Goal: Task Accomplishment & Management: Complete application form

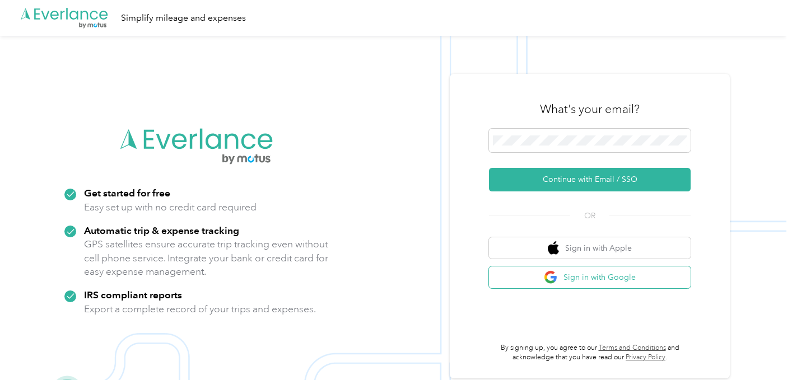
click at [579, 277] on button "Sign in with Google" at bounding box center [590, 278] width 202 height 22
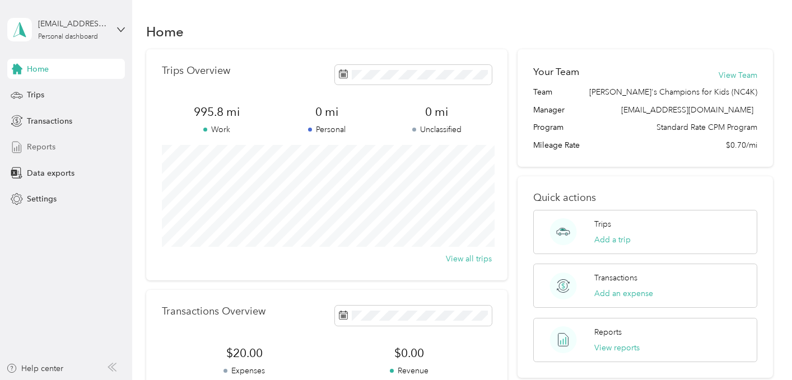
click at [46, 146] on span "Reports" at bounding box center [41, 147] width 29 height 12
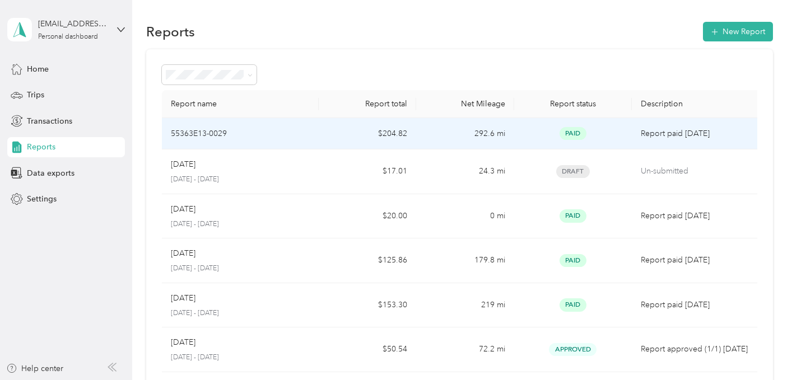
click at [254, 131] on div "55363E13-0029" at bounding box center [240, 134] width 139 height 12
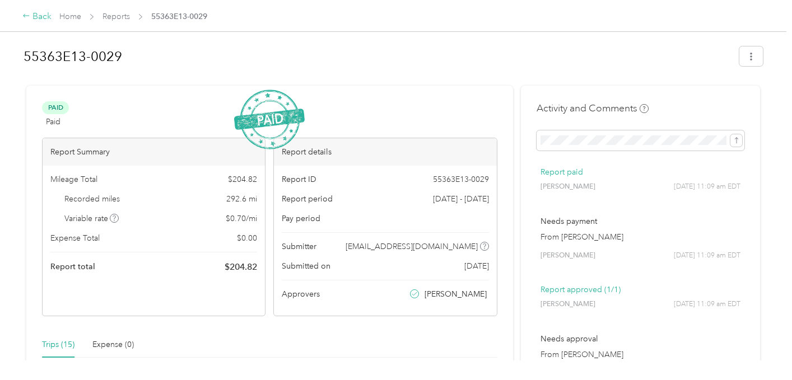
click at [22, 15] on icon at bounding box center [26, 16] width 8 height 8
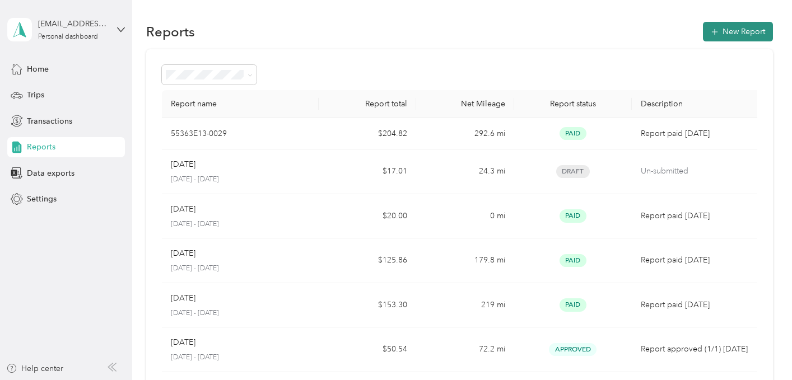
click at [734, 35] on button "New Report" at bounding box center [738, 32] width 70 height 20
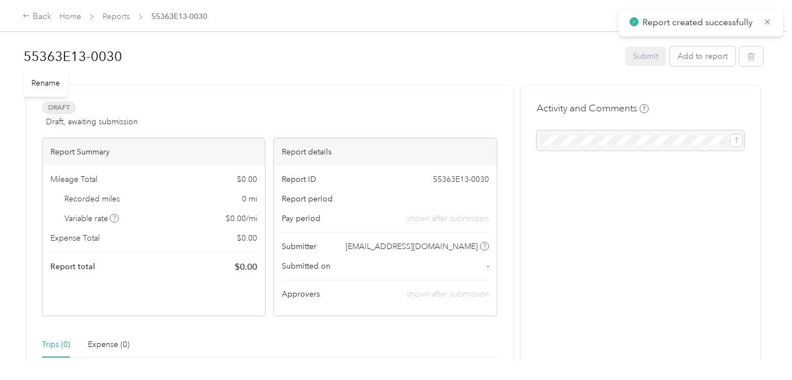
click at [424, 89] on div "Draft Draft, awaiting submission View activity & comments Report Summary Mileag…" at bounding box center [269, 340] width 487 height 508
click at [719, 59] on button "Add to report" at bounding box center [703, 57] width 66 height 20
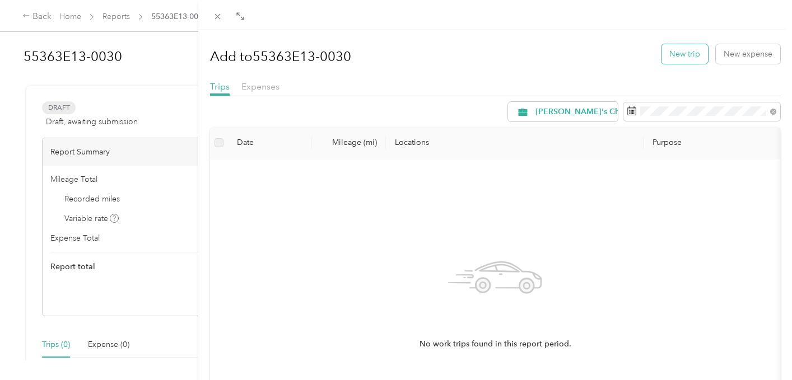
click at [679, 50] on button "New trip" at bounding box center [685, 54] width 47 height 20
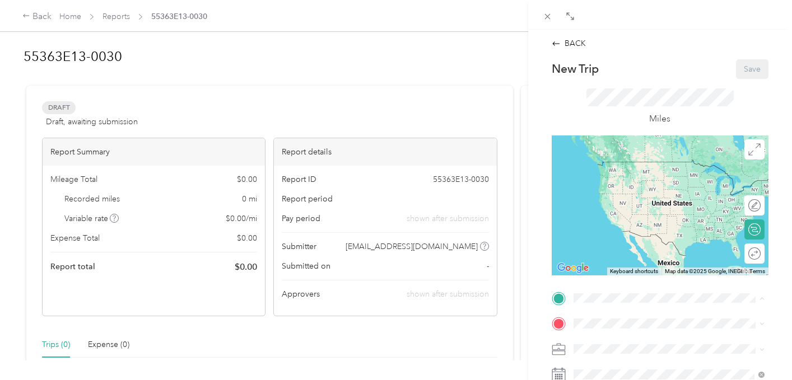
click at [633, 275] on span "[STREET_ADDRESS][PERSON_NAME][US_STATE]" at bounding box center [660, 270] width 133 height 21
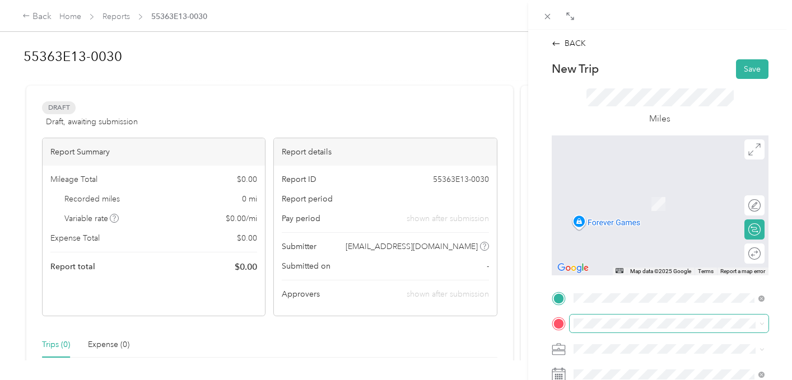
click at [608, 317] on span at bounding box center [669, 324] width 199 height 18
click at [786, 308] on div "BACK New Trip Save This trip cannot be edited because it is either under review…" at bounding box center [660, 220] width 264 height 380
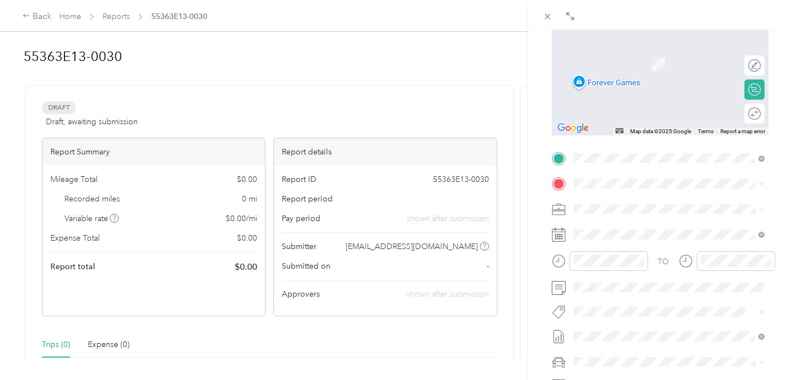
scroll to position [157, 0]
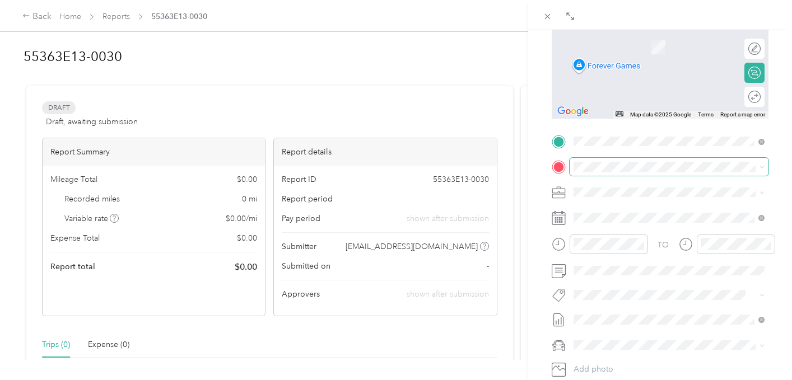
click at [625, 171] on span at bounding box center [669, 167] width 199 height 18
click at [633, 212] on span "[STREET_ADDRESS][US_STATE]" at bounding box center [650, 207] width 112 height 10
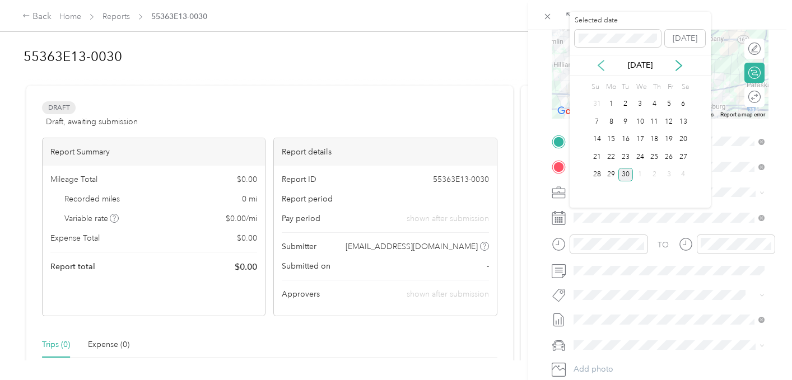
click at [604, 64] on icon at bounding box center [601, 65] width 11 height 11
click at [667, 108] on div "1" at bounding box center [669, 104] width 15 height 14
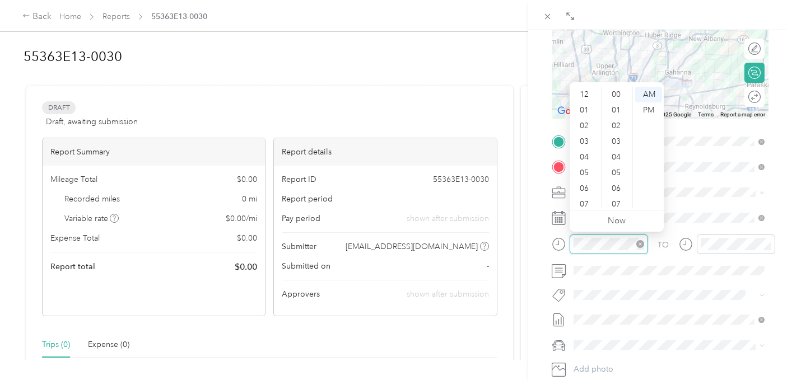
scroll to position [67, 0]
click at [587, 86] on div "04" at bounding box center [585, 90] width 27 height 16
click at [641, 106] on div "PM" at bounding box center [648, 111] width 27 height 16
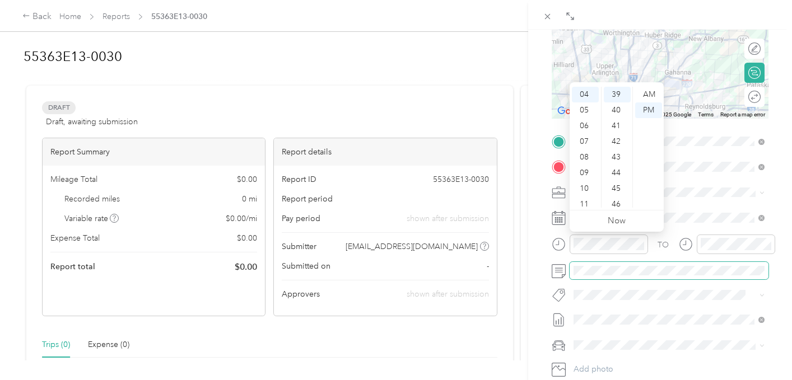
click at [690, 277] on span at bounding box center [669, 271] width 199 height 18
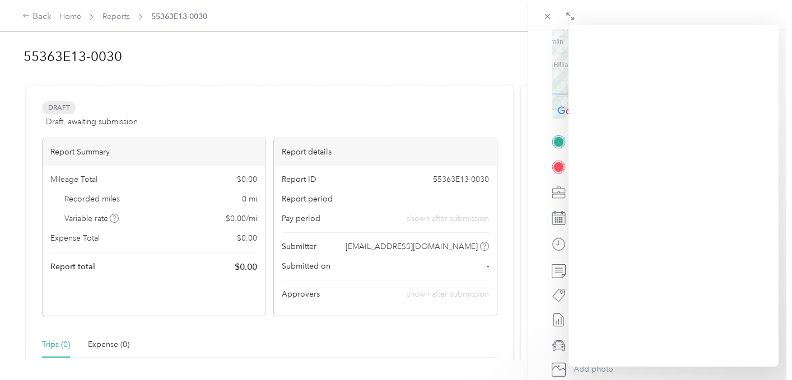
click at [555, 326] on icon at bounding box center [559, 320] width 14 height 14
click at [535, 329] on div "BACK New Trip Save This trip cannot be edited because it is either under review…" at bounding box center [660, 220] width 264 height 380
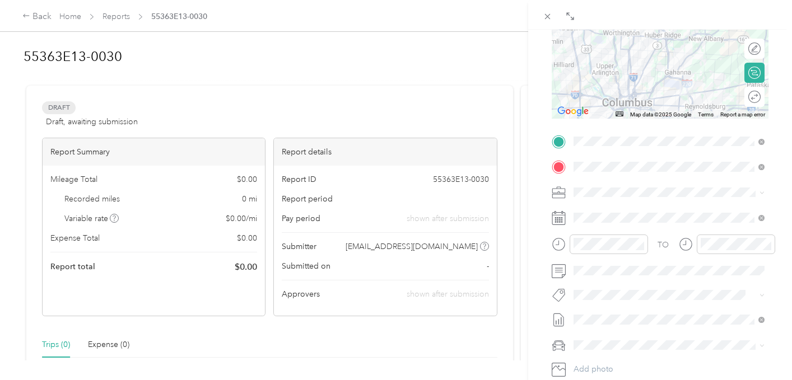
click at [774, 253] on div at bounding box center [736, 245] width 78 height 20
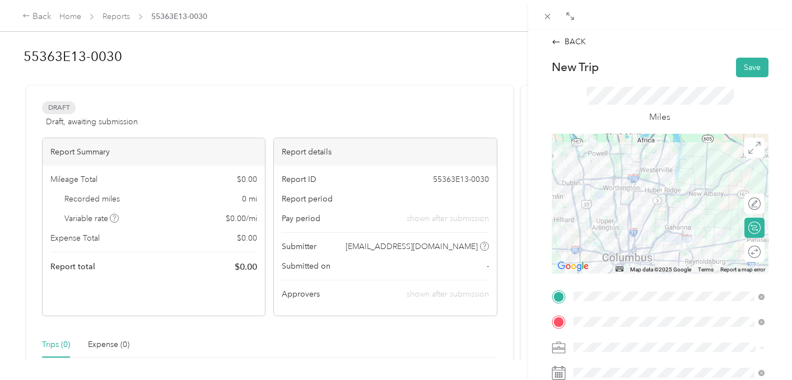
scroll to position [0, 0]
click at [748, 75] on button "Save" at bounding box center [752, 69] width 32 height 20
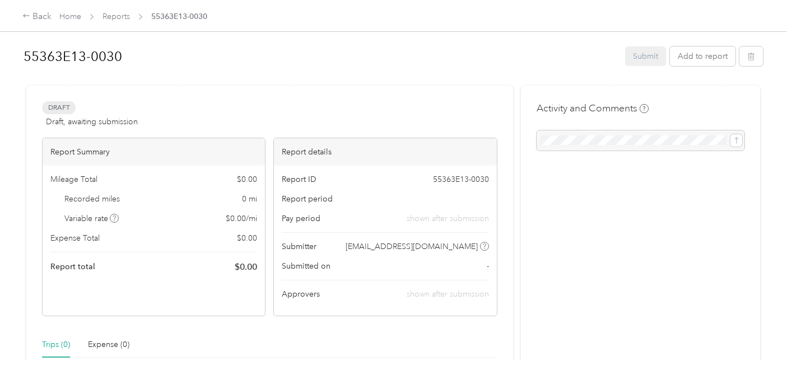
click at [751, 69] on div "BACK New Trip Save This trip cannot be edited because it is either under review…" at bounding box center [396, 190] width 792 height 380
click at [694, 58] on button "Add to report" at bounding box center [703, 57] width 66 height 20
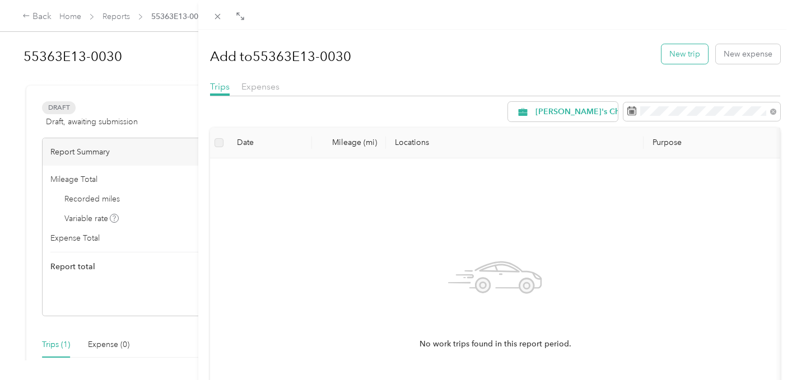
click at [684, 58] on button "New trip" at bounding box center [685, 54] width 47 height 20
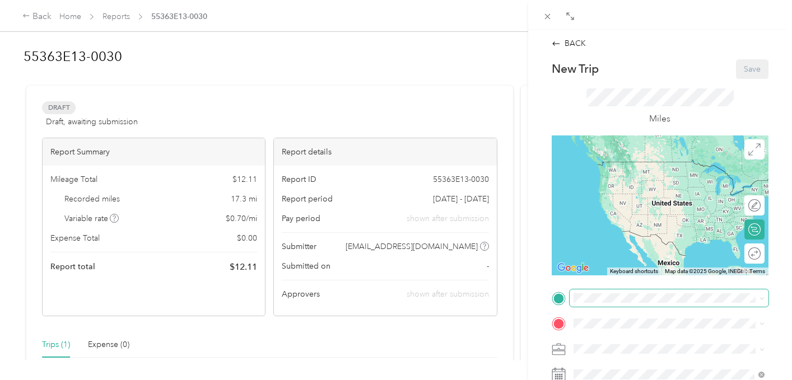
click at [654, 292] on span at bounding box center [669, 299] width 199 height 18
click at [641, 292] on span at bounding box center [669, 299] width 199 height 18
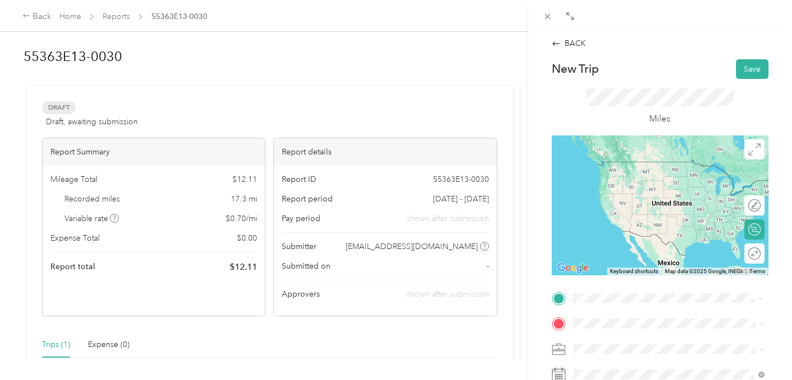
click at [647, 164] on span "[STREET_ADDRESS][US_STATE]" at bounding box center [650, 162] width 112 height 10
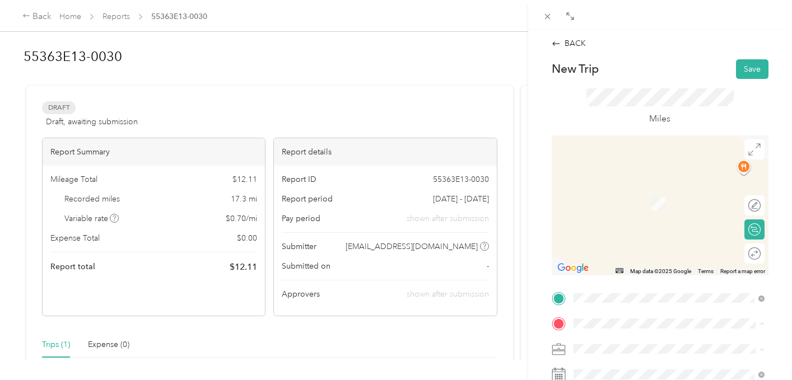
click at [636, 294] on div "TEAM NC4K Office [STREET_ADDRESS][PERSON_NAME][US_STATE]" at bounding box center [677, 288] width 166 height 39
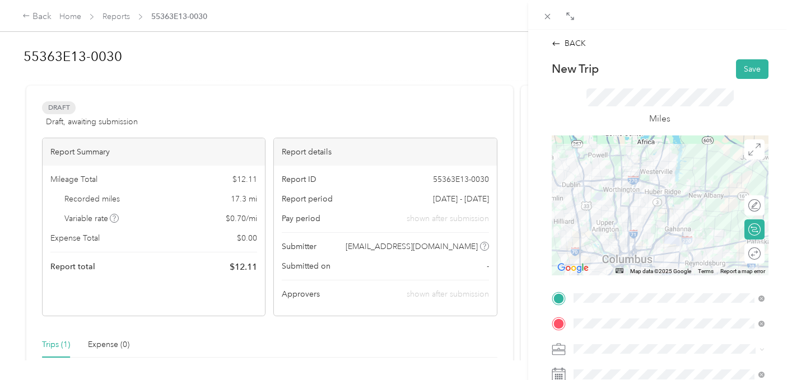
click at [779, 291] on form "New Trip Save This trip cannot be edited because it is either under review, app…" at bounding box center [660, 309] width 240 height 501
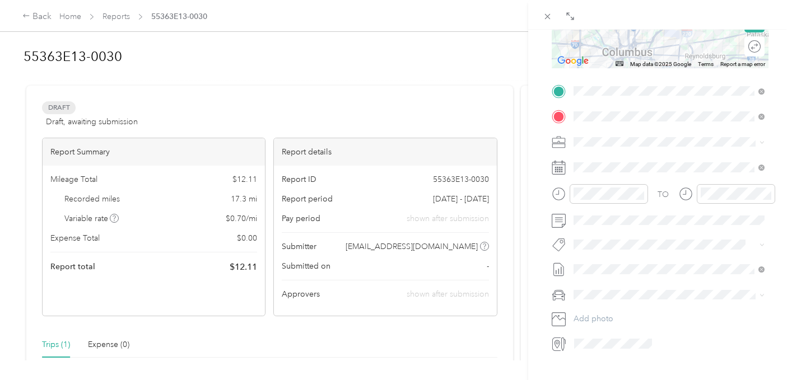
scroll to position [224, 0]
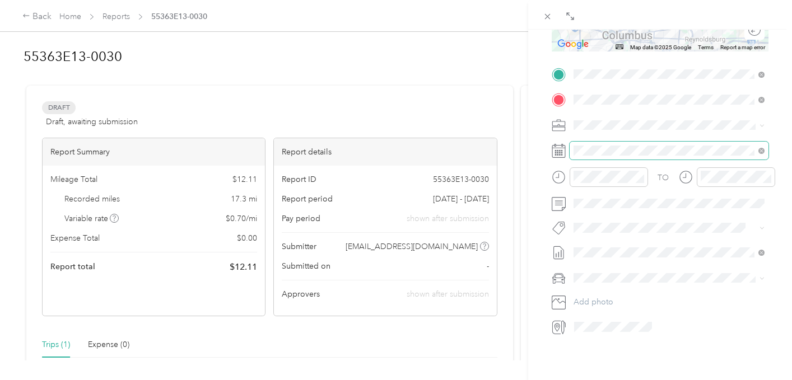
click at [656, 145] on span at bounding box center [669, 151] width 199 height 18
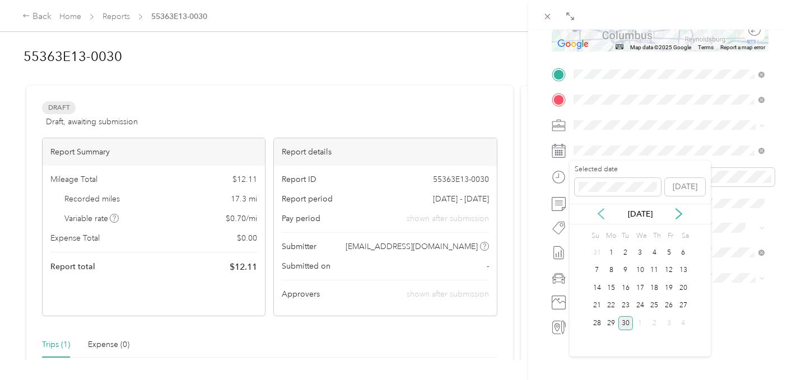
click at [602, 214] on icon at bounding box center [601, 213] width 11 height 11
click at [670, 254] on div "1" at bounding box center [669, 253] width 15 height 14
click at [788, 239] on div "BACK New Trip Save This trip cannot be edited because it is either under review…" at bounding box center [660, 220] width 264 height 380
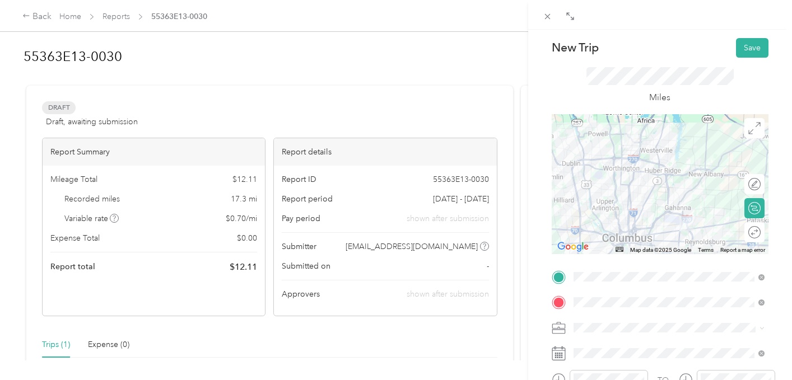
scroll to position [0, 0]
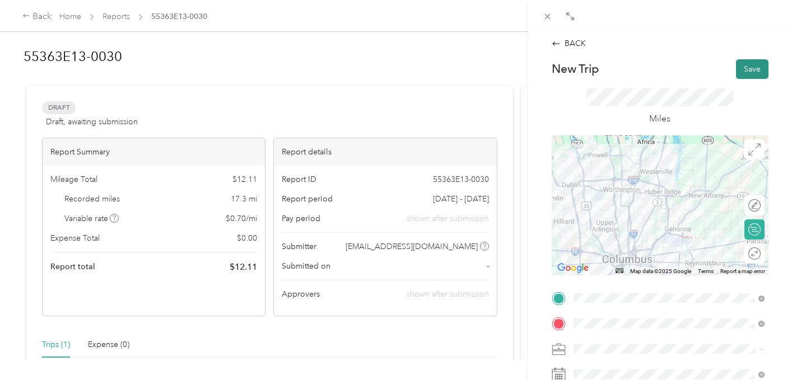
click at [760, 69] on button "Save" at bounding box center [752, 69] width 32 height 20
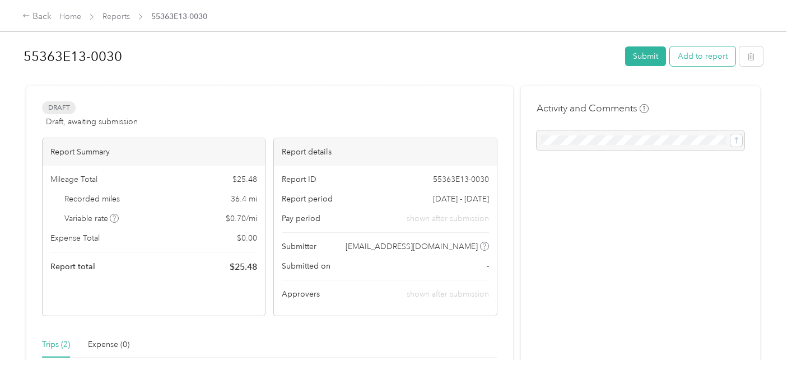
click at [703, 62] on button "Add to report" at bounding box center [703, 57] width 66 height 20
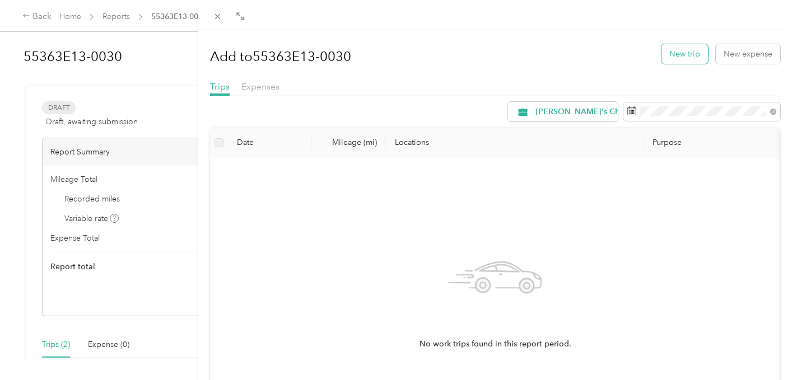
click at [685, 52] on button "New trip" at bounding box center [685, 54] width 47 height 20
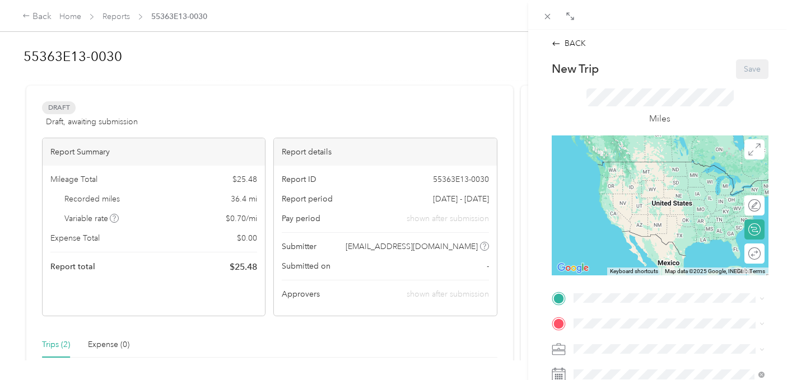
click at [659, 280] on div "TEAM NC4K Office [STREET_ADDRESS][PERSON_NAME][US_STATE]" at bounding box center [669, 261] width 183 height 43
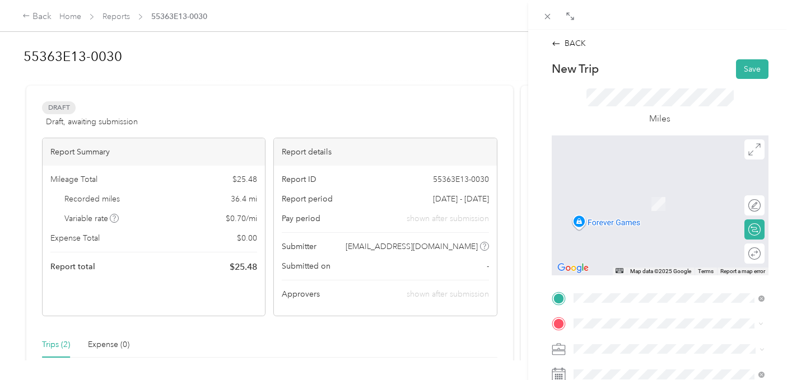
click at [786, 310] on div "BACK New Trip Save This trip cannot be edited because it is either under review…" at bounding box center [660, 220] width 264 height 380
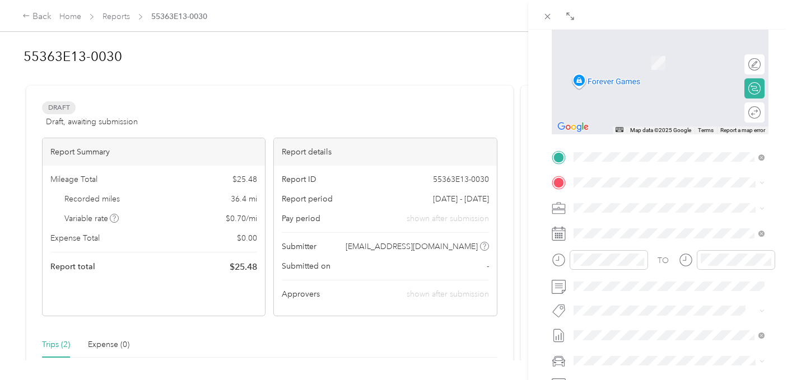
scroll to position [157, 0]
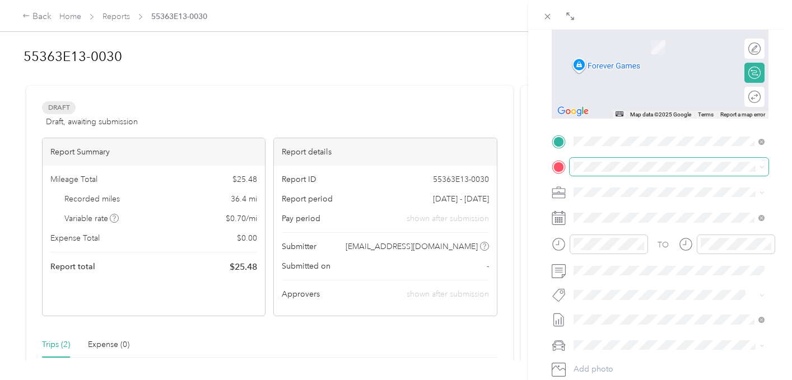
click at [600, 172] on span at bounding box center [669, 167] width 199 height 18
click at [596, 172] on span at bounding box center [669, 167] width 199 height 18
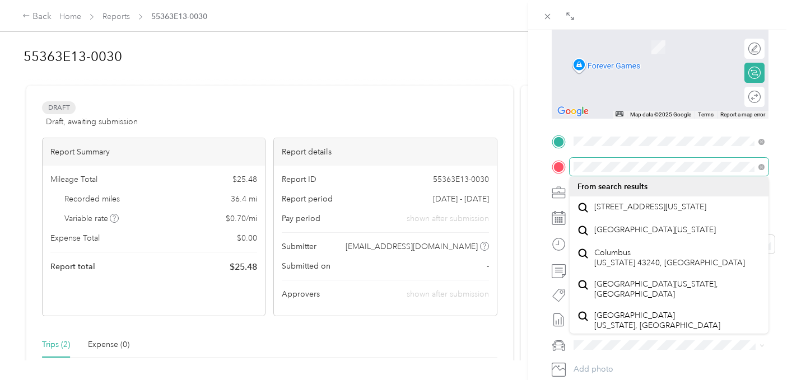
click at [547, 154] on form "New Trip Save This trip cannot be edited because it is either under review, app…" at bounding box center [660, 153] width 240 height 501
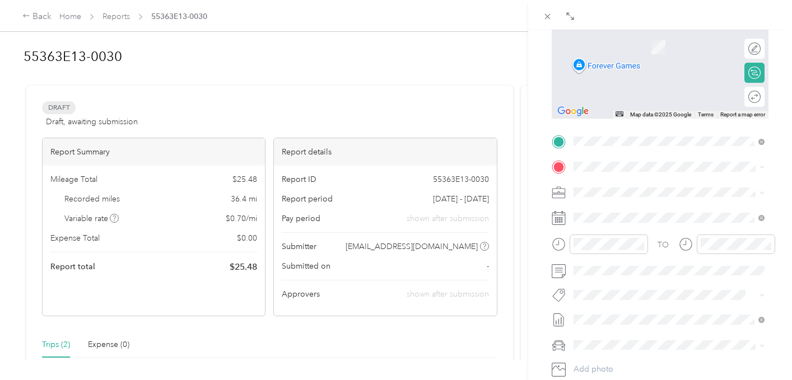
click at [700, 210] on span "[STREET_ADDRESS][PERSON_NAME][US_STATE]" at bounding box center [677, 212] width 166 height 20
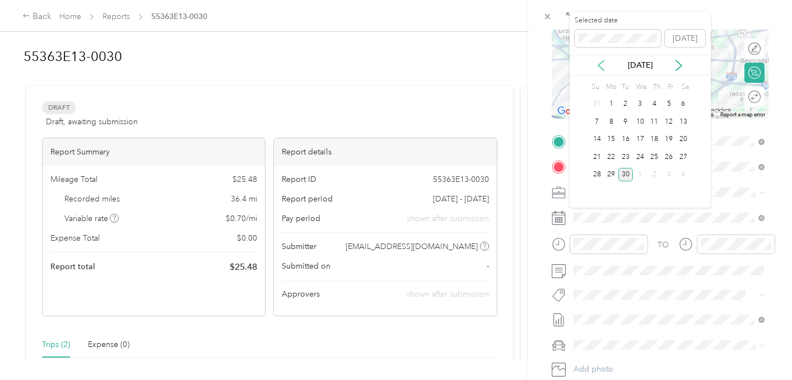
click at [600, 67] on icon at bounding box center [601, 66] width 6 height 10
click at [657, 122] on div "7" at bounding box center [655, 122] width 15 height 14
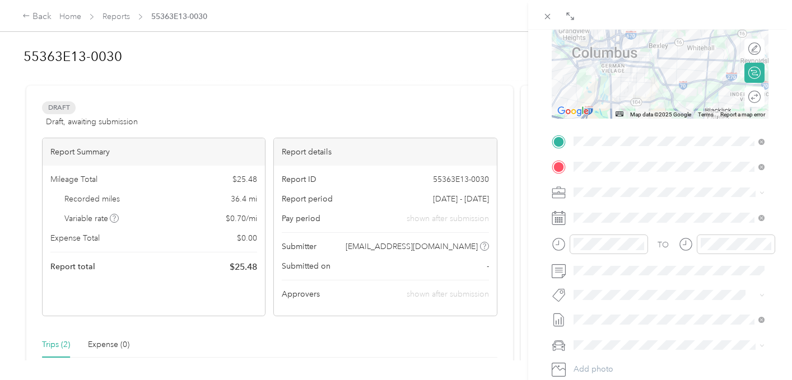
click at [783, 236] on div "BACK New Trip Save This trip cannot be edited because it is either under review…" at bounding box center [660, 220] width 264 height 380
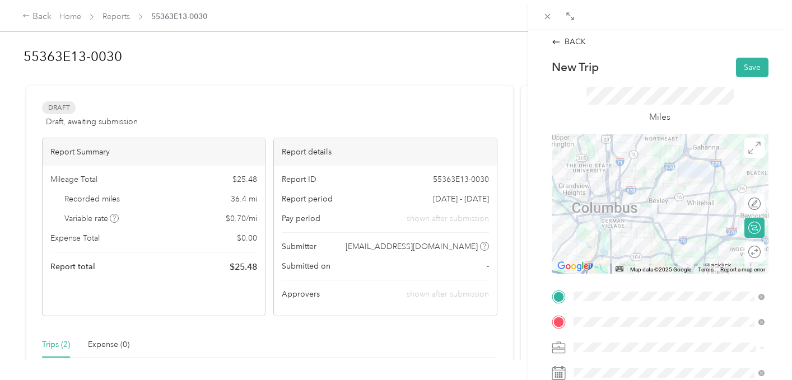
scroll to position [0, 0]
click at [752, 63] on button "Save" at bounding box center [752, 69] width 32 height 20
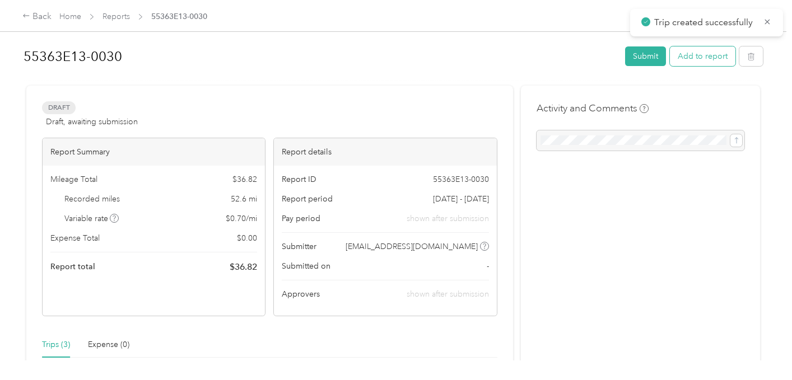
click at [707, 58] on button "Add to report" at bounding box center [703, 57] width 66 height 20
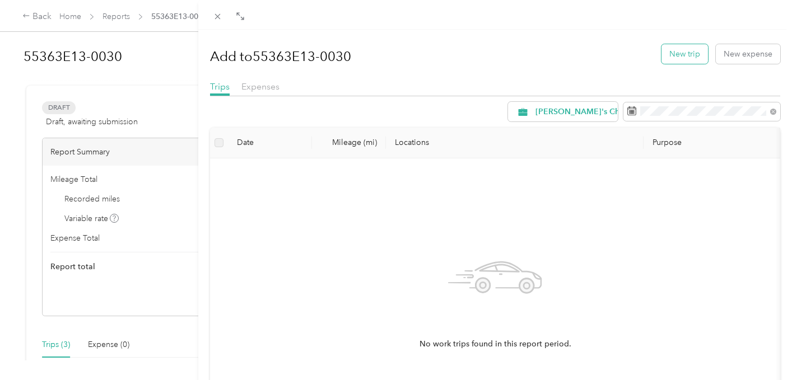
click at [682, 50] on button "New trip" at bounding box center [685, 54] width 47 height 20
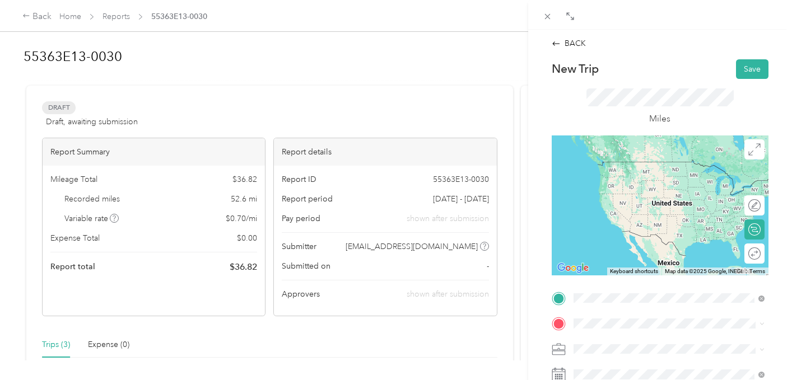
click at [653, 174] on div "[STREET_ADDRESS][PERSON_NAME][US_STATE]" at bounding box center [669, 167] width 183 height 24
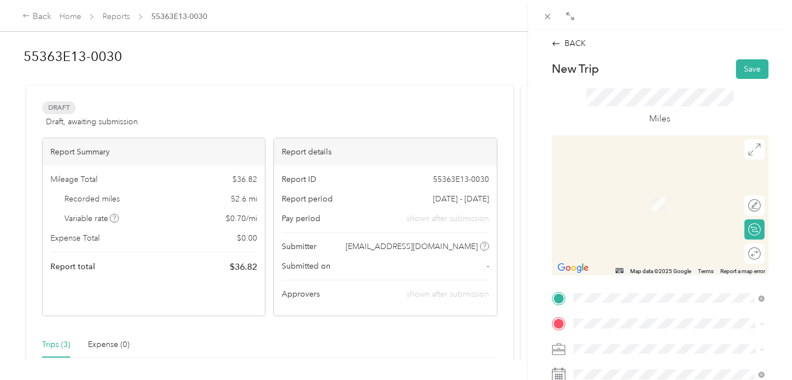
click at [645, 286] on span "[STREET_ADDRESS][PERSON_NAME][US_STATE]" at bounding box center [660, 296] width 133 height 21
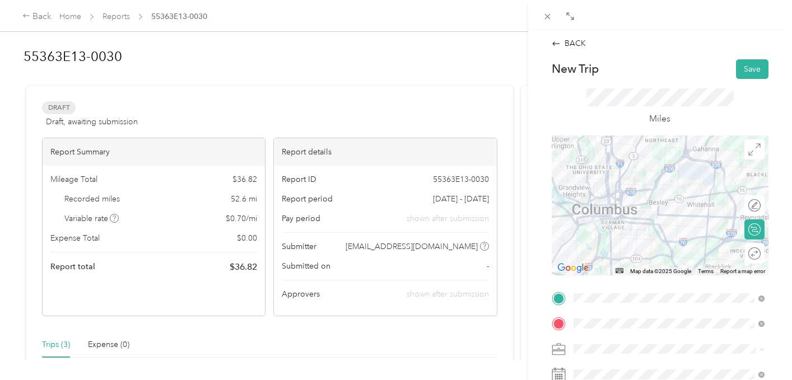
click at [782, 291] on div "BACK New Trip Save This trip cannot be edited because it is either under review…" at bounding box center [660, 220] width 264 height 380
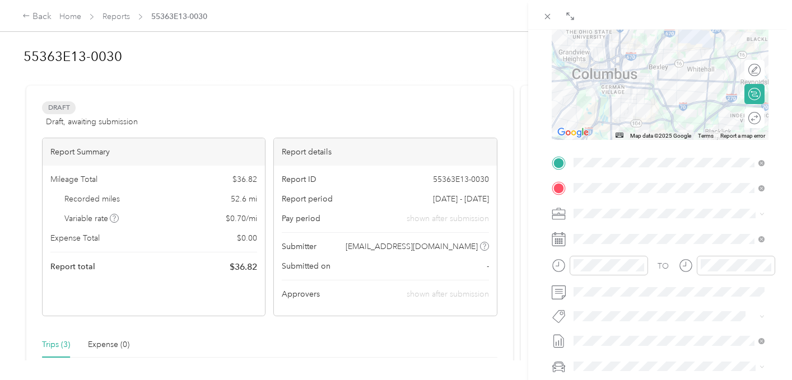
scroll to position [157, 0]
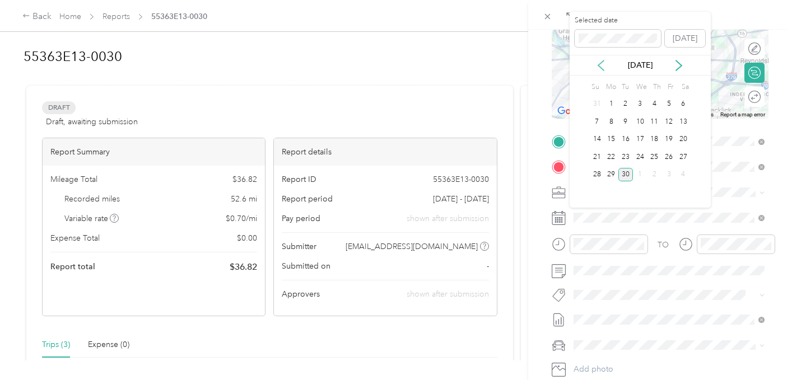
click at [603, 67] on icon at bounding box center [601, 65] width 11 height 11
click at [656, 121] on div "7" at bounding box center [655, 122] width 15 height 14
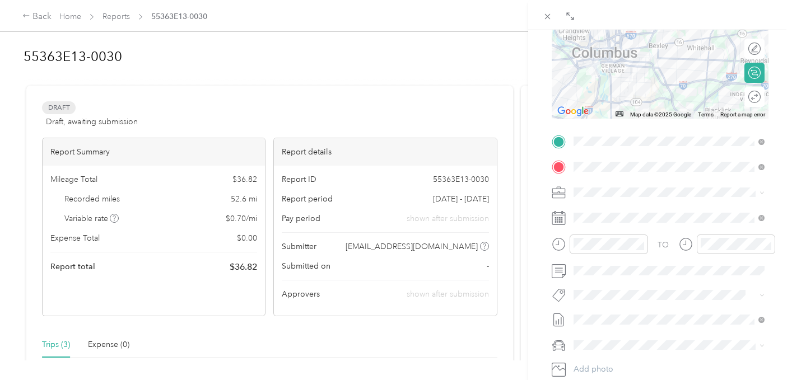
click at [782, 199] on div "BACK New Trip Save This trip cannot be edited because it is either under review…" at bounding box center [660, 220] width 264 height 380
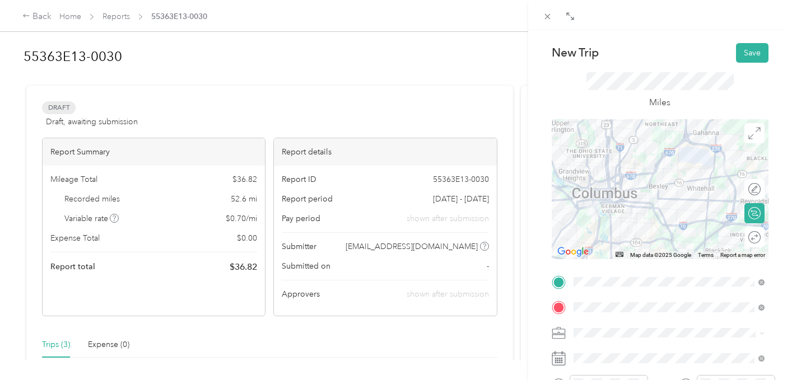
scroll to position [0, 0]
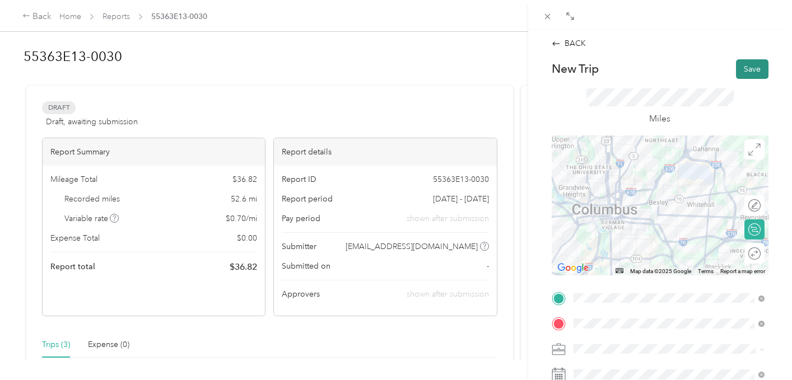
click at [749, 66] on button "Save" at bounding box center [752, 69] width 32 height 20
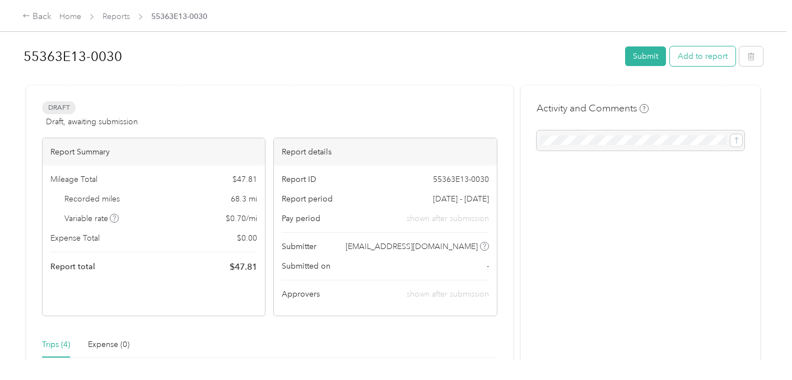
click at [707, 57] on button "Add to report" at bounding box center [703, 57] width 66 height 20
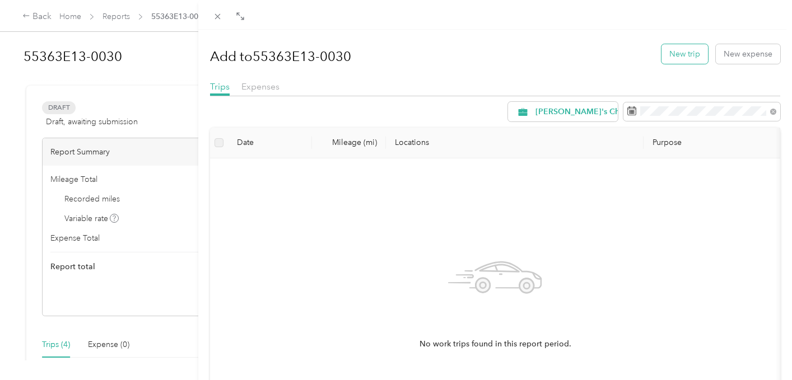
click at [672, 54] on button "New trip" at bounding box center [685, 54] width 47 height 20
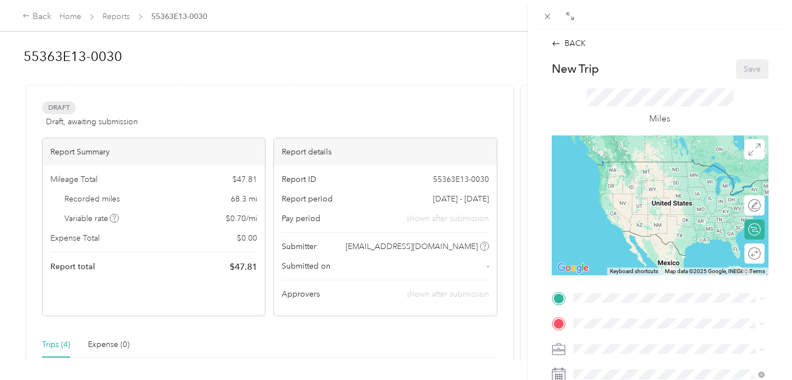
click at [630, 271] on div "TEAM NC4K Office [STREET_ADDRESS][PERSON_NAME][US_STATE]" at bounding box center [677, 261] width 166 height 39
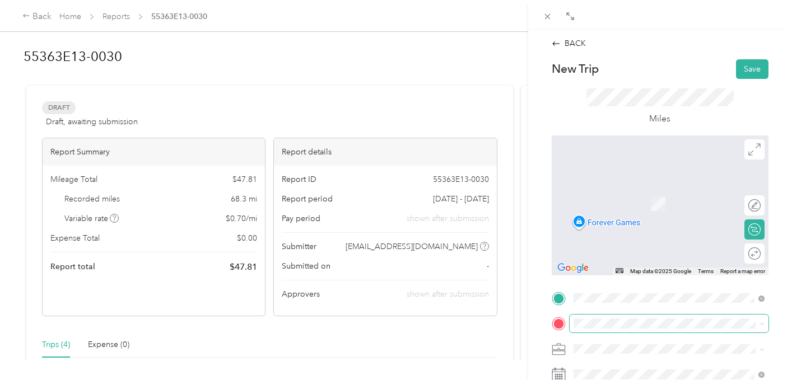
click at [607, 315] on span at bounding box center [669, 324] width 199 height 18
click at [780, 309] on div "BACK New Trip Save This trip cannot be edited because it is either under review…" at bounding box center [660, 220] width 264 height 380
drag, startPoint x: 775, startPoint y: 310, endPoint x: 778, endPoint y: 305, distance: 5.8
click at [777, 308] on form "New Trip Save This trip cannot be edited because it is either under review, app…" at bounding box center [660, 309] width 240 height 501
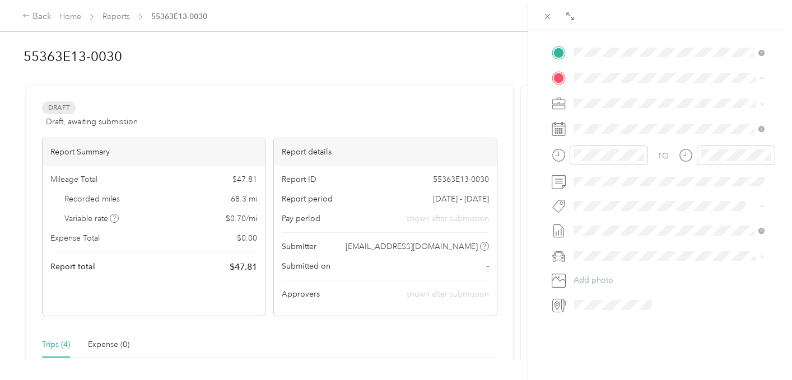
scroll to position [247, 0]
click at [614, 82] on span at bounding box center [669, 77] width 199 height 18
click at [645, 122] on span "[STREET_ADDRESS][US_STATE]" at bounding box center [650, 117] width 112 height 10
click at [601, 193] on icon at bounding box center [601, 192] width 6 height 10
click at [656, 287] on div "21" at bounding box center [655, 284] width 15 height 14
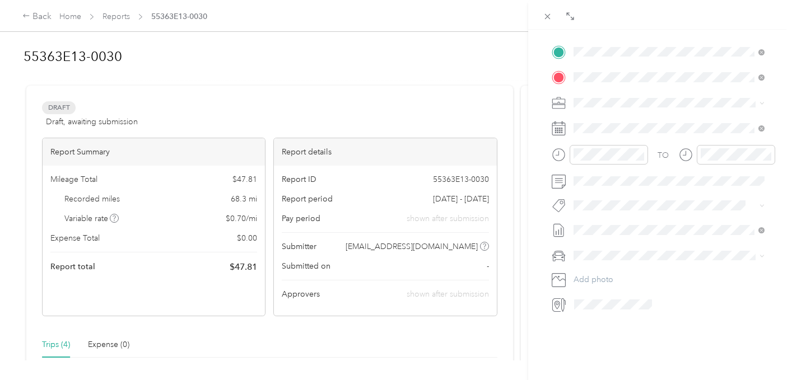
click at [783, 253] on div "BACK New Trip Save This trip cannot be edited because it is either under review…" at bounding box center [660, 220] width 264 height 380
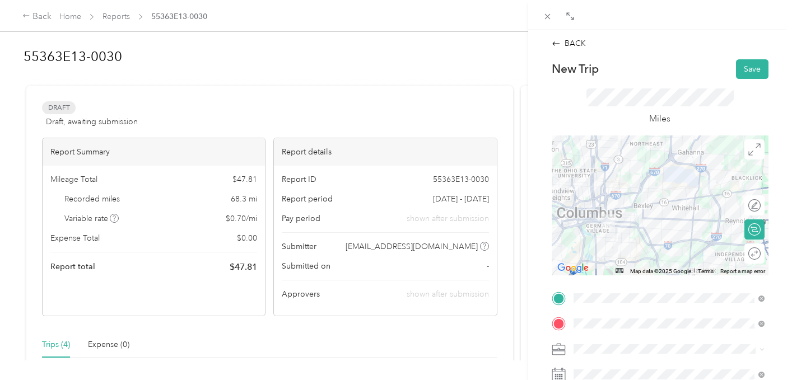
scroll to position [0, 0]
click at [747, 75] on button "Save" at bounding box center [752, 69] width 32 height 20
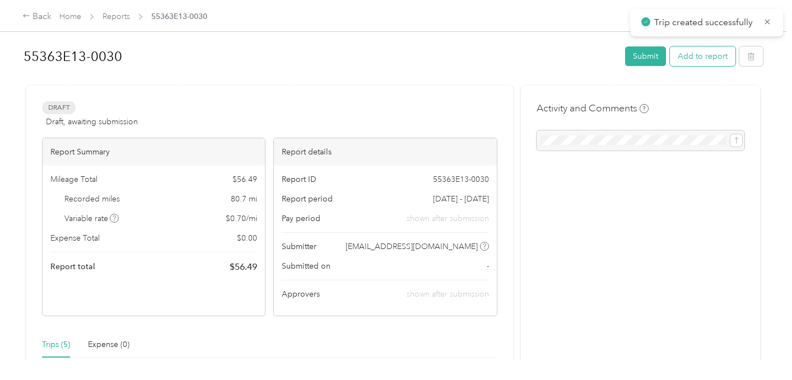
click at [693, 61] on button "Add to report" at bounding box center [703, 57] width 66 height 20
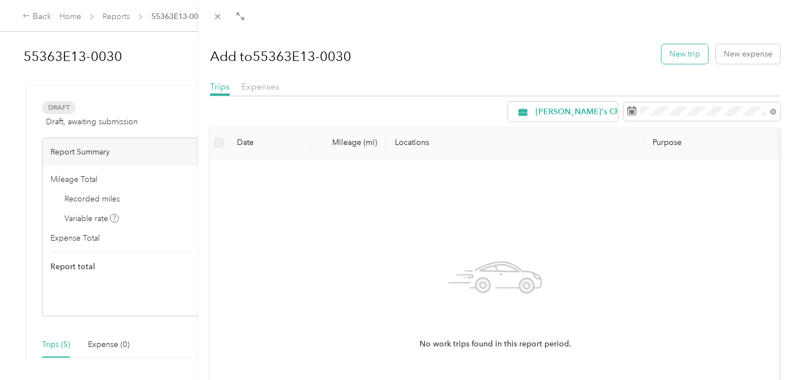
click at [677, 54] on button "New trip" at bounding box center [685, 54] width 47 height 20
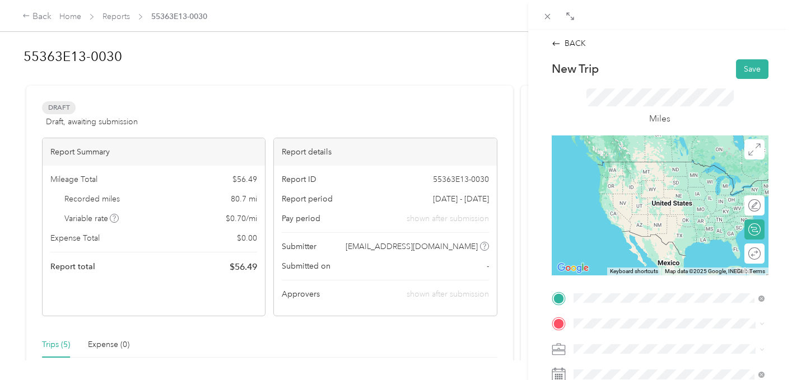
click at [624, 203] on span "[STREET_ADDRESS][US_STATE]" at bounding box center [650, 205] width 112 height 10
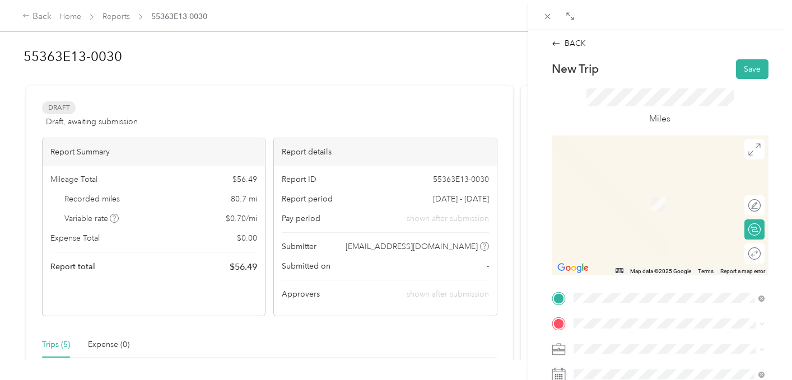
click at [605, 296] on div "TEAM NC4K Office [STREET_ADDRESS][PERSON_NAME][US_STATE]" at bounding box center [677, 286] width 166 height 39
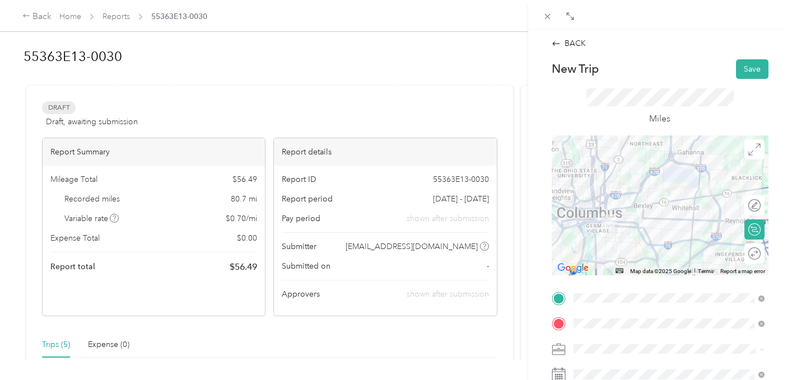
click at [782, 250] on div "BACK New Trip Save This trip cannot be edited because it is either under review…" at bounding box center [660, 220] width 264 height 380
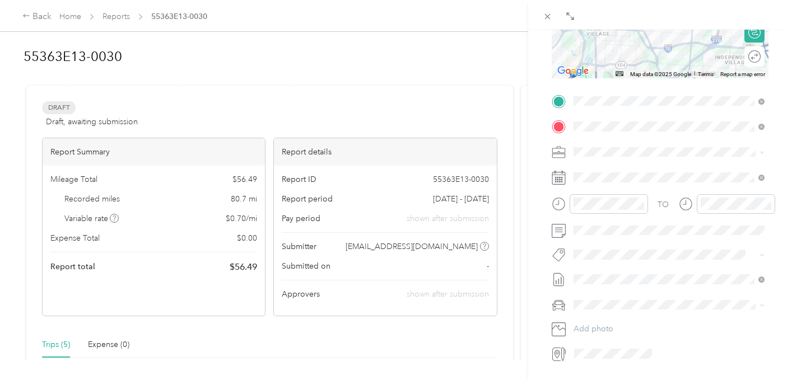
scroll to position [202, 0]
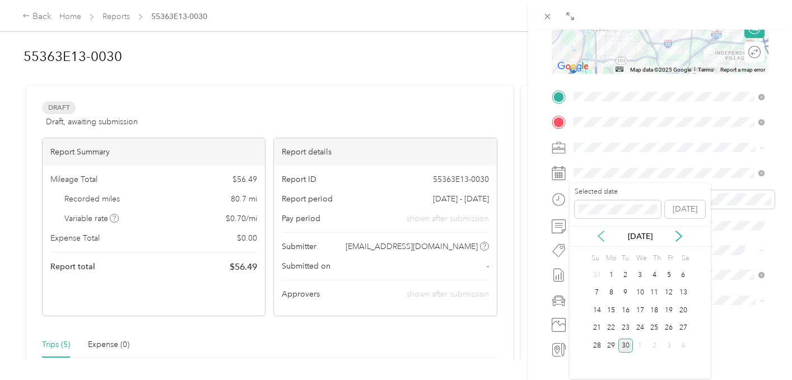
click at [602, 237] on icon at bounding box center [601, 236] width 11 height 11
click at [649, 332] on div "21" at bounding box center [655, 329] width 15 height 14
click at [780, 303] on div "BACK New Trip Save This trip cannot be edited because it is either under review…" at bounding box center [660, 220] width 264 height 380
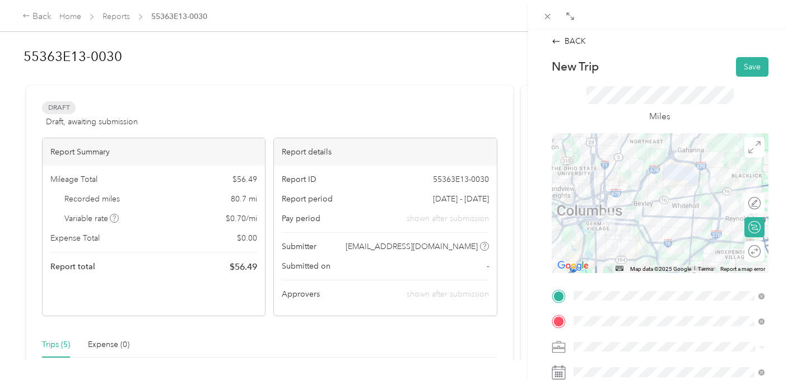
scroll to position [0, 0]
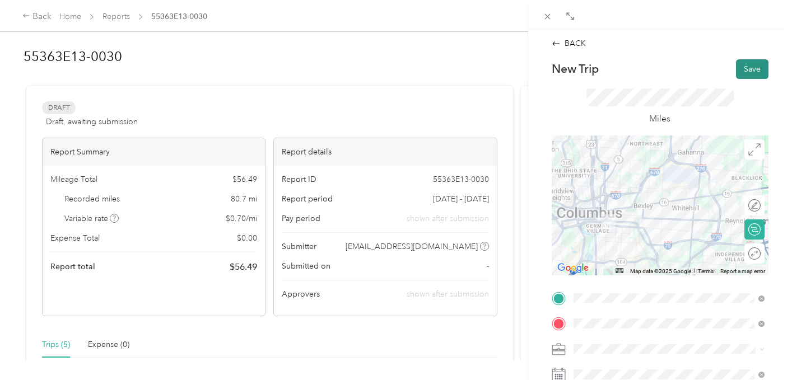
click at [748, 68] on button "Save" at bounding box center [752, 69] width 32 height 20
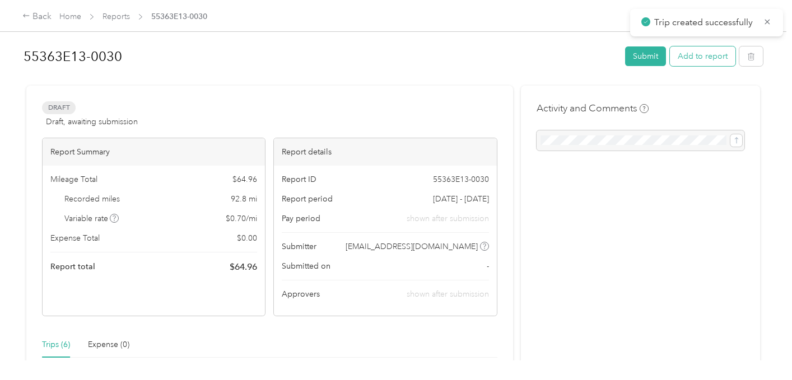
click at [690, 63] on button "Add to report" at bounding box center [703, 57] width 66 height 20
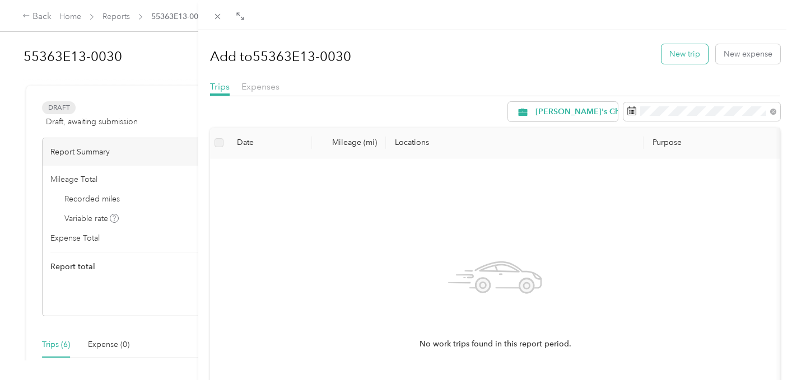
click at [704, 56] on button "New trip" at bounding box center [685, 54] width 47 height 20
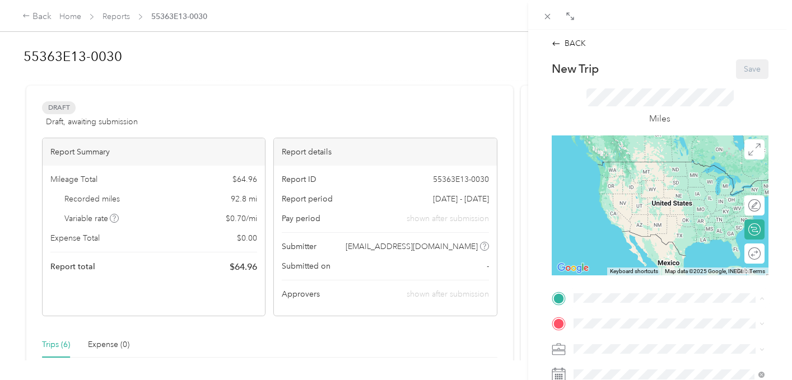
click at [626, 267] on div "TEAM NC4K Office [STREET_ADDRESS][PERSON_NAME][US_STATE]" at bounding box center [677, 262] width 166 height 39
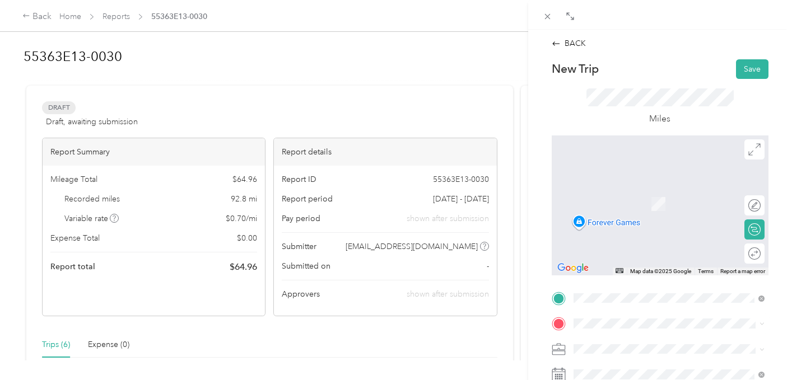
click at [672, 247] on ol "From search results [STREET_ADDRESS][US_STATE] [GEOGRAPHIC_DATA][US_STATE], [GE…" at bounding box center [669, 248] width 199 height 105
click at [782, 265] on div "BACK New Trip Save This trip cannot be edited because it is either under review…" at bounding box center [660, 220] width 264 height 380
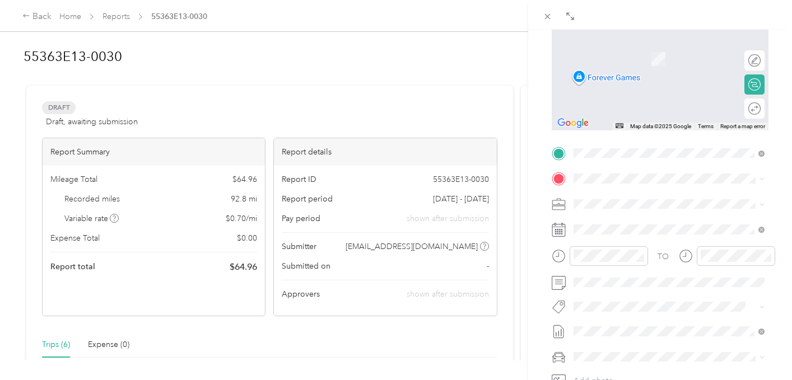
scroll to position [157, 0]
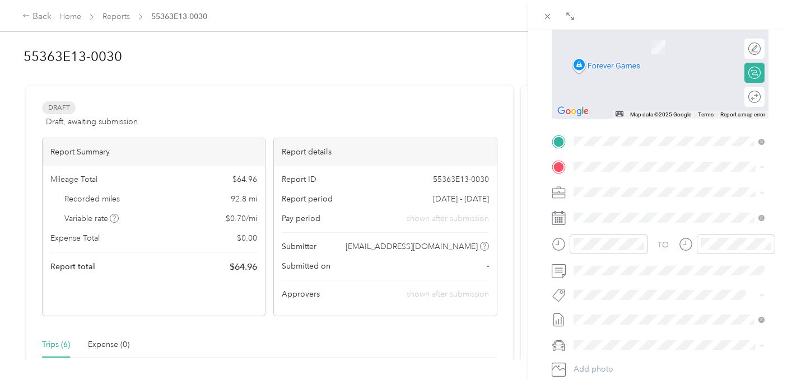
click at [617, 210] on span "[STREET_ADDRESS][US_STATE]" at bounding box center [650, 206] width 112 height 10
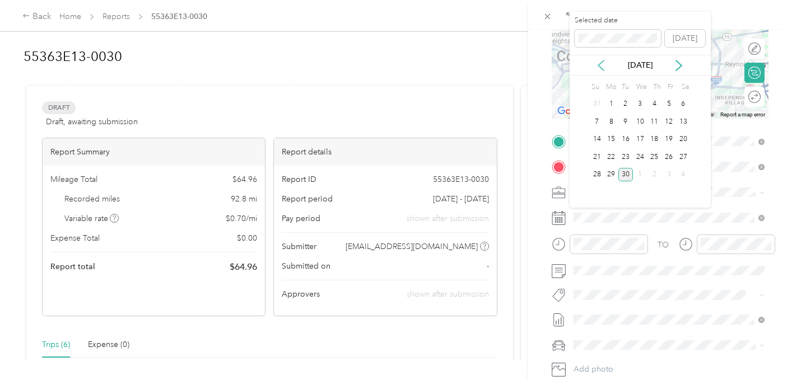
click at [599, 64] on icon at bounding box center [601, 66] width 6 height 10
click at [670, 160] on div "22" at bounding box center [669, 157] width 15 height 14
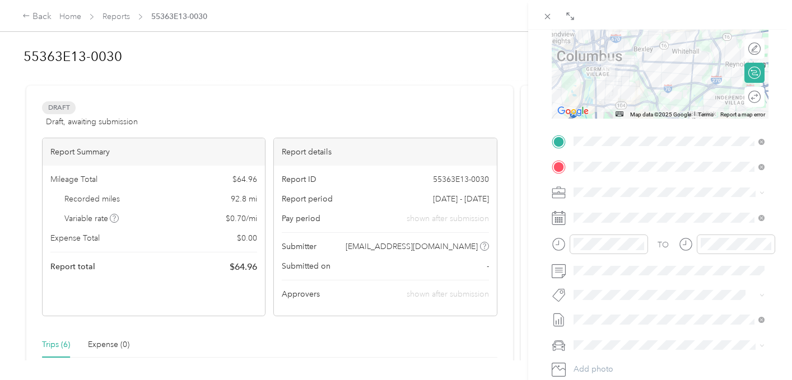
click at [771, 208] on form "New Trip Save This trip cannot be edited because it is either under review, app…" at bounding box center [660, 153] width 240 height 501
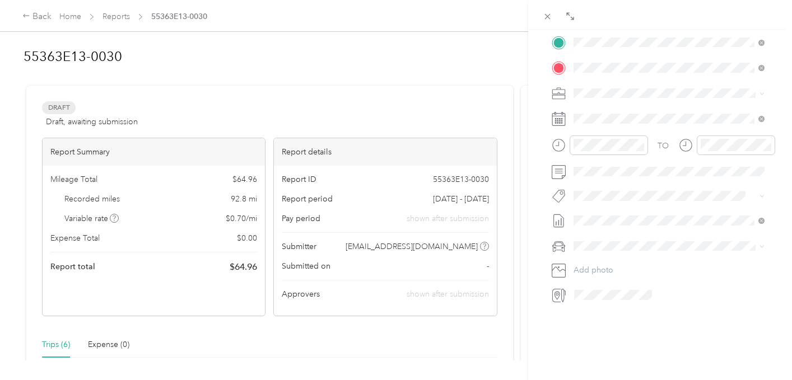
scroll to position [260, 0]
click at [782, 111] on div "BACK New Trip Save This trip cannot be edited because it is either under review…" at bounding box center [660, 220] width 264 height 380
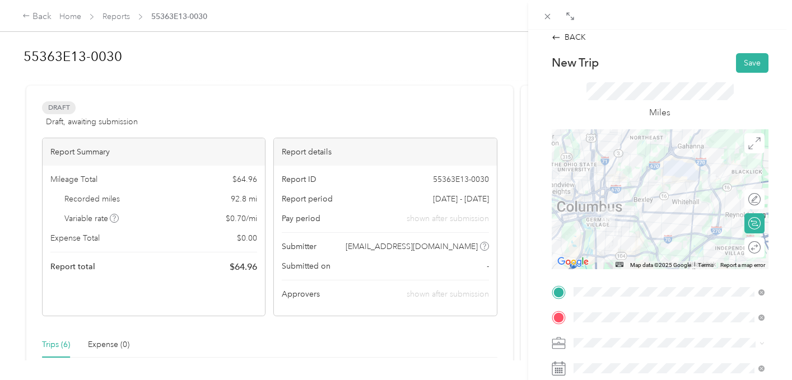
scroll to position [0, 0]
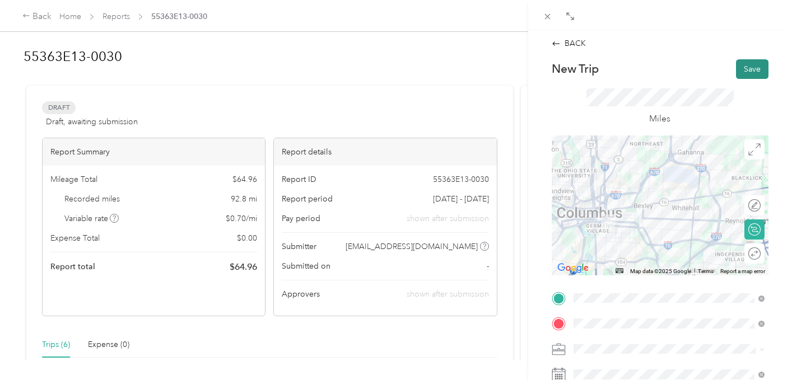
click at [749, 71] on button "Save" at bounding box center [752, 69] width 32 height 20
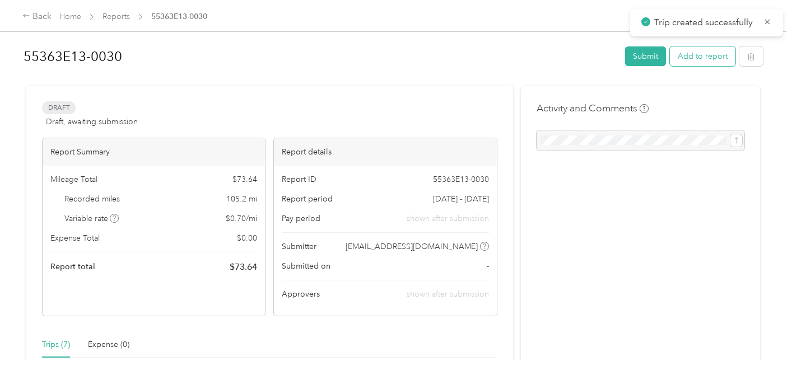
click at [706, 59] on button "Add to report" at bounding box center [703, 57] width 66 height 20
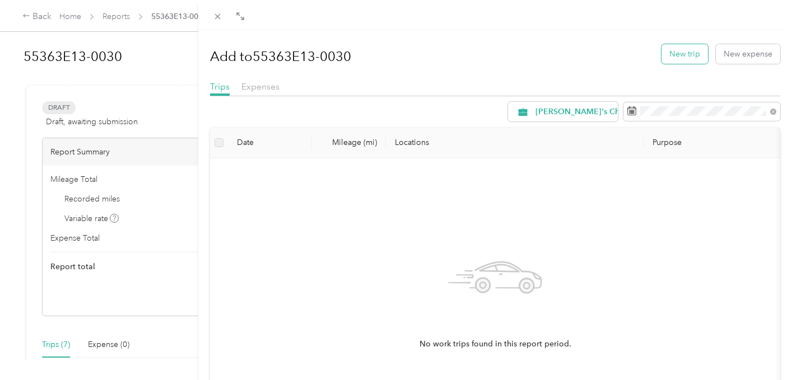
click at [683, 50] on button "New trip" at bounding box center [685, 54] width 47 height 20
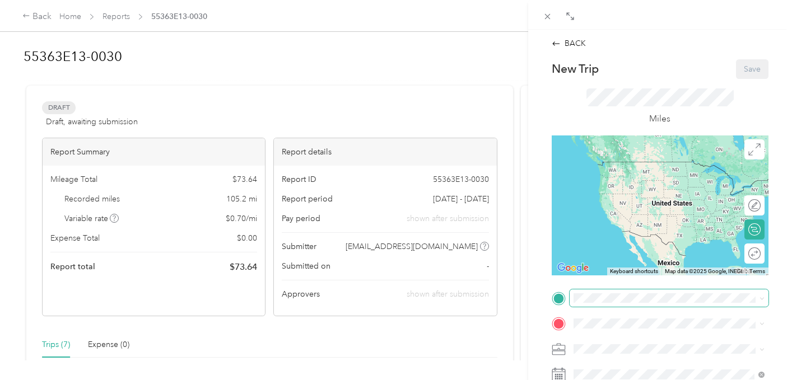
click at [640, 305] on span at bounding box center [669, 299] width 199 height 18
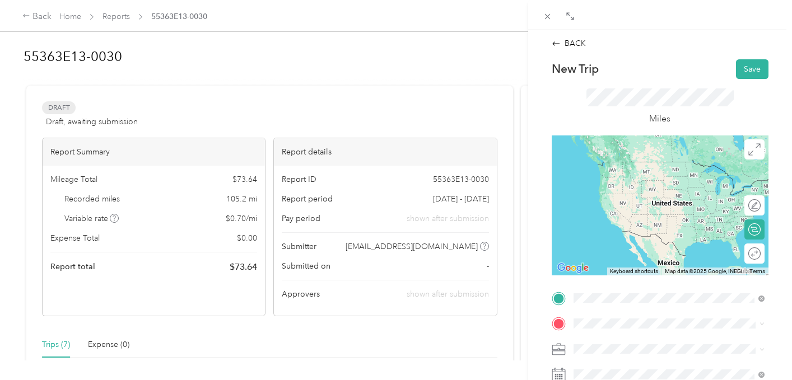
click at [643, 210] on span "[STREET_ADDRESS][US_STATE]" at bounding box center [650, 205] width 112 height 10
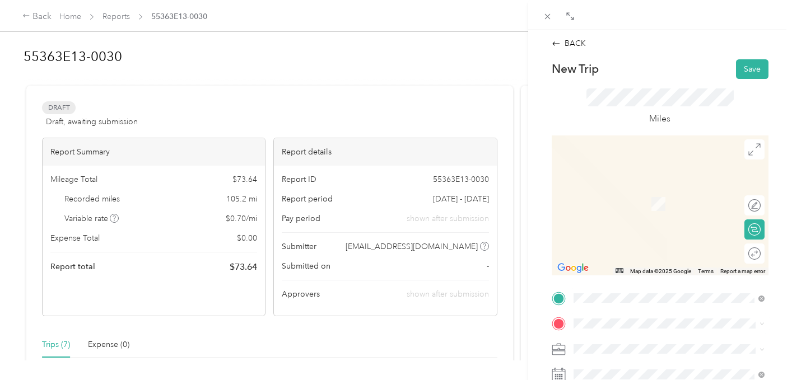
click at [634, 293] on div "TEAM NC4K Office [STREET_ADDRESS][PERSON_NAME][US_STATE]" at bounding box center [677, 287] width 166 height 39
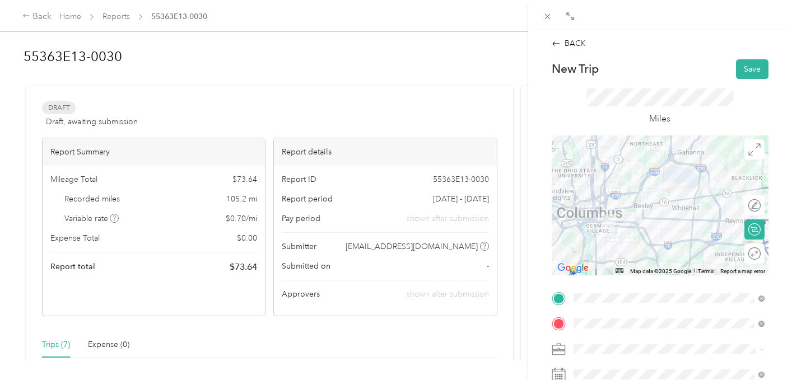
click at [774, 276] on form "New Trip Save This trip cannot be edited because it is either under review, app…" at bounding box center [660, 309] width 240 height 501
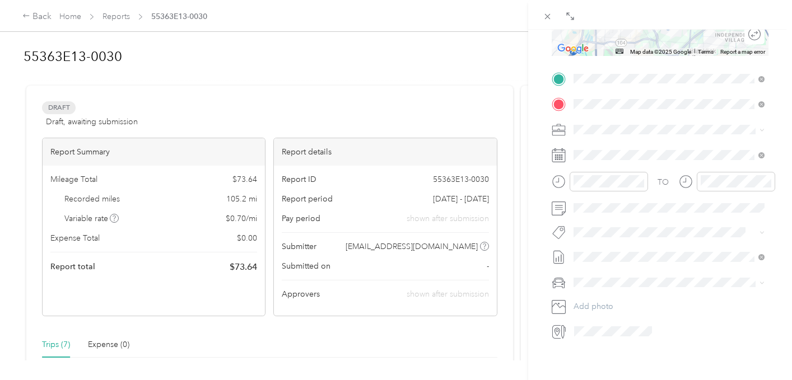
scroll to position [224, 0]
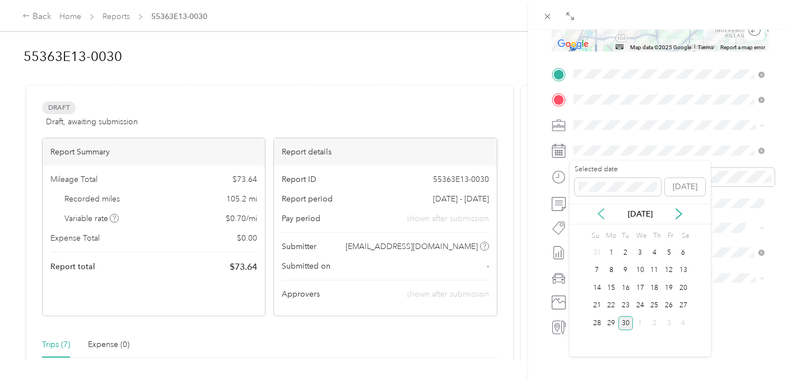
click at [596, 216] on icon at bounding box center [601, 213] width 11 height 11
click at [664, 307] on div "22" at bounding box center [669, 306] width 15 height 14
click at [777, 76] on form "New Trip Save This trip cannot be edited because it is either under review, app…" at bounding box center [660, 85] width 240 height 501
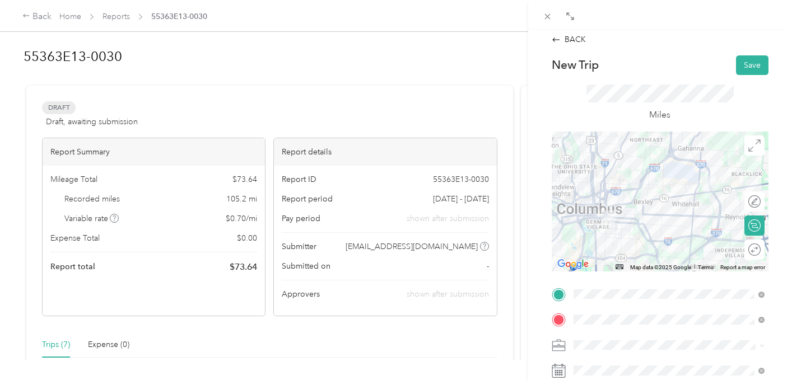
scroll to position [0, 0]
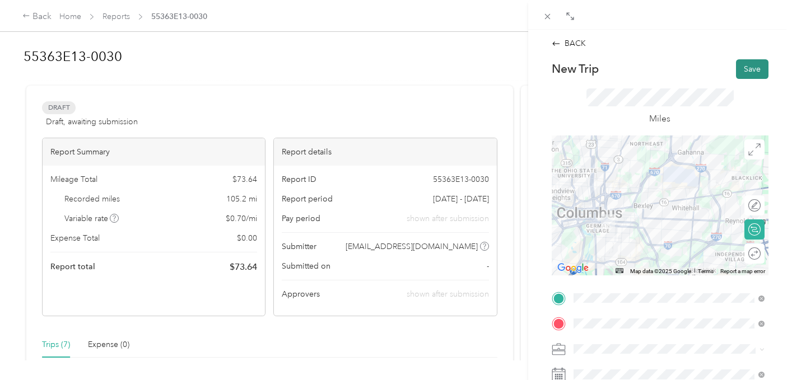
click at [753, 68] on button "Save" at bounding box center [752, 69] width 32 height 20
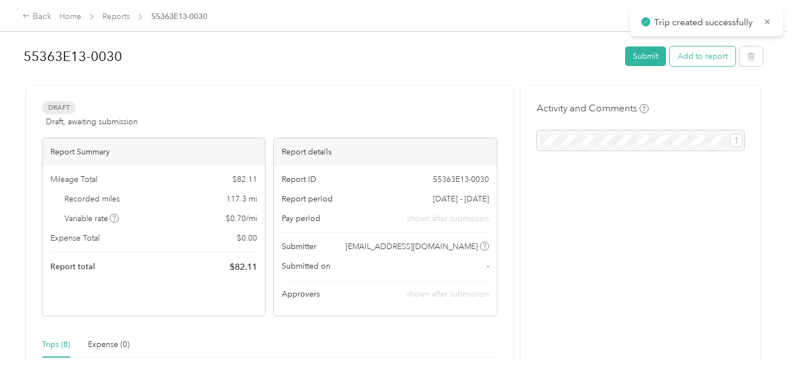
click at [701, 50] on button "Add to report" at bounding box center [703, 57] width 66 height 20
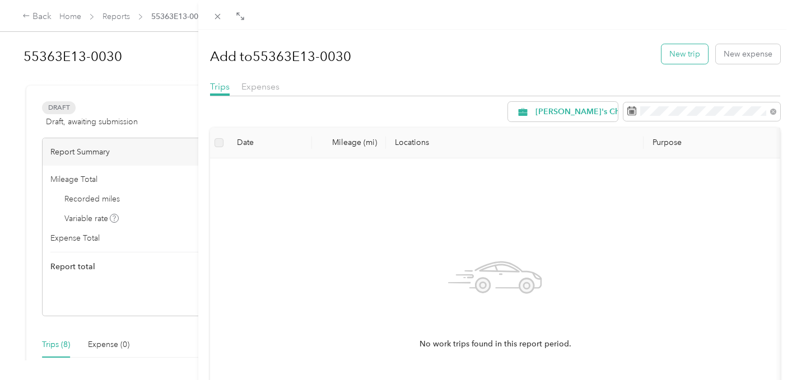
click at [703, 54] on button "New trip" at bounding box center [685, 54] width 47 height 20
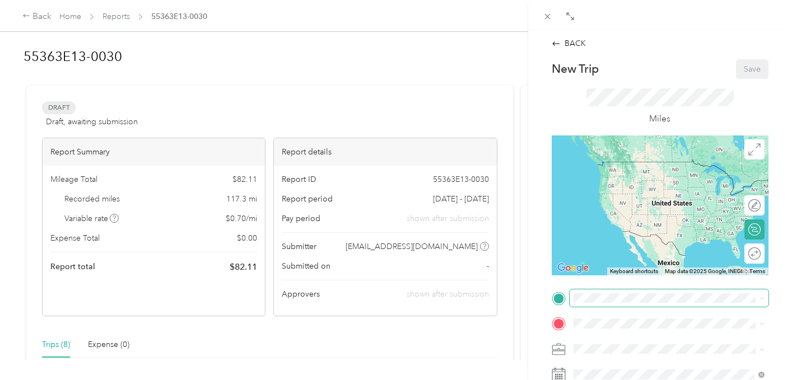
click at [601, 306] on span at bounding box center [669, 299] width 199 height 18
click at [616, 271] on div "TEAM NC4K Office [STREET_ADDRESS][PERSON_NAME][US_STATE]" at bounding box center [677, 262] width 166 height 39
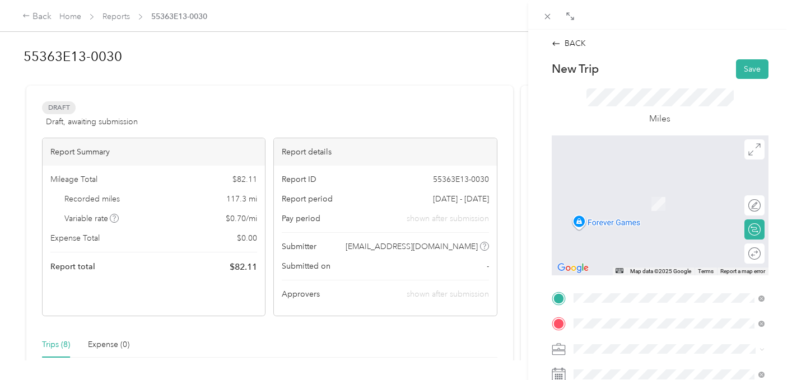
click at [660, 188] on span "[STREET_ADDRESS][US_STATE]" at bounding box center [650, 188] width 112 height 10
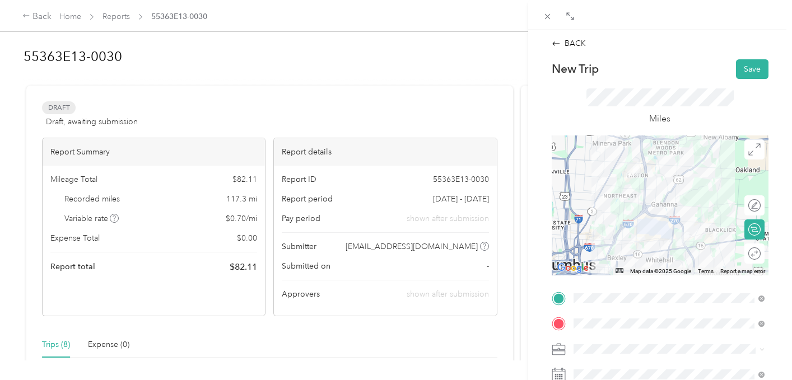
click at [786, 285] on div "BACK New Trip Save This trip cannot be edited because it is either under review…" at bounding box center [660, 220] width 264 height 380
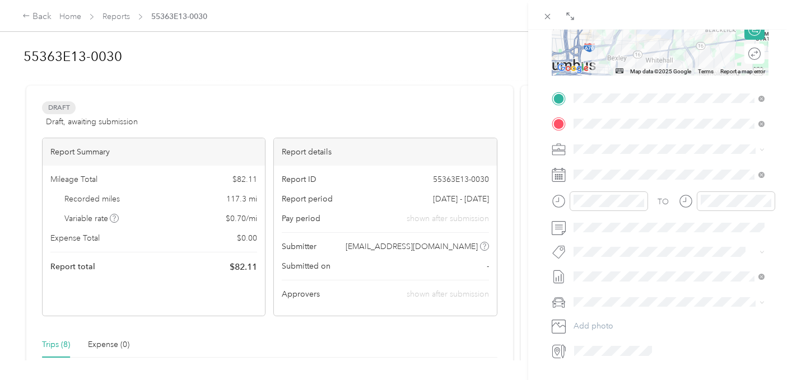
scroll to position [202, 0]
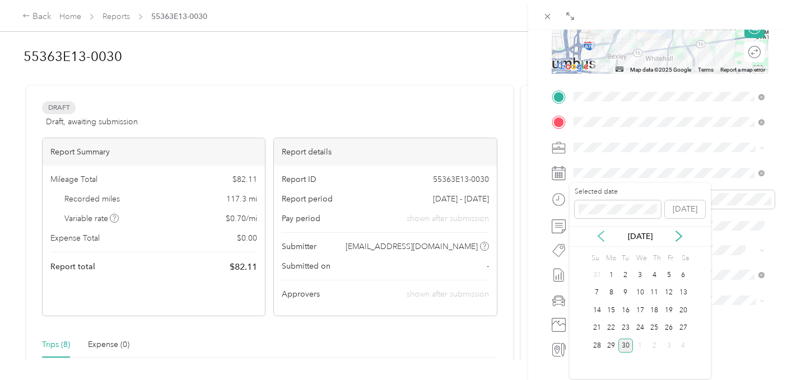
click at [602, 235] on icon at bounding box center [601, 236] width 11 height 11
click at [656, 324] on div "21" at bounding box center [655, 329] width 15 height 14
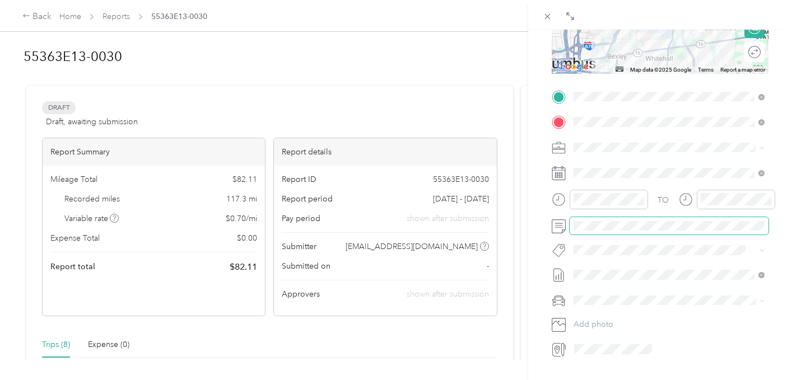
click at [596, 220] on span at bounding box center [669, 226] width 199 height 18
click at [788, 254] on div "BACK New Trip Save This trip cannot be edited because it is either under review…" at bounding box center [660, 220] width 264 height 380
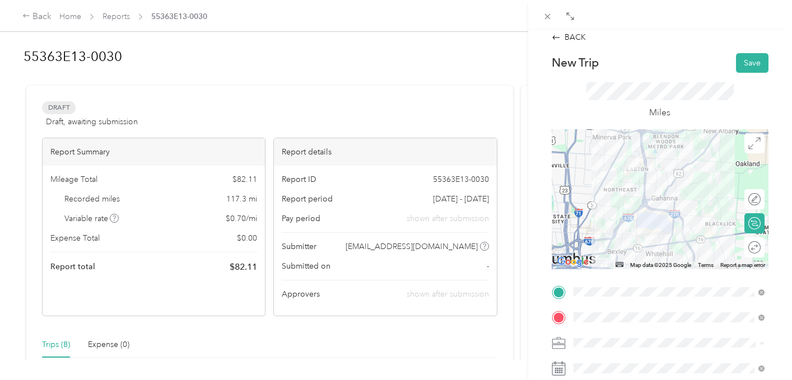
scroll to position [0, 0]
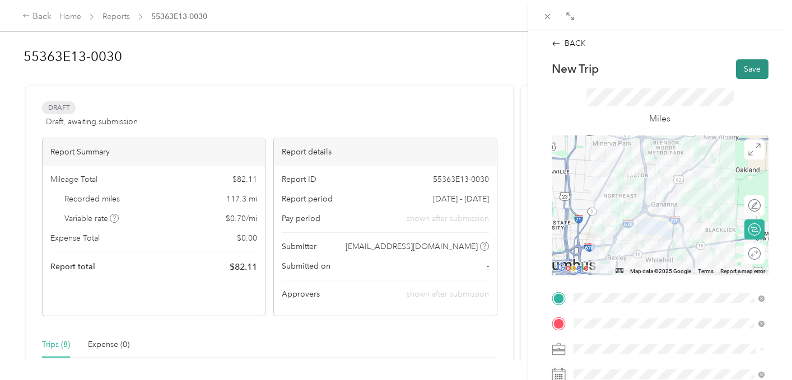
click at [750, 66] on button "Save" at bounding box center [752, 69] width 32 height 20
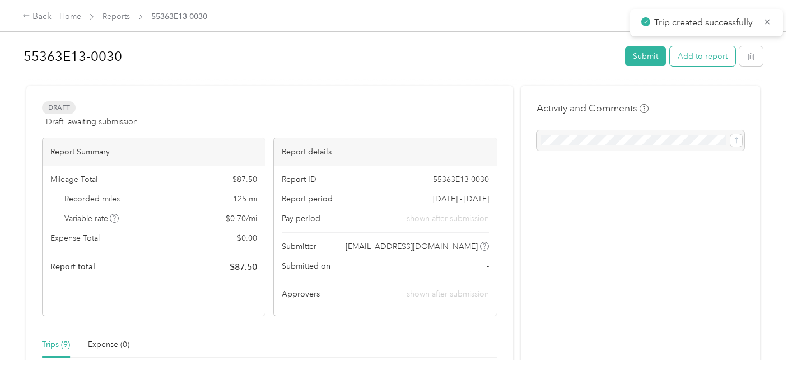
click at [705, 58] on button "Add to report" at bounding box center [703, 57] width 66 height 20
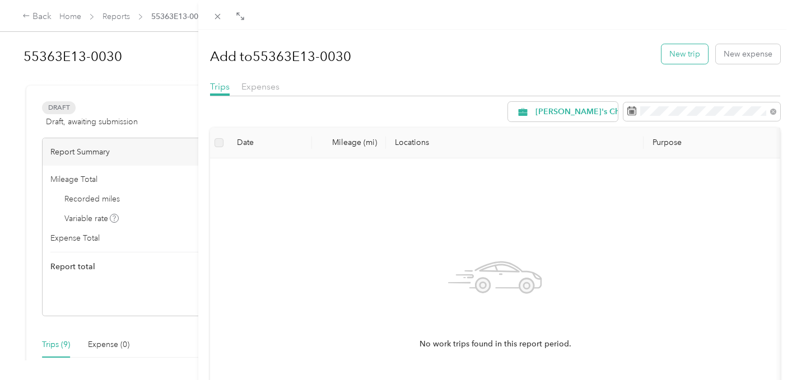
click at [684, 53] on button "New trip" at bounding box center [685, 54] width 47 height 20
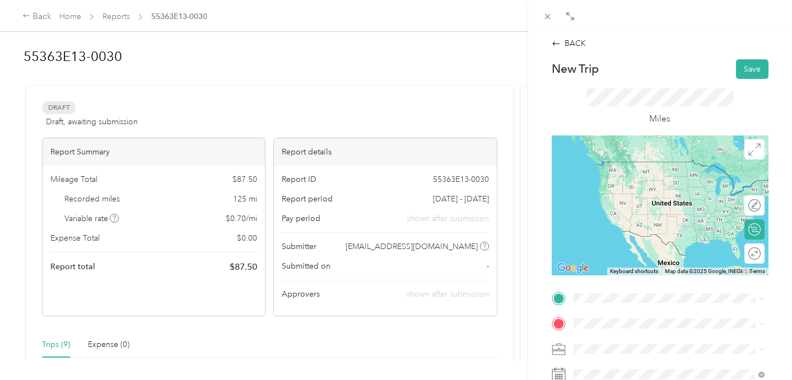
click at [643, 298] on div "TEAM NC4K Office [STREET_ADDRESS][PERSON_NAME][US_STATE]" at bounding box center [677, 288] width 166 height 39
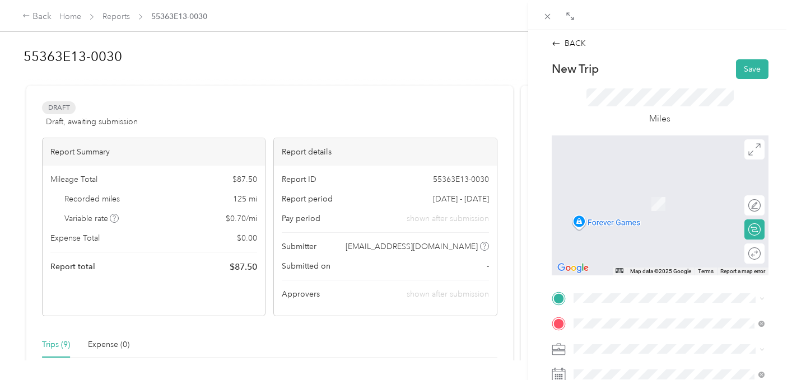
click at [779, 274] on form "New Trip Save This trip cannot be edited because it is either under review, app…" at bounding box center [660, 309] width 240 height 501
click at [634, 174] on li "[STREET_ADDRESS][US_STATE]" at bounding box center [669, 162] width 199 height 23
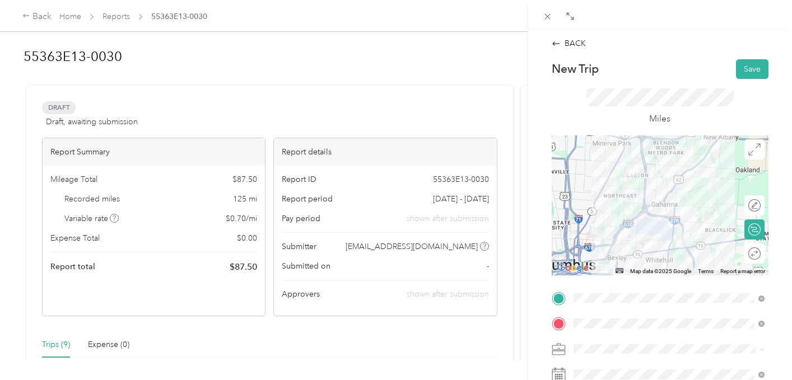
click at [779, 122] on form "New Trip Save This trip cannot be edited because it is either under review, app…" at bounding box center [660, 309] width 240 height 501
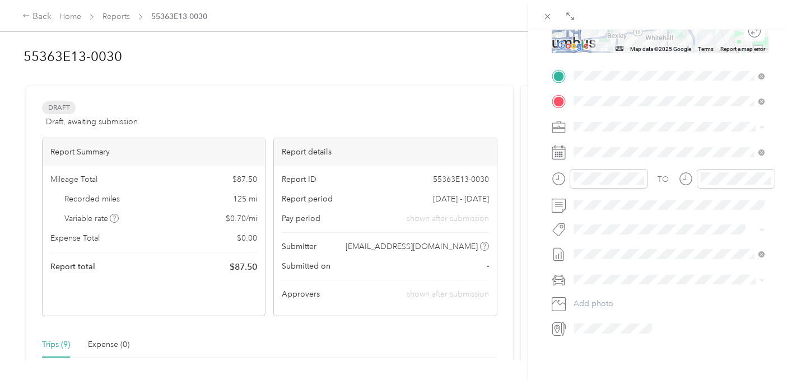
scroll to position [224, 0]
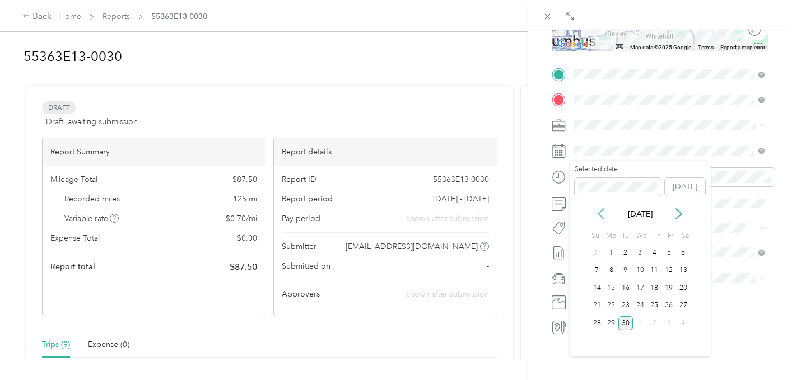
click at [599, 211] on icon at bounding box center [601, 213] width 11 height 11
click at [668, 308] on div "22" at bounding box center [669, 306] width 15 height 14
click at [654, 303] on div "21" at bounding box center [655, 306] width 15 height 14
click at [781, 154] on div "BACK New Trip Save This trip cannot be edited because it is either under review…" at bounding box center [660, 220] width 264 height 380
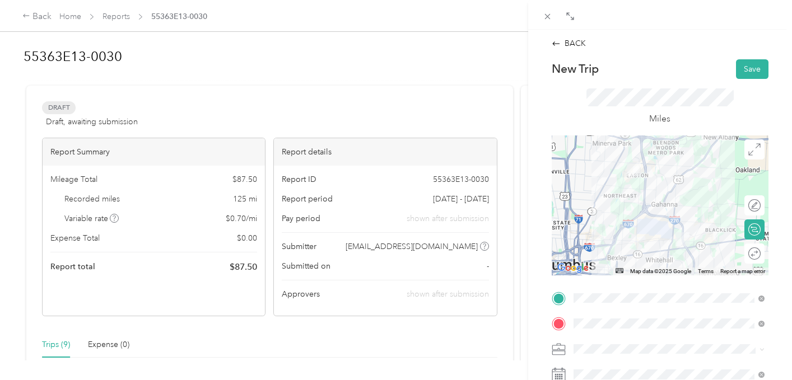
scroll to position [0, 0]
click at [752, 68] on button "Save" at bounding box center [752, 69] width 32 height 20
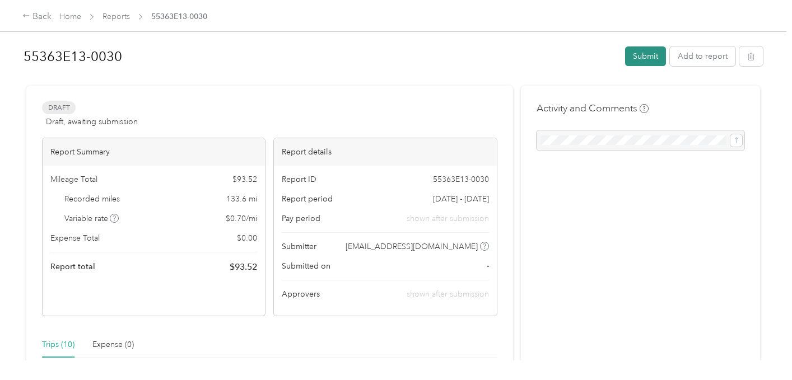
click at [650, 58] on button "Submit" at bounding box center [645, 57] width 41 height 20
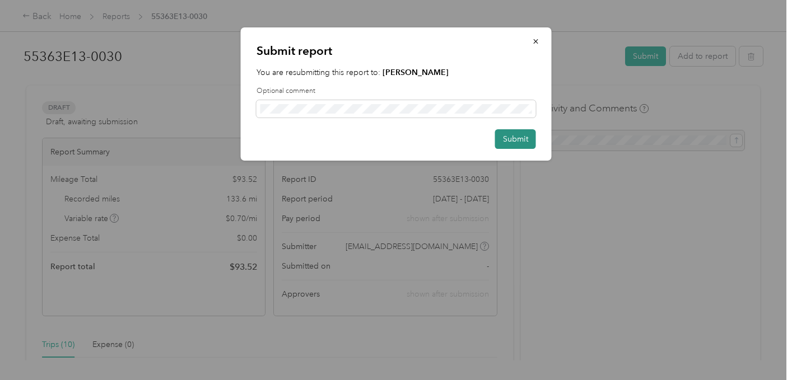
click at [503, 146] on button "Submit" at bounding box center [515, 139] width 41 height 20
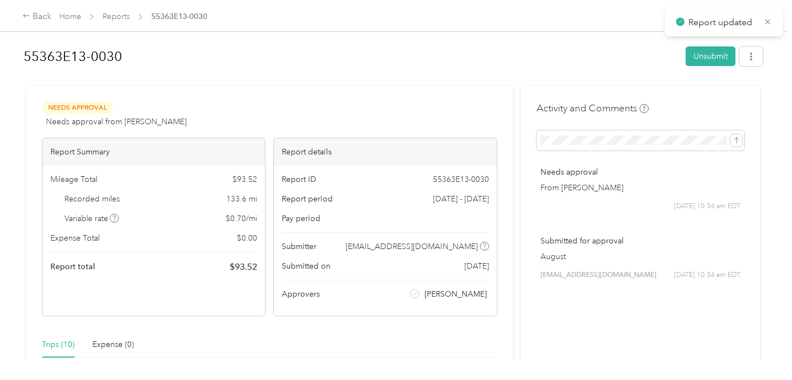
click at [777, 108] on div "55363E13-0030 Unsubmit Needs Approval Needs approval from [PERSON_NAME] View ac…" at bounding box center [393, 180] width 787 height 361
click at [752, 60] on icon "button" at bounding box center [751, 57] width 8 height 8
click at [626, 70] on div "55363E13-0030" at bounding box center [351, 56] width 654 height 29
click at [527, 61] on h1 "55363E13-0030" at bounding box center [351, 56] width 654 height 27
click at [35, 18] on div "Back" at bounding box center [36, 16] width 29 height 13
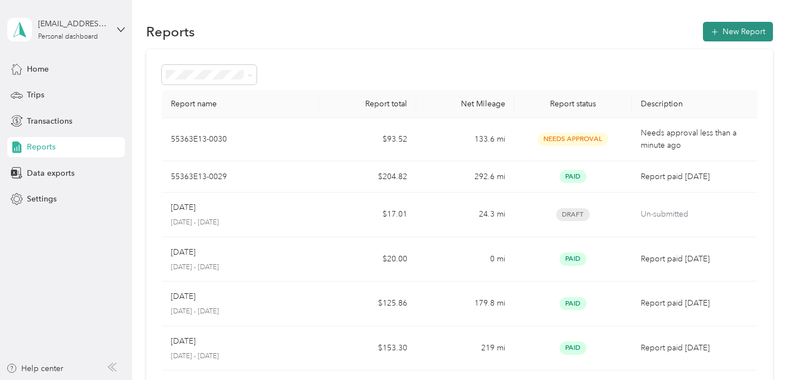
click at [741, 31] on button "New Report" at bounding box center [738, 32] width 70 height 20
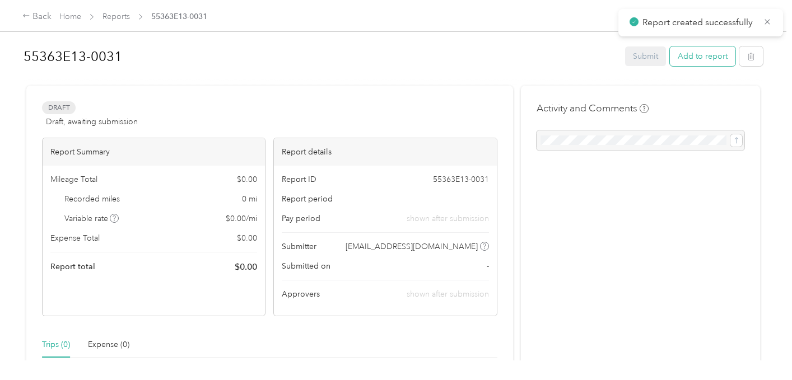
click at [701, 62] on button "Add to report" at bounding box center [703, 57] width 66 height 20
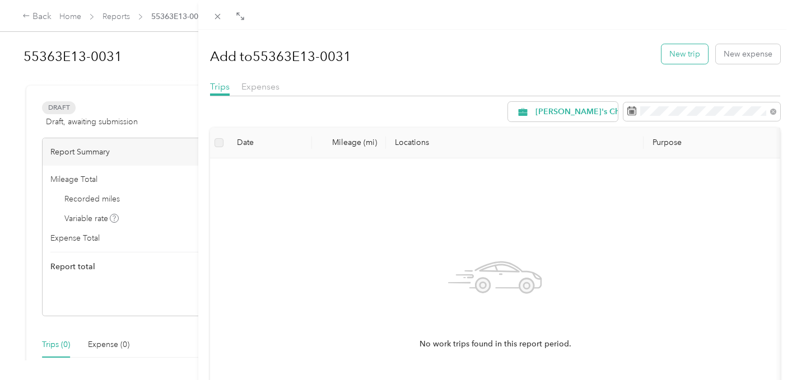
click at [682, 56] on button "New trip" at bounding box center [685, 54] width 47 height 20
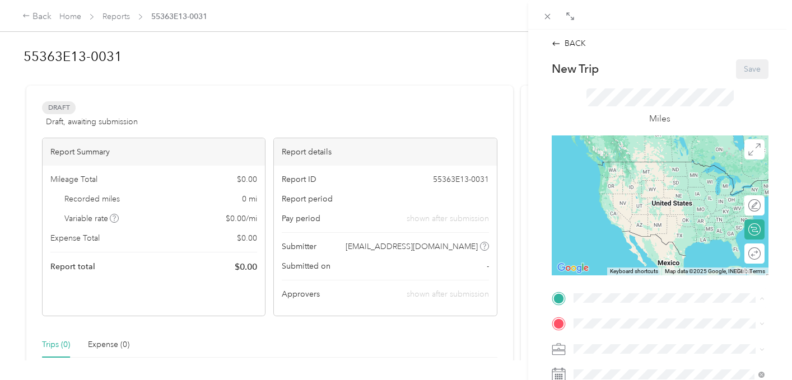
click at [659, 270] on div "TEAM NC4K Office [STREET_ADDRESS][PERSON_NAME][US_STATE]" at bounding box center [677, 262] width 166 height 39
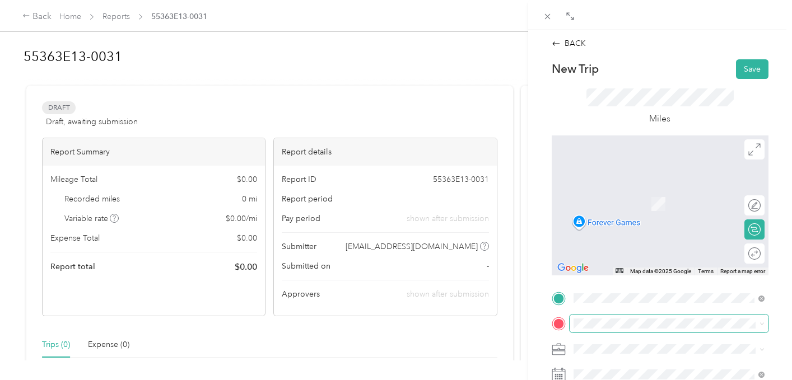
click at [608, 331] on span at bounding box center [669, 324] width 199 height 18
click at [641, 187] on span "[STREET_ADDRESS][US_STATE]" at bounding box center [650, 188] width 112 height 10
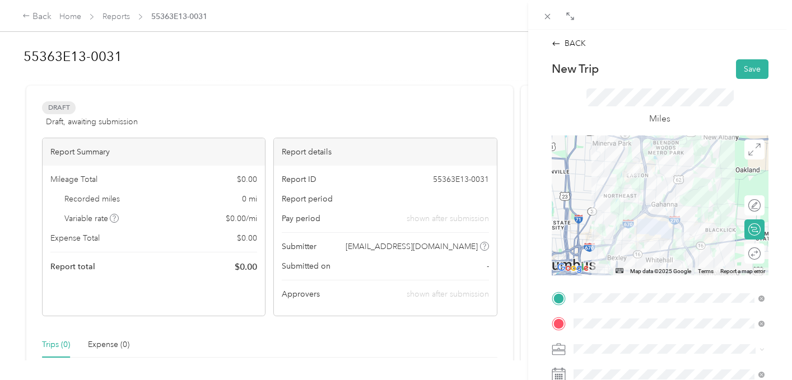
click at [781, 231] on div "BACK New Trip Save This trip cannot be edited because it is either under review…" at bounding box center [660, 220] width 264 height 380
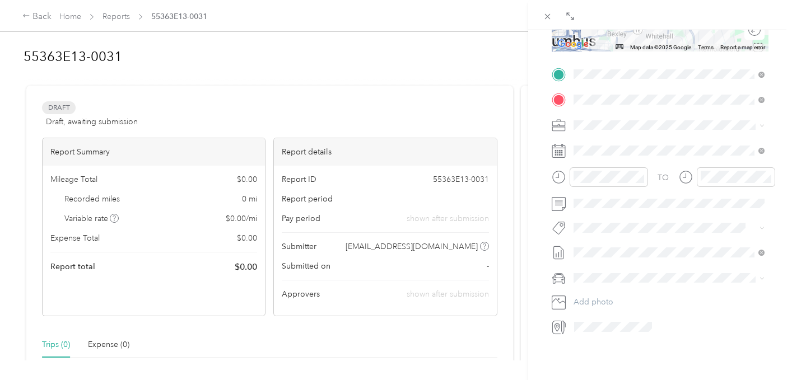
scroll to position [202, 0]
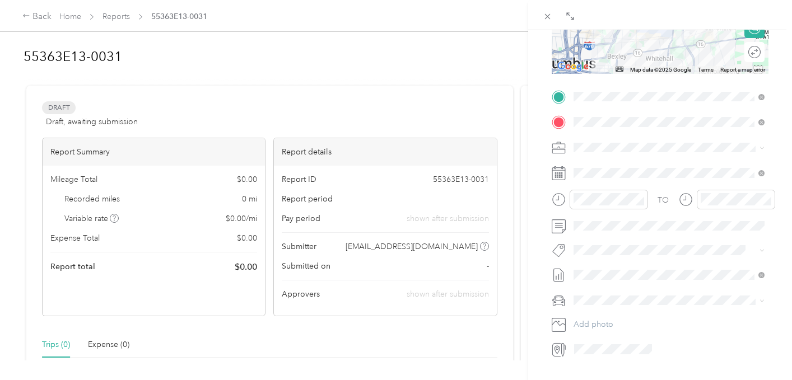
click at [556, 170] on icon at bounding box center [559, 173] width 14 height 14
click at [558, 174] on rect at bounding box center [558, 174] width 2 height 2
click at [602, 314] on div "14" at bounding box center [597, 311] width 15 height 14
click at [780, 170] on div "BACK New Trip Save This trip cannot be edited because it is either under review…" at bounding box center [660, 220] width 264 height 380
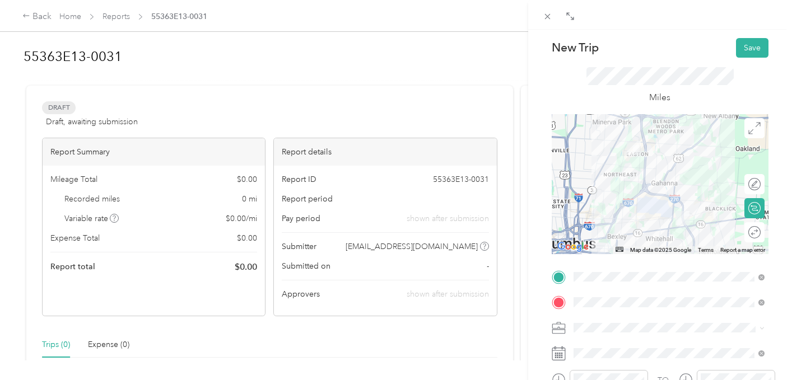
scroll to position [0, 0]
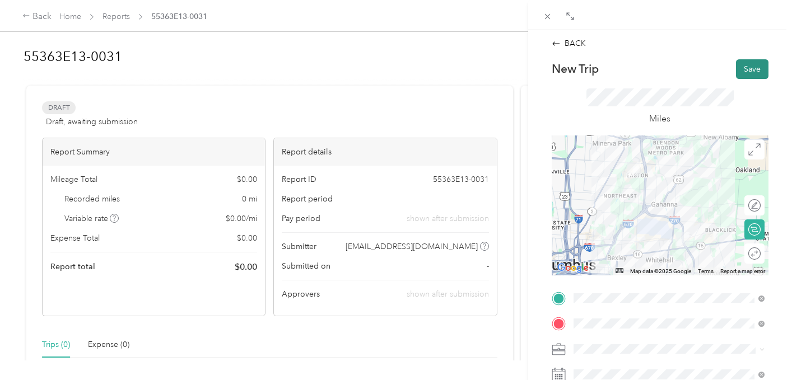
click at [756, 59] on button "Save" at bounding box center [752, 69] width 32 height 20
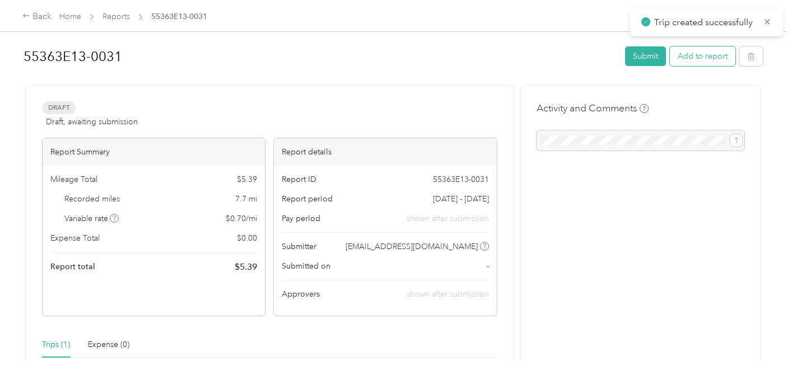
click at [713, 58] on button "Add to report" at bounding box center [703, 57] width 66 height 20
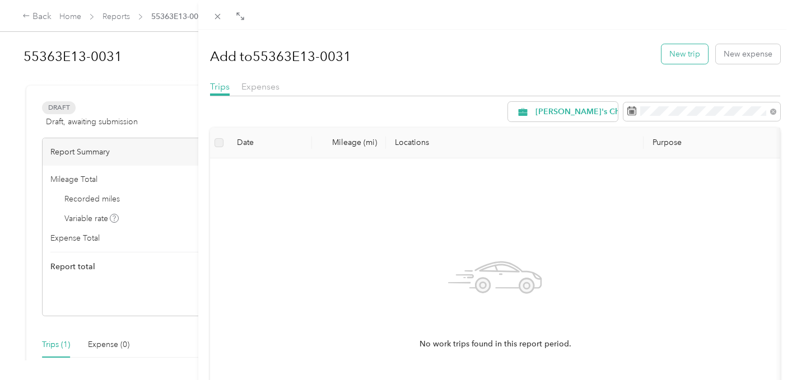
click at [680, 58] on button "New trip" at bounding box center [685, 54] width 47 height 20
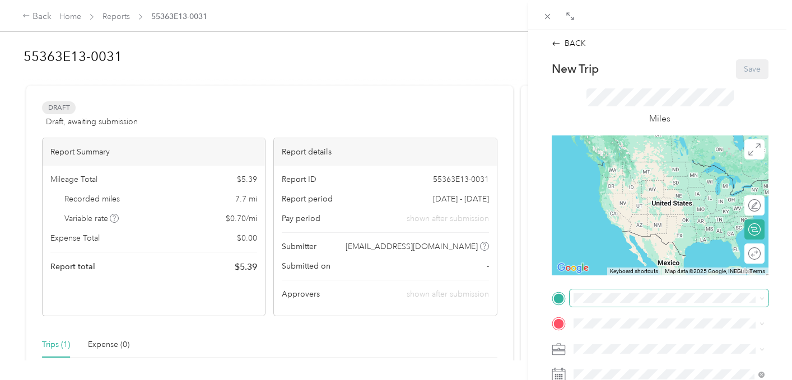
click at [704, 290] on span at bounding box center [669, 299] width 199 height 18
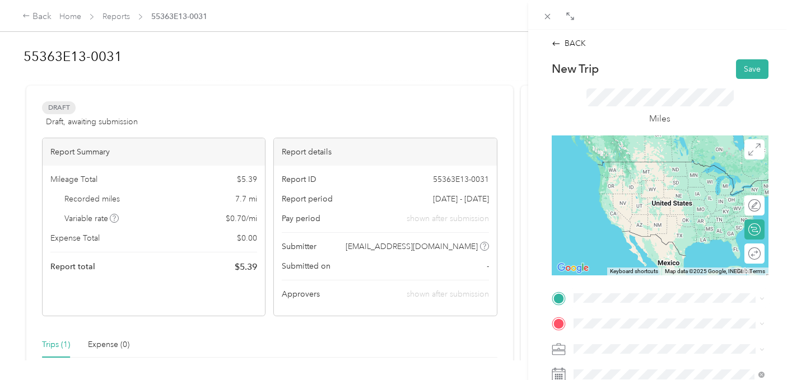
click at [663, 169] on div "[STREET_ADDRESS][US_STATE]" at bounding box center [669, 161] width 183 height 15
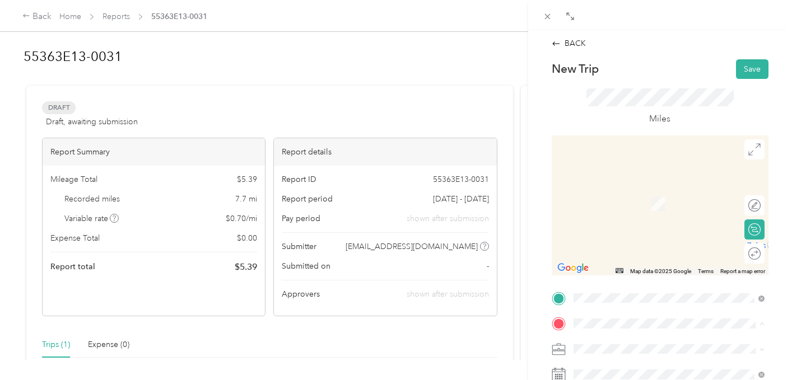
click at [621, 288] on span "[STREET_ADDRESS][PERSON_NAME][US_STATE]" at bounding box center [660, 296] width 133 height 21
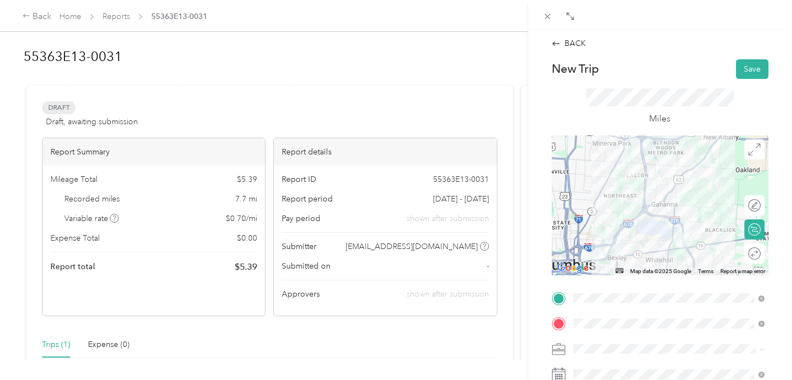
click at [784, 275] on div "BACK New Trip Save This trip cannot be edited because it is either under review…" at bounding box center [660, 220] width 264 height 380
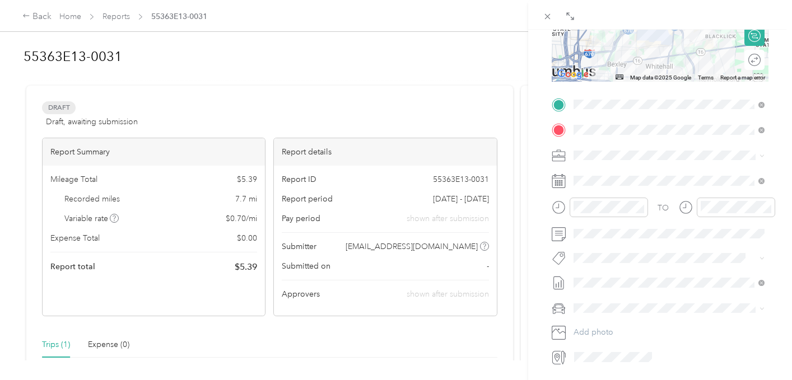
scroll to position [224, 0]
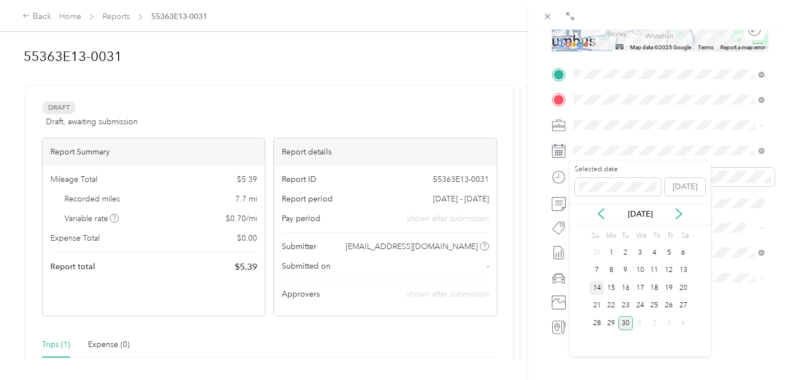
click at [599, 289] on div "14" at bounding box center [597, 288] width 15 height 14
click at [778, 119] on form "New Trip Save This trip cannot be edited because it is either under review, app…" at bounding box center [660, 85] width 240 height 501
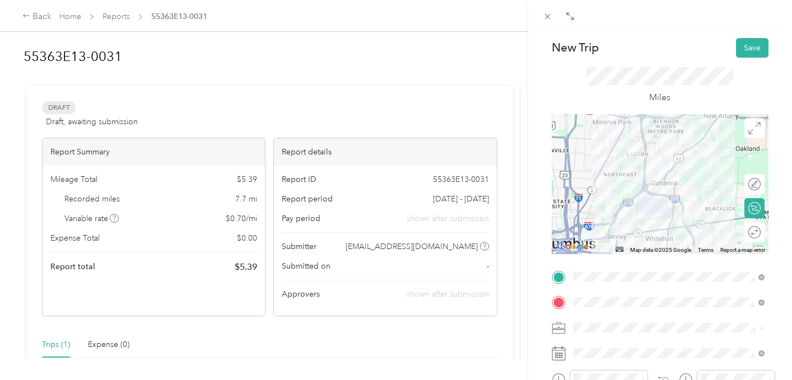
scroll to position [0, 0]
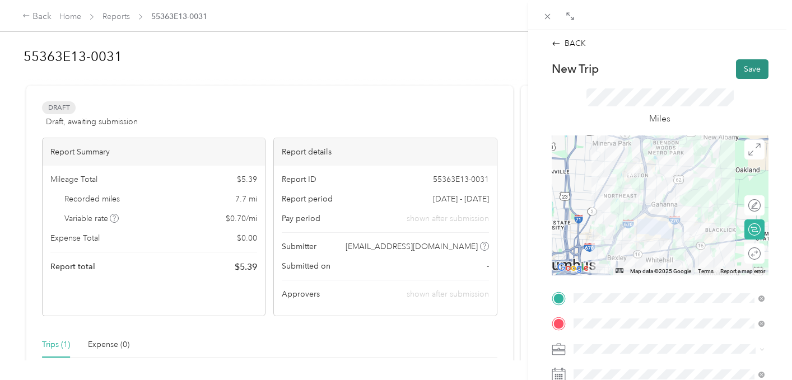
click at [753, 62] on button "Save" at bounding box center [752, 69] width 32 height 20
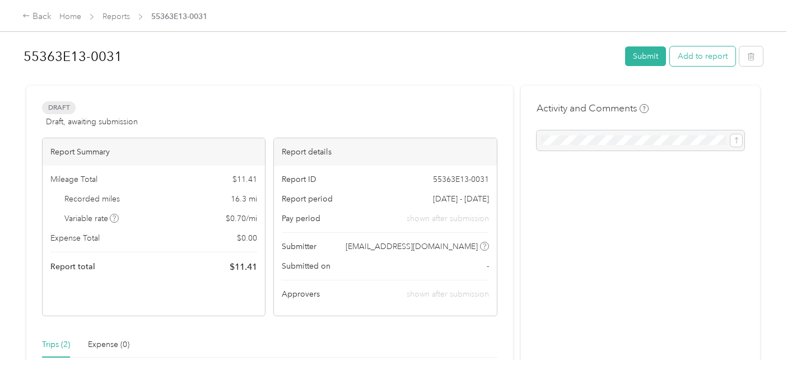
click at [689, 59] on button "Add to report" at bounding box center [703, 57] width 66 height 20
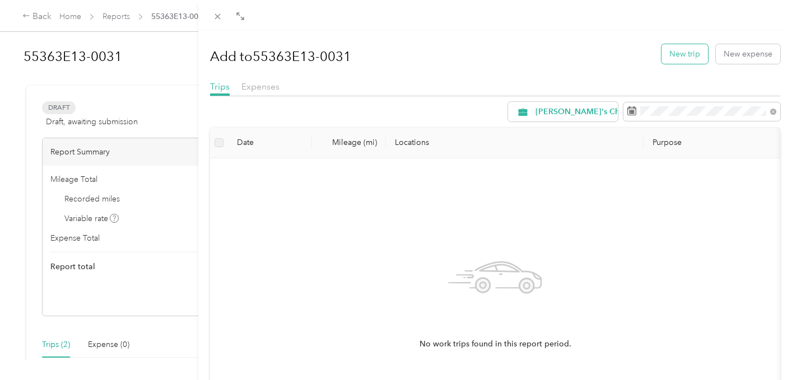
click at [685, 49] on button "New trip" at bounding box center [685, 54] width 47 height 20
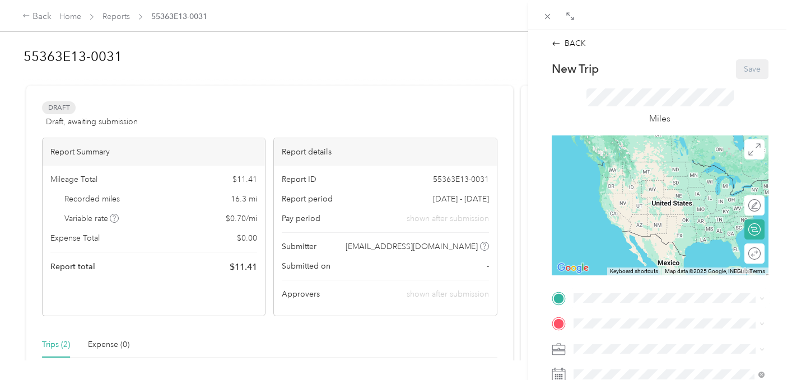
click at [613, 267] on div "TEAM NC4K Office [STREET_ADDRESS][PERSON_NAME][US_STATE]" at bounding box center [677, 262] width 166 height 39
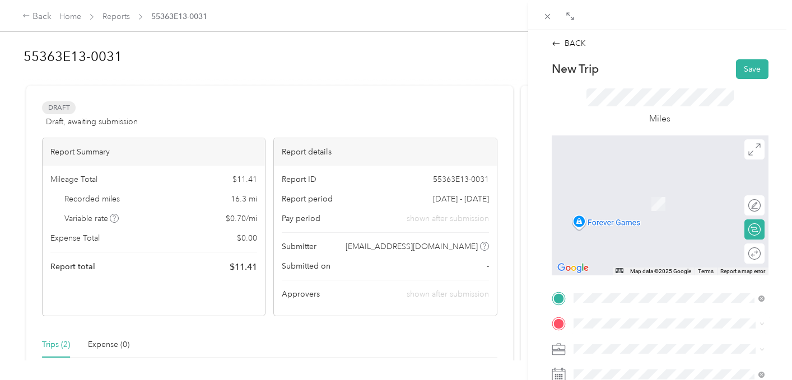
click at [640, 194] on span "[GEOGRAPHIC_DATA][US_STATE], [GEOGRAPHIC_DATA]" at bounding box center [677, 192] width 166 height 20
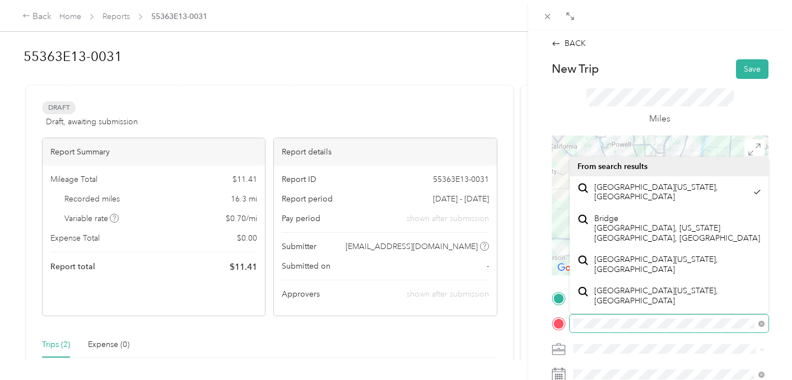
scroll to position [0, 13]
click at [32, 9] on div "BACK New Trip Save This trip cannot be edited because it is either under review…" at bounding box center [396, 190] width 792 height 380
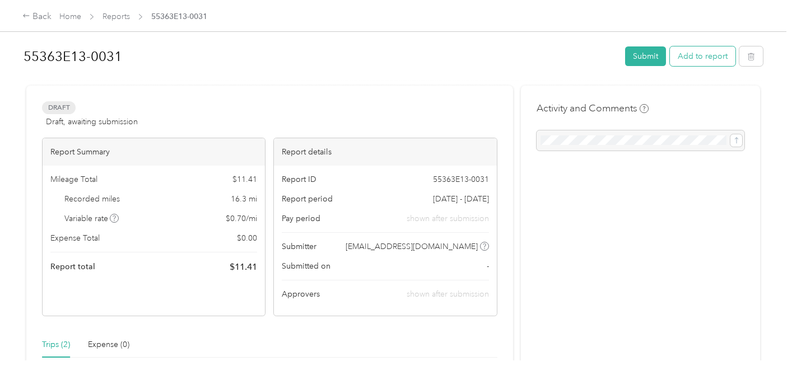
click at [708, 58] on button "Add to report" at bounding box center [703, 57] width 66 height 20
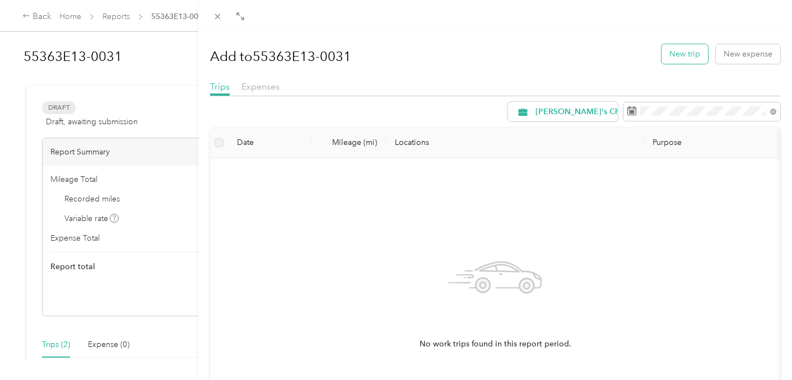
click at [680, 54] on button "New trip" at bounding box center [685, 54] width 47 height 20
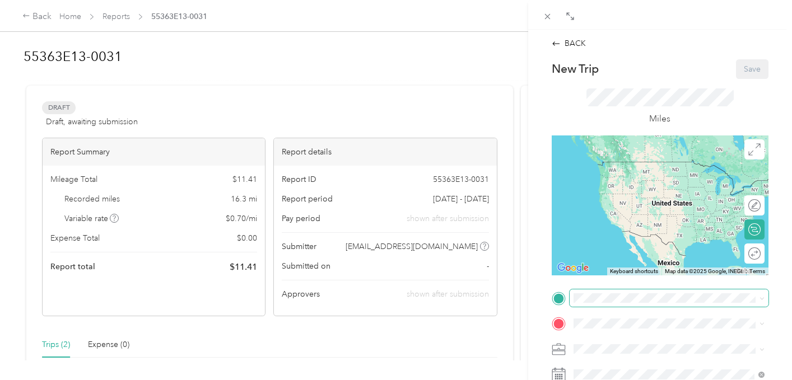
click at [607, 304] on span at bounding box center [669, 299] width 199 height 18
click at [625, 261] on span "[STREET_ADDRESS][PERSON_NAME][US_STATE]" at bounding box center [660, 270] width 133 height 21
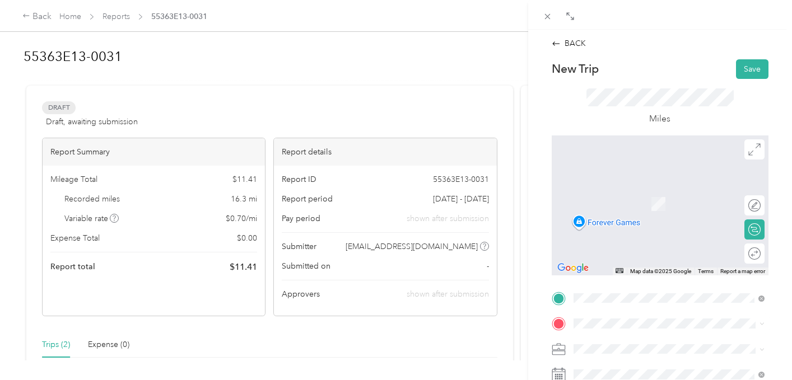
click at [678, 194] on span "[GEOGRAPHIC_DATA][US_STATE], [GEOGRAPHIC_DATA]" at bounding box center [677, 188] width 166 height 20
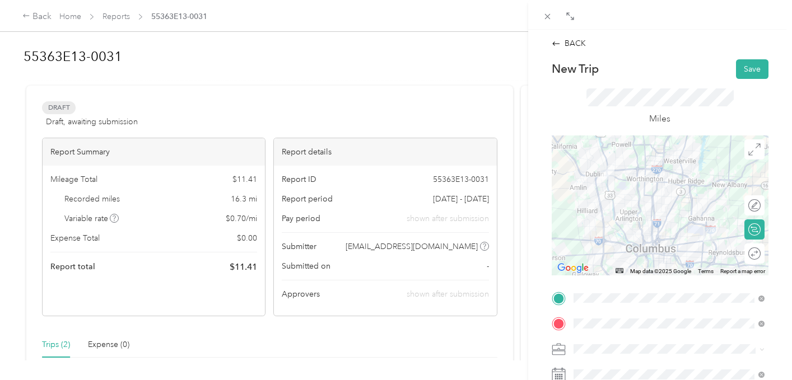
click at [780, 301] on form "New Trip Save This trip cannot be edited because it is either under review, app…" at bounding box center [660, 309] width 240 height 501
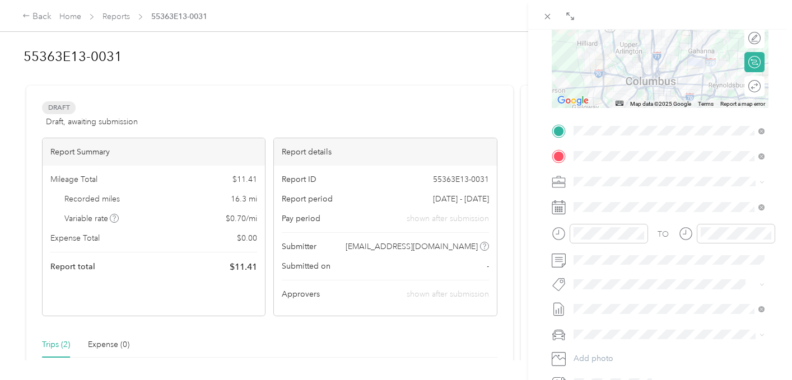
scroll to position [179, 0]
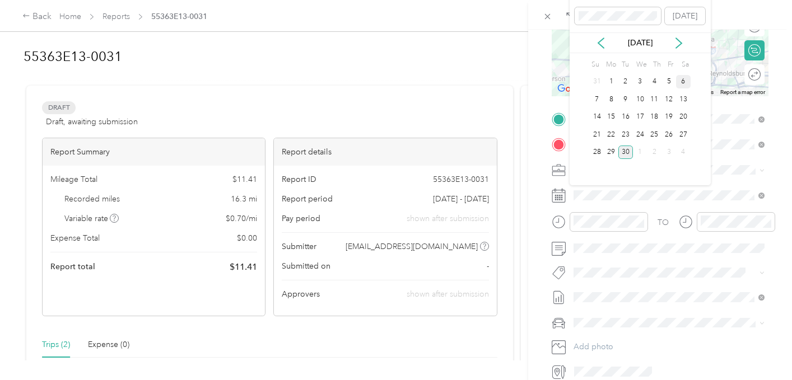
click at [683, 82] on div "6" at bounding box center [683, 82] width 15 height 14
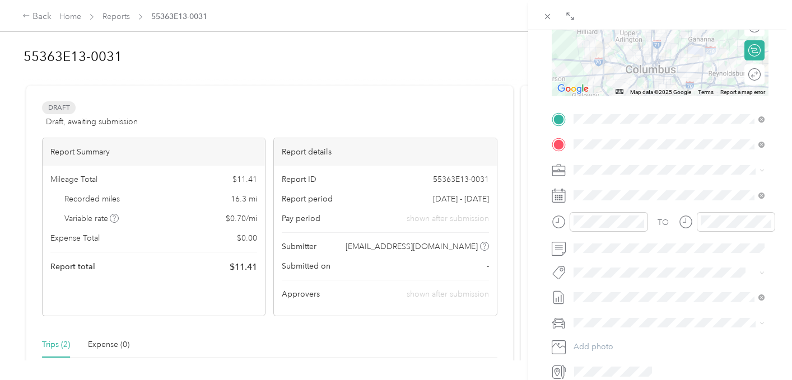
click at [783, 170] on div "BACK New Trip Save This trip cannot be edited because it is either under review…" at bounding box center [660, 220] width 264 height 380
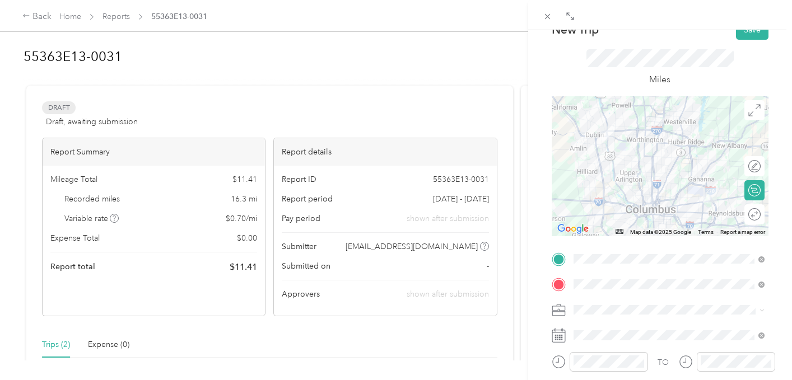
scroll to position [0, 0]
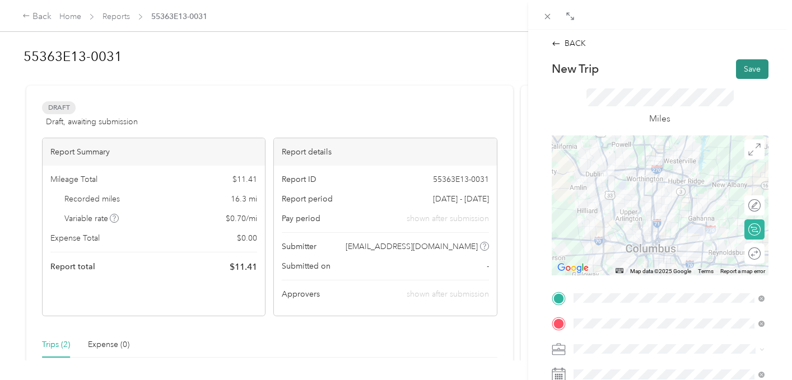
click at [756, 73] on button "Save" at bounding box center [752, 69] width 32 height 20
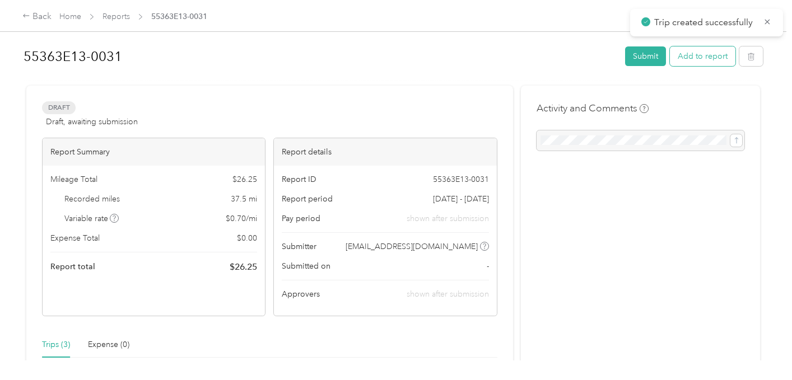
click at [700, 54] on button "Add to report" at bounding box center [703, 57] width 66 height 20
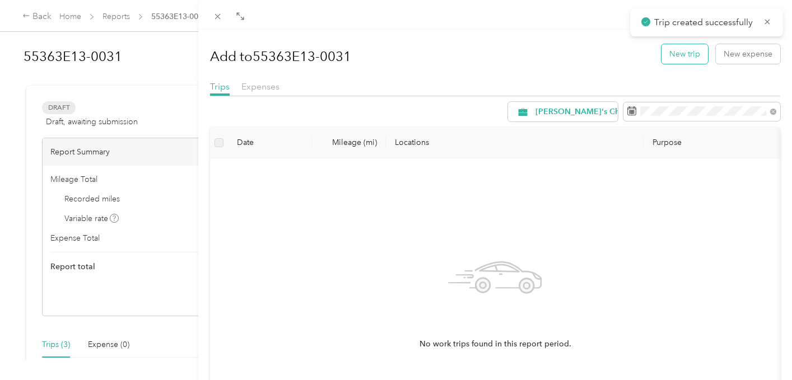
click at [672, 53] on button "New trip" at bounding box center [685, 54] width 47 height 20
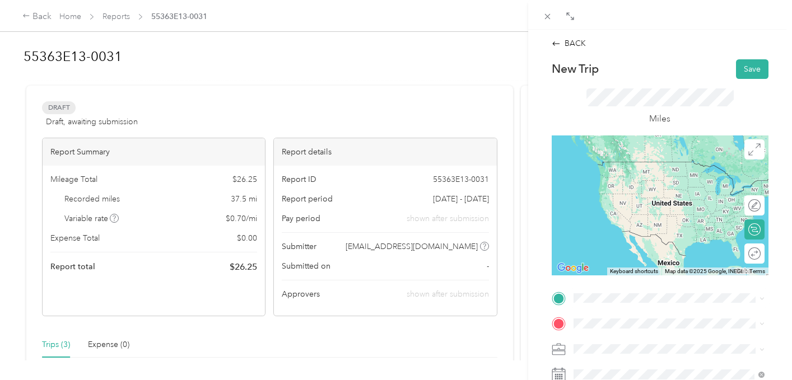
click at [631, 165] on span "[GEOGRAPHIC_DATA][US_STATE], [GEOGRAPHIC_DATA]" at bounding box center [677, 164] width 166 height 20
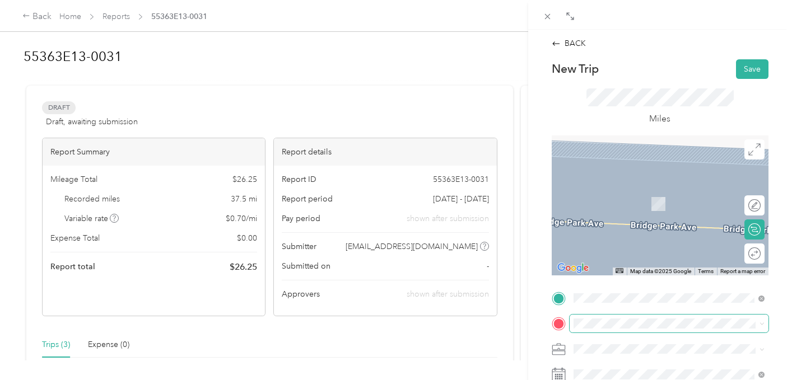
click at [598, 318] on span at bounding box center [669, 324] width 199 height 18
click at [616, 292] on span "[STREET_ADDRESS][PERSON_NAME][US_STATE]" at bounding box center [660, 296] width 133 height 21
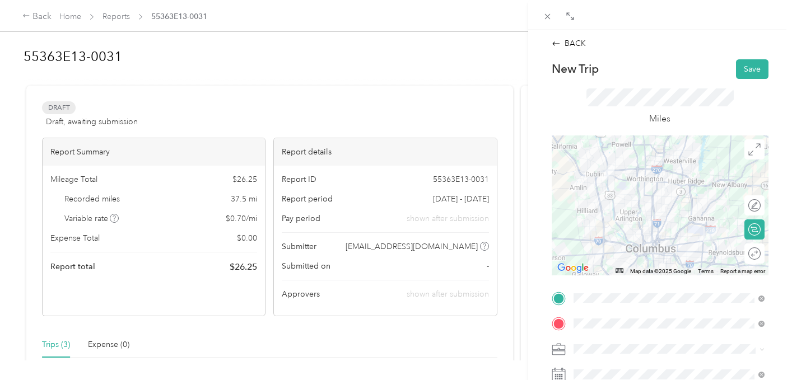
click at [786, 257] on div "BACK New Trip Save This trip cannot be edited because it is either under review…" at bounding box center [660, 220] width 264 height 380
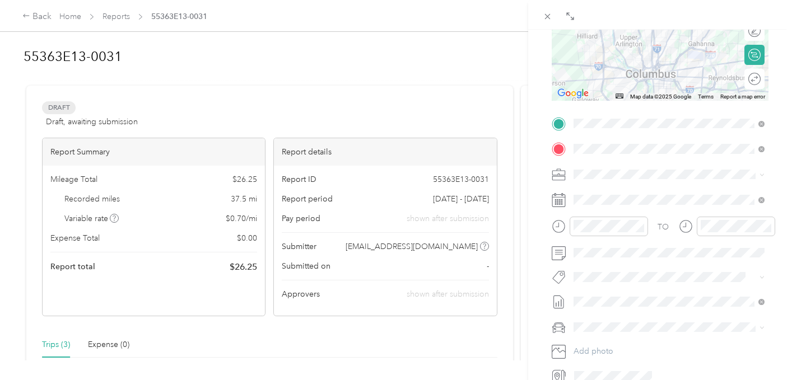
scroll to position [179, 0]
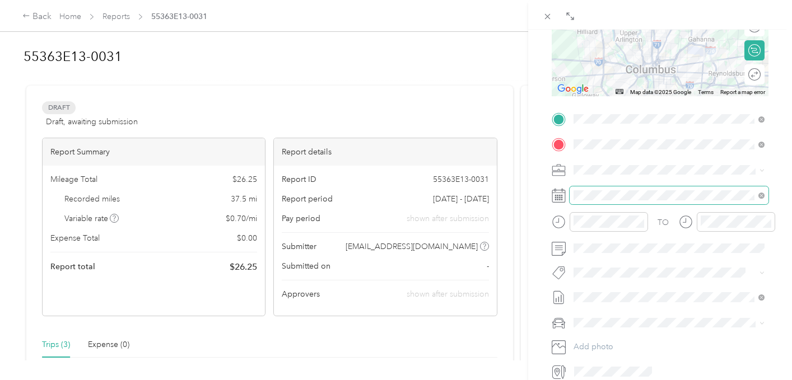
click at [583, 189] on span at bounding box center [669, 196] width 199 height 18
click at [587, 202] on span at bounding box center [669, 196] width 199 height 18
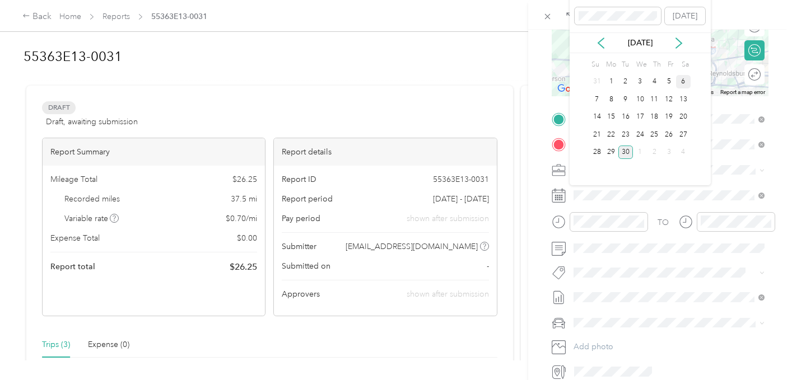
click at [682, 81] on div "6" at bounding box center [683, 82] width 15 height 14
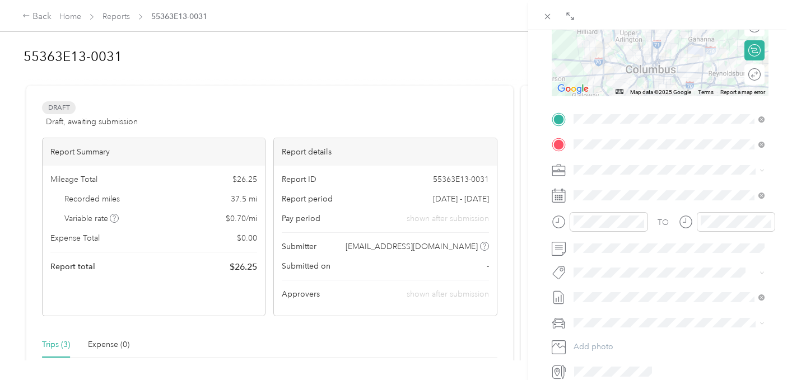
click at [787, 178] on div "BACK New Trip Save This trip cannot be edited because it is either under review…" at bounding box center [660, 220] width 264 height 380
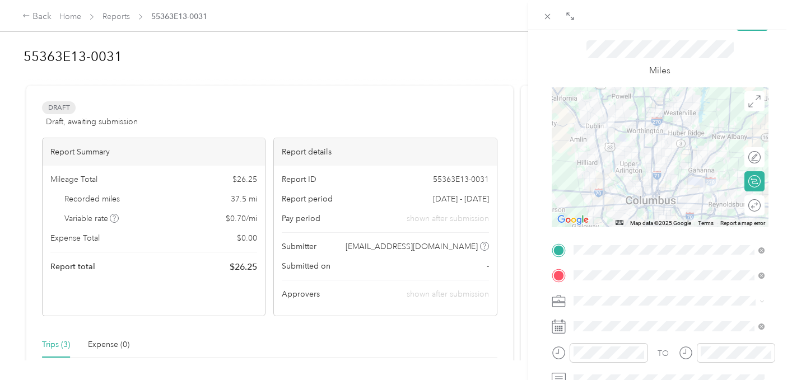
scroll to position [0, 0]
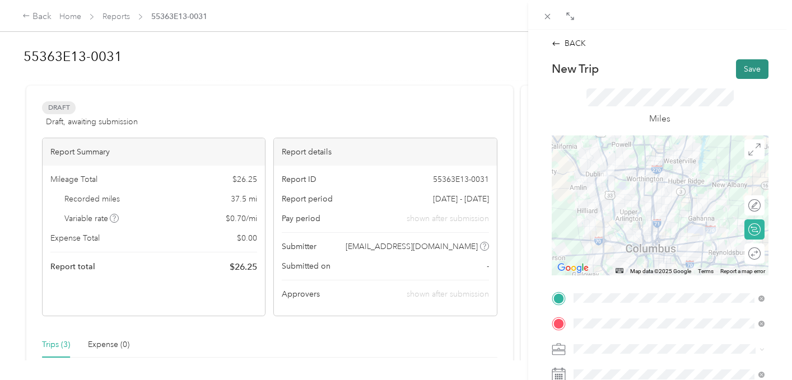
click at [740, 65] on button "Save" at bounding box center [752, 69] width 32 height 20
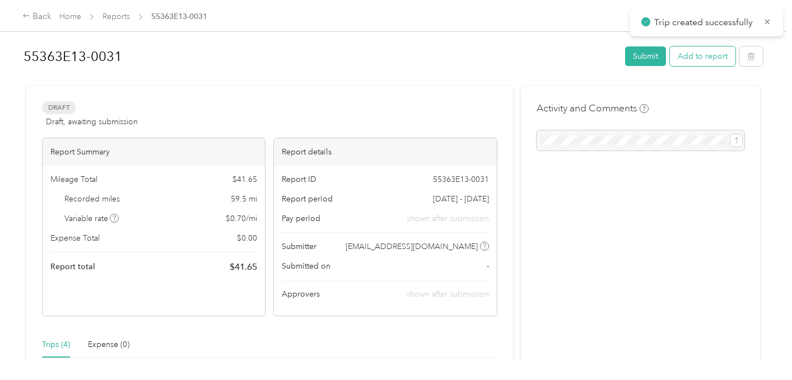
click at [717, 57] on button "Add to report" at bounding box center [703, 57] width 66 height 20
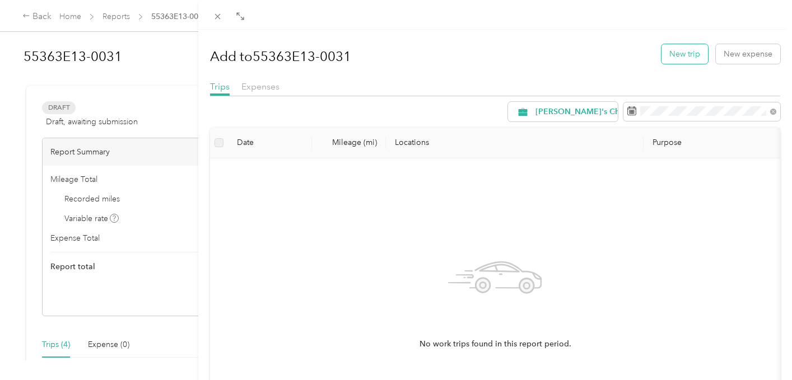
click at [688, 57] on button "New trip" at bounding box center [685, 54] width 47 height 20
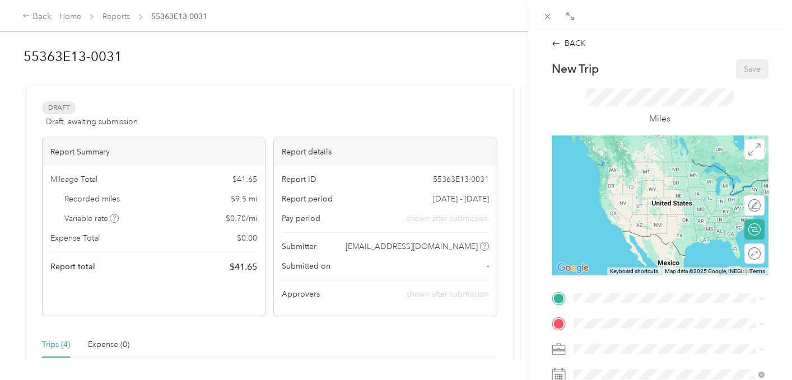
click at [617, 280] on div "TEAM NC4K Office [STREET_ADDRESS][PERSON_NAME][US_STATE]" at bounding box center [669, 262] width 183 height 43
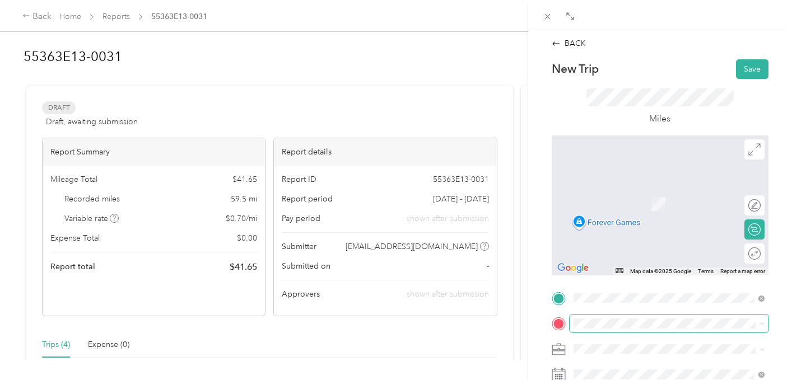
click at [602, 329] on span at bounding box center [669, 324] width 199 height 18
click at [664, 190] on span "Proprietors [GEOGRAPHIC_DATA][US_STATE], [GEOGRAPHIC_DATA]" at bounding box center [677, 193] width 166 height 20
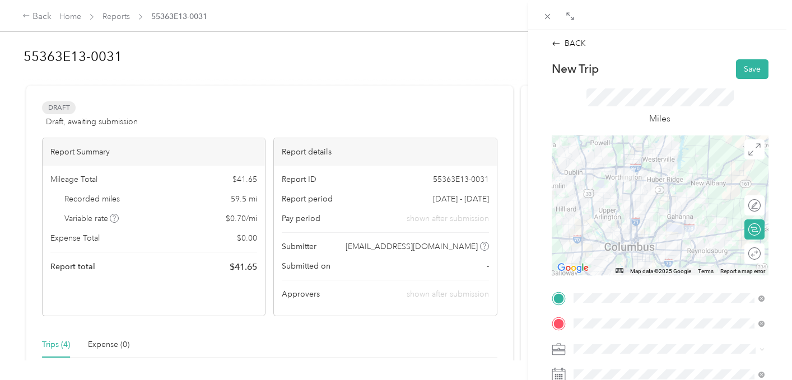
click at [775, 280] on form "New Trip Save This trip cannot be edited because it is either under review, app…" at bounding box center [660, 309] width 240 height 501
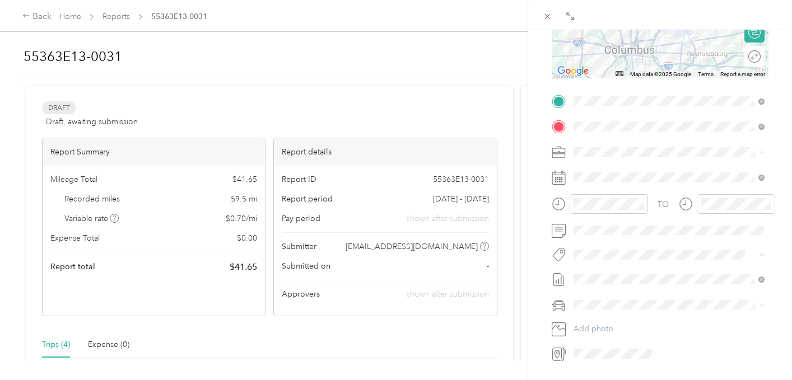
scroll to position [202, 0]
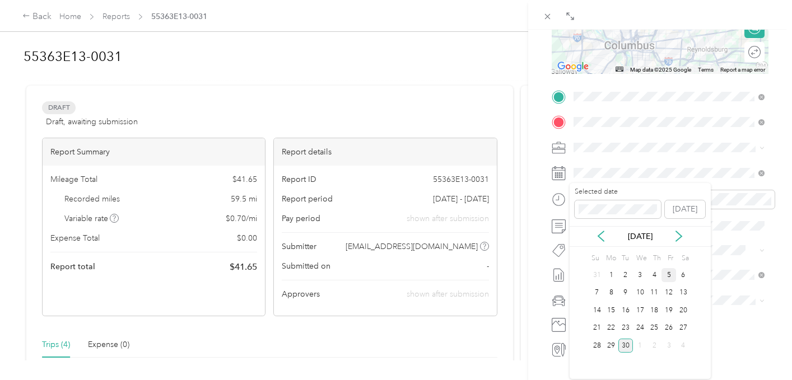
click at [668, 278] on div "5" at bounding box center [669, 275] width 15 height 14
click at [780, 121] on div "BACK New Trip Save This trip cannot be edited because it is either under review…" at bounding box center [660, 220] width 264 height 380
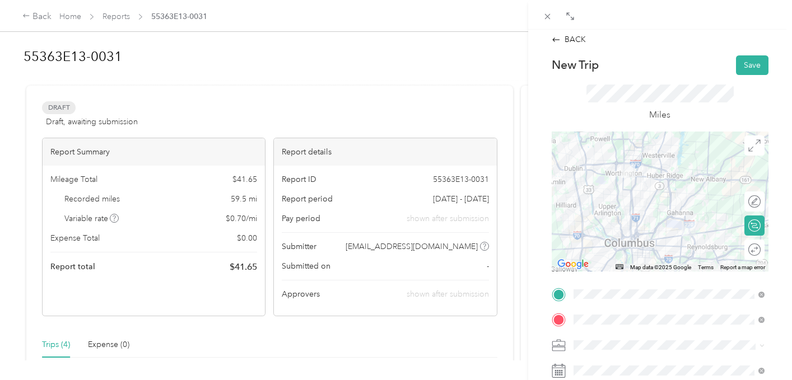
scroll to position [0, 0]
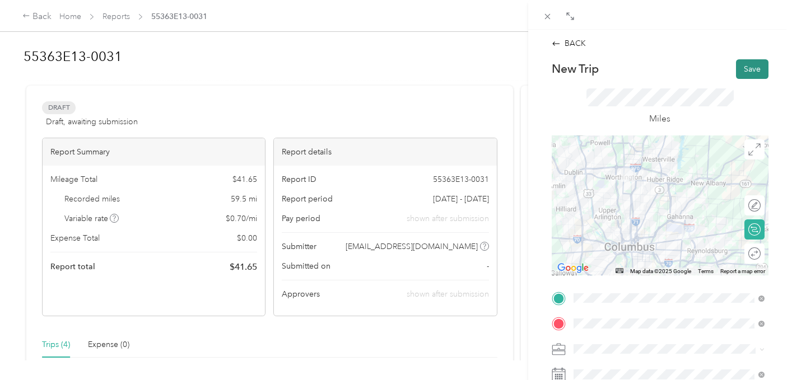
click at [751, 66] on button "Save" at bounding box center [752, 69] width 32 height 20
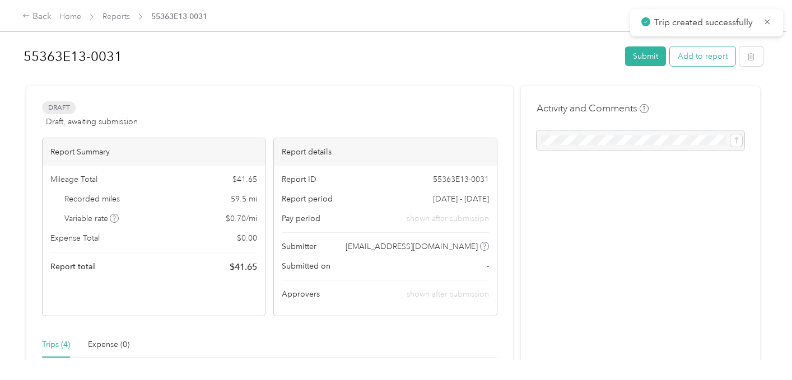
click at [697, 60] on button "Add to report" at bounding box center [703, 57] width 66 height 20
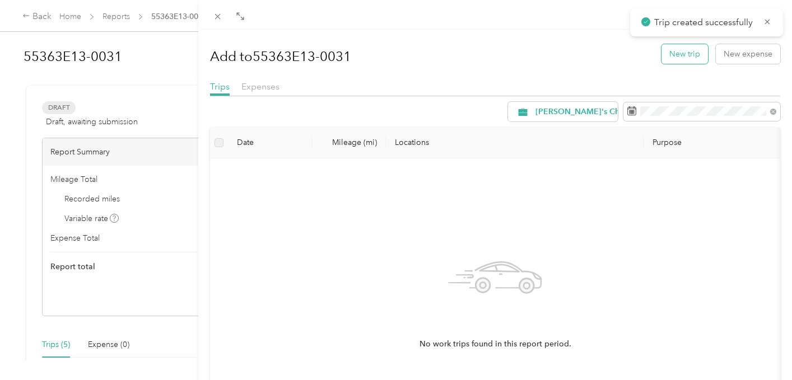
click at [672, 58] on button "New trip" at bounding box center [685, 54] width 47 height 20
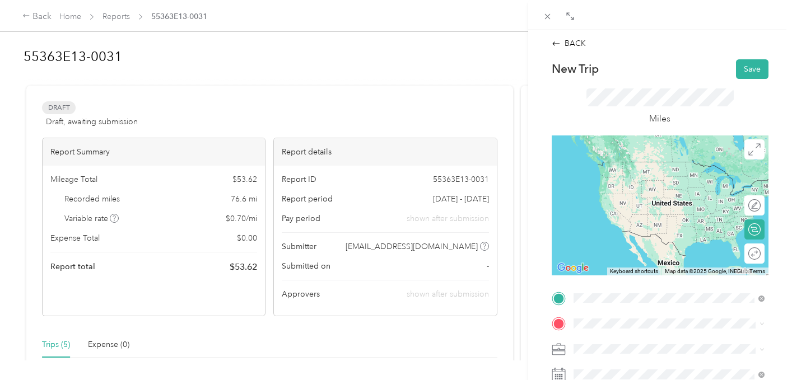
click at [666, 176] on li "Proprietors [GEOGRAPHIC_DATA][US_STATE], [GEOGRAPHIC_DATA]" at bounding box center [669, 166] width 199 height 31
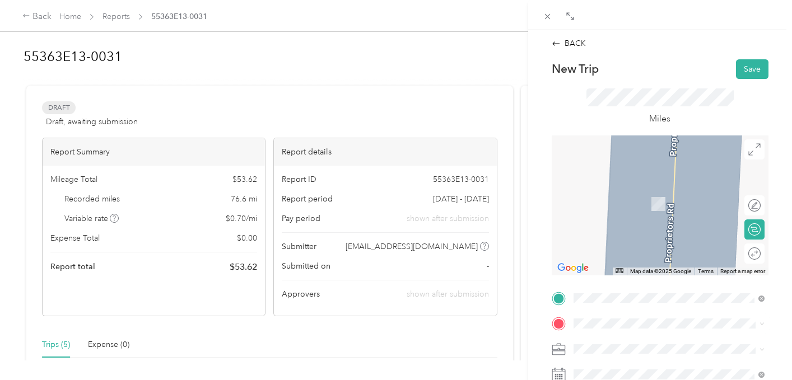
click at [631, 300] on span "[STREET_ADDRESS][PERSON_NAME][US_STATE]" at bounding box center [660, 296] width 133 height 21
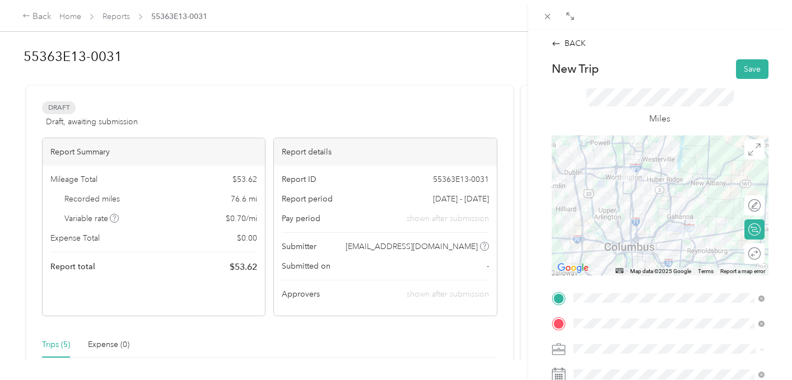
click at [780, 171] on div "BACK New Trip Save This trip cannot be edited because it is either under review…" at bounding box center [660, 220] width 264 height 380
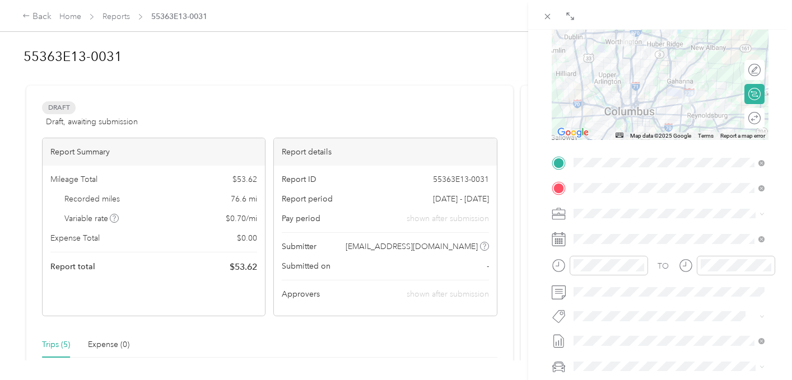
scroll to position [157, 0]
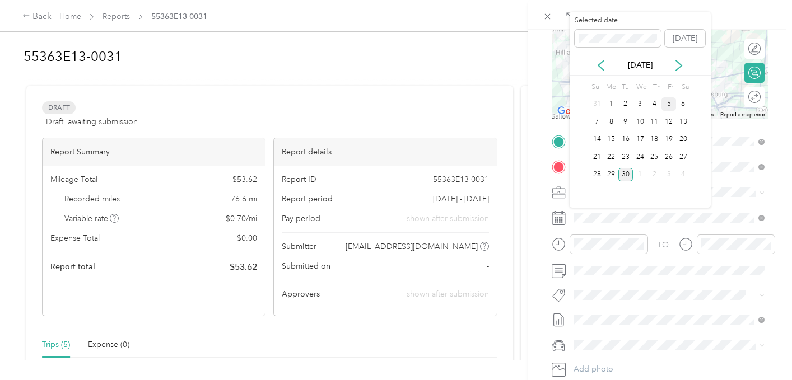
click at [671, 103] on div "5" at bounding box center [669, 104] width 15 height 14
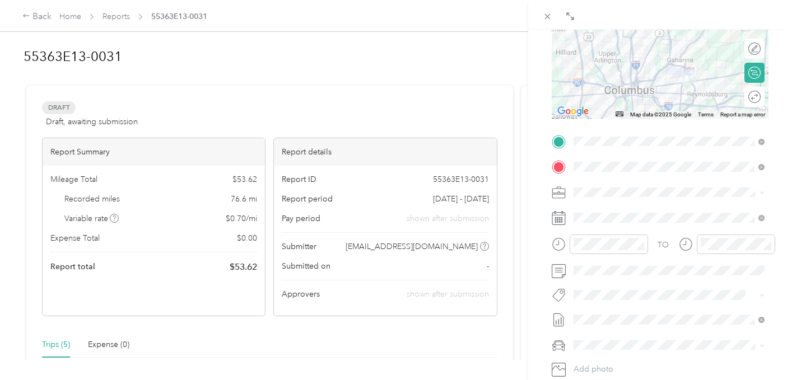
click at [771, 183] on form "New Trip Save This trip cannot be edited because it is either under review, app…" at bounding box center [660, 153] width 240 height 501
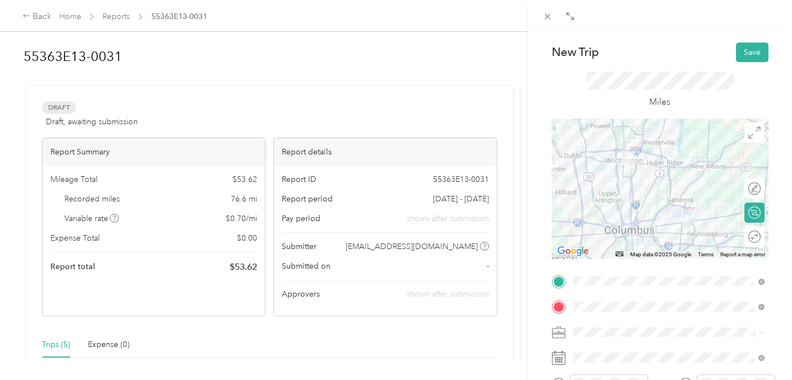
scroll to position [0, 0]
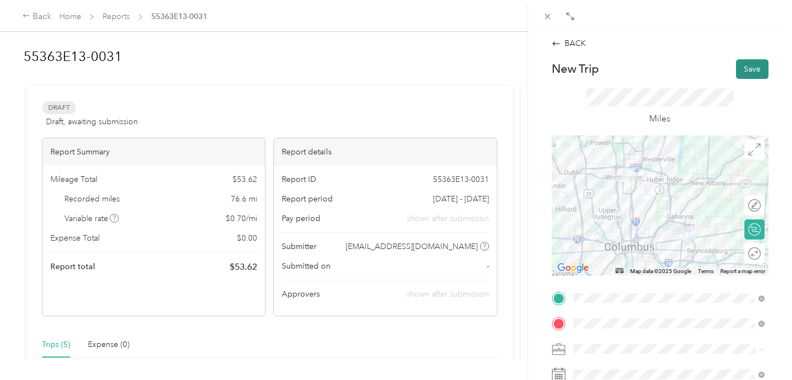
click at [755, 69] on button "Save" at bounding box center [752, 69] width 32 height 20
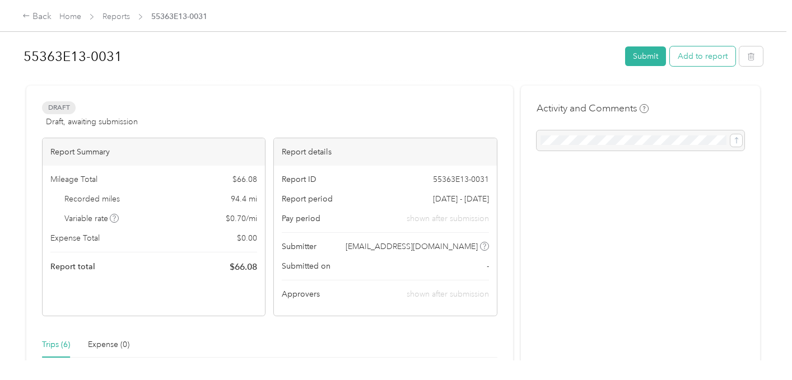
click at [717, 56] on button "Add to report" at bounding box center [703, 57] width 66 height 20
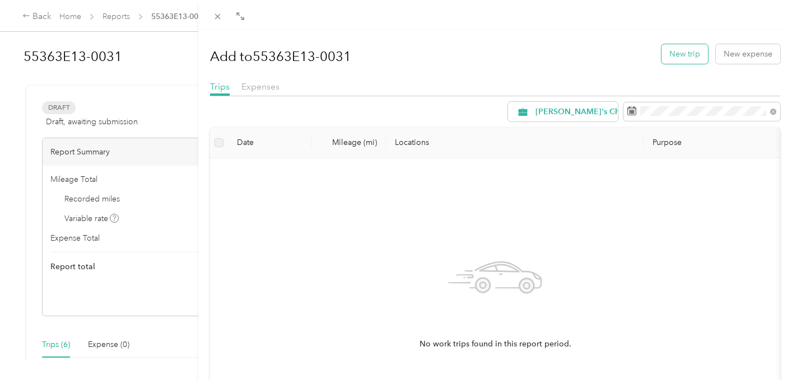
click at [687, 52] on button "New trip" at bounding box center [685, 54] width 47 height 20
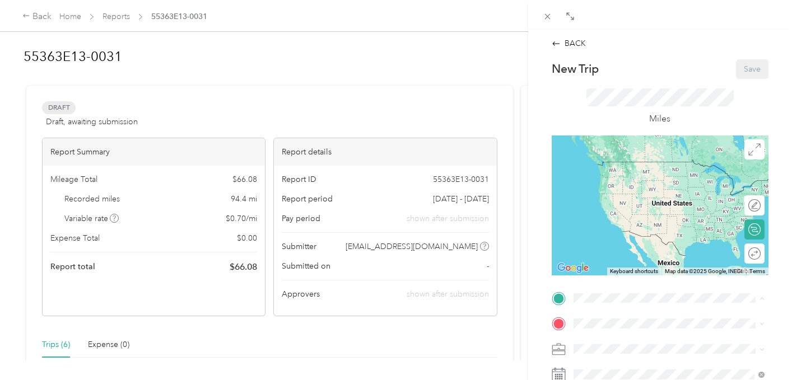
click at [619, 275] on span "[STREET_ADDRESS][PERSON_NAME][US_STATE]" at bounding box center [660, 270] width 133 height 21
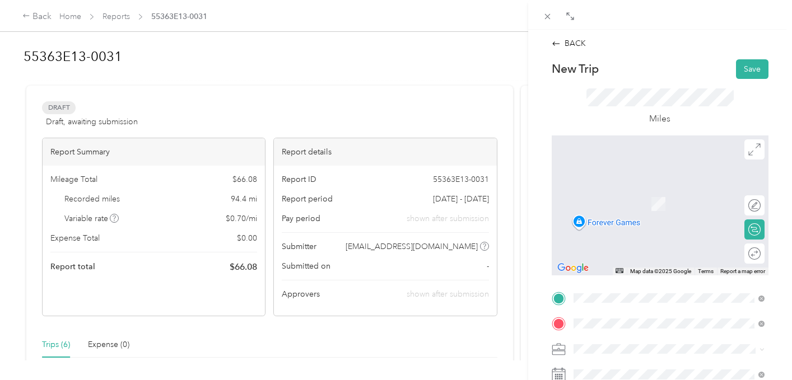
click at [643, 202] on li "Proprietors [GEOGRAPHIC_DATA][US_STATE], [GEOGRAPHIC_DATA]" at bounding box center [669, 191] width 199 height 31
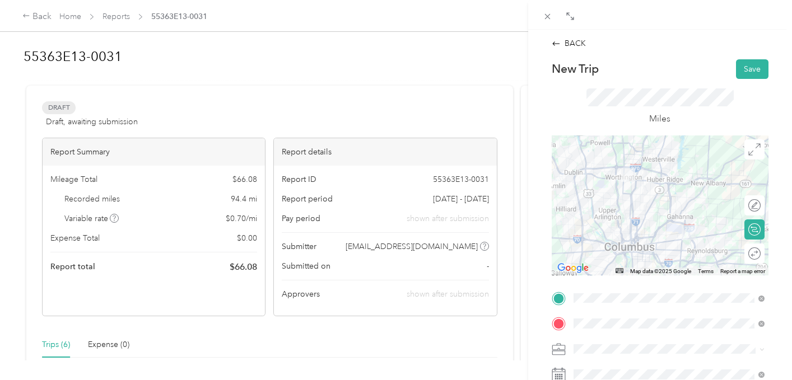
click at [789, 280] on div "BACK New Trip Save This trip cannot be edited because it is either under review…" at bounding box center [660, 220] width 264 height 380
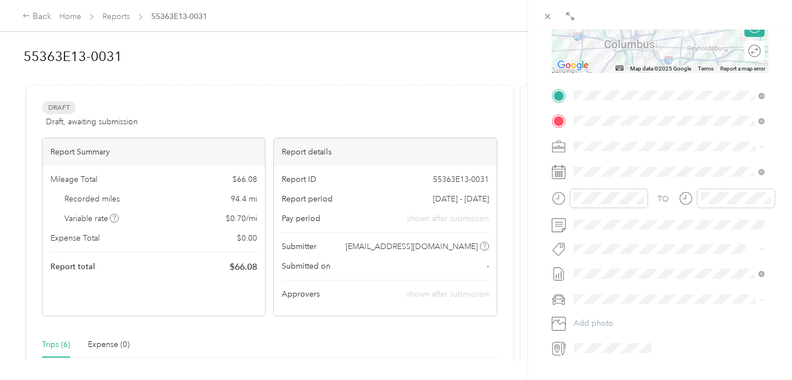
scroll to position [224, 0]
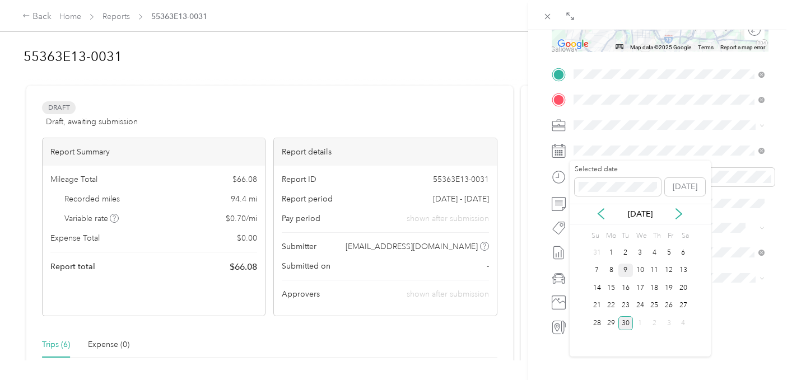
click at [621, 268] on div "9" at bounding box center [626, 271] width 15 height 14
click at [786, 213] on div "BACK New Trip Save This trip cannot be edited because it is either under review…" at bounding box center [660, 220] width 264 height 380
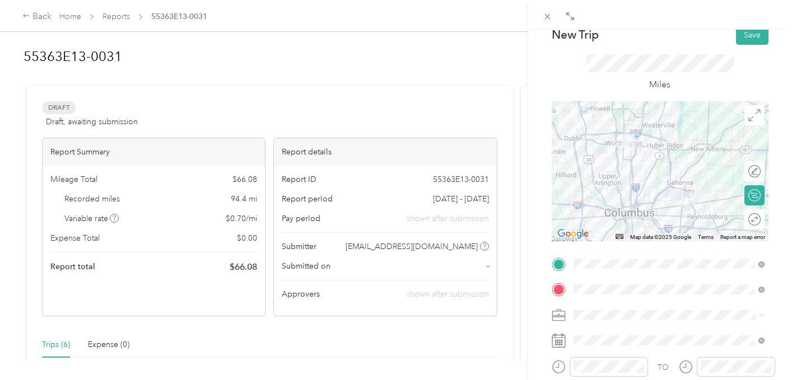
scroll to position [0, 0]
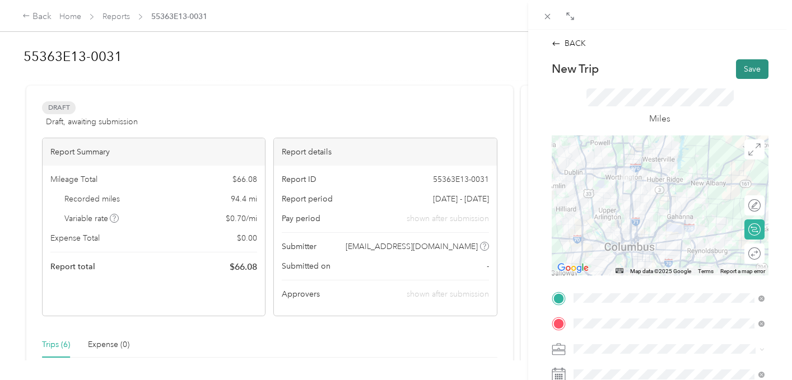
click at [754, 71] on button "Save" at bounding box center [752, 69] width 32 height 20
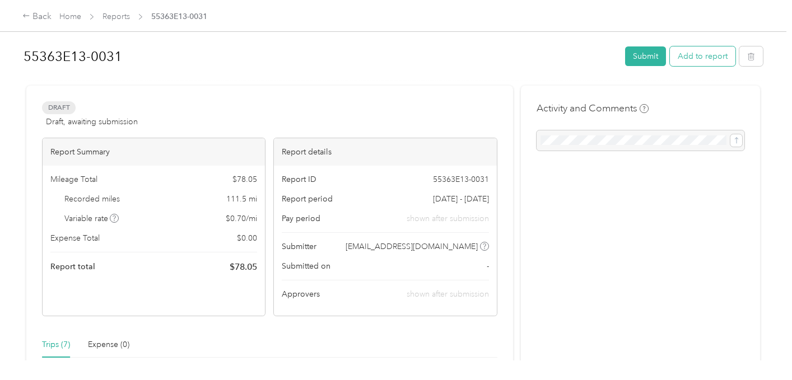
click at [694, 57] on button "Add to report" at bounding box center [703, 57] width 66 height 20
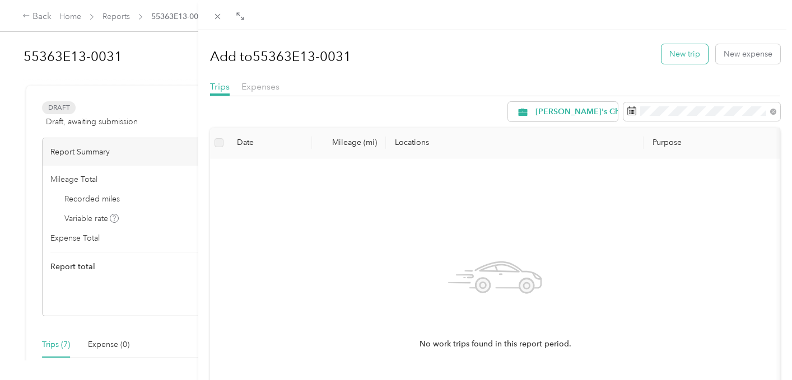
click at [692, 56] on button "New trip" at bounding box center [685, 54] width 47 height 20
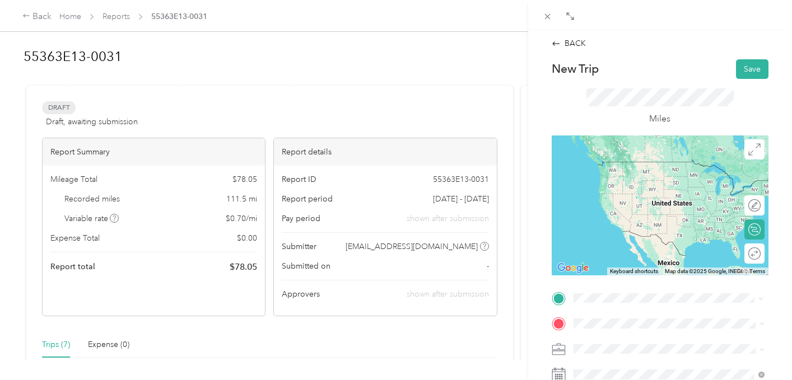
click at [656, 173] on span "Proprietors [GEOGRAPHIC_DATA][US_STATE], [GEOGRAPHIC_DATA]" at bounding box center [677, 167] width 166 height 20
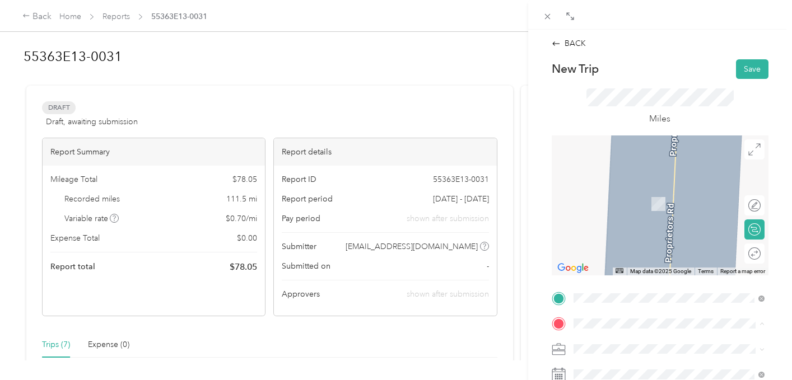
click at [622, 286] on span "[STREET_ADDRESS][PERSON_NAME][US_STATE]" at bounding box center [660, 296] width 133 height 21
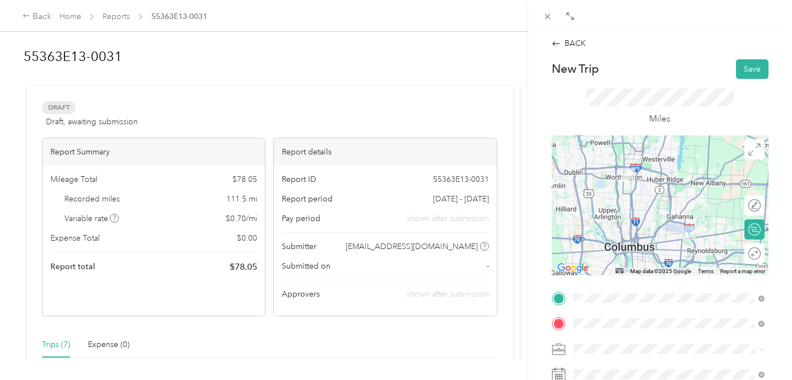
click at [783, 244] on div "BACK New Trip Save This trip cannot be edited because it is either under review…" at bounding box center [660, 220] width 264 height 380
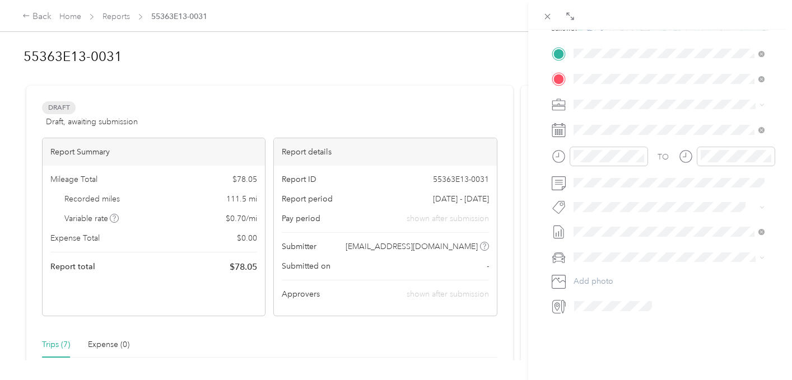
scroll to position [247, 0]
click at [600, 190] on icon at bounding box center [601, 192] width 6 height 10
click at [675, 187] on icon at bounding box center [678, 191] width 11 height 11
click at [625, 248] on div "9" at bounding box center [626, 248] width 15 height 14
click at [780, 140] on div "BACK New Trip Save This trip cannot be edited because it is either under review…" at bounding box center [660, 220] width 264 height 380
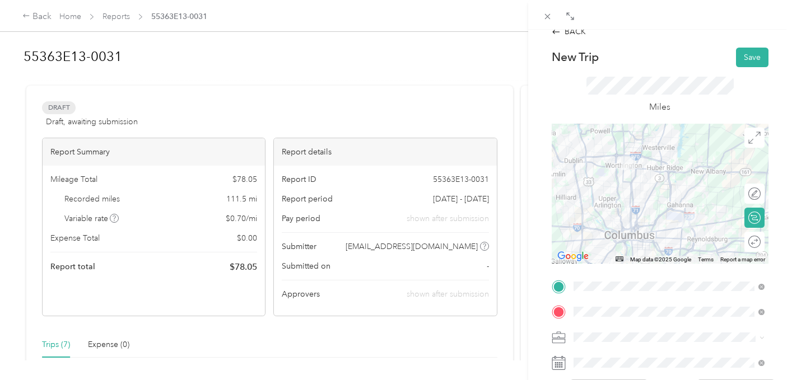
scroll to position [0, 0]
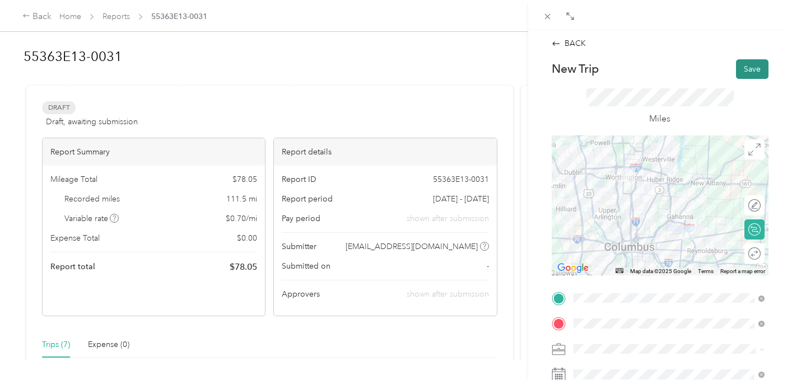
click at [758, 71] on button "Save" at bounding box center [752, 69] width 32 height 20
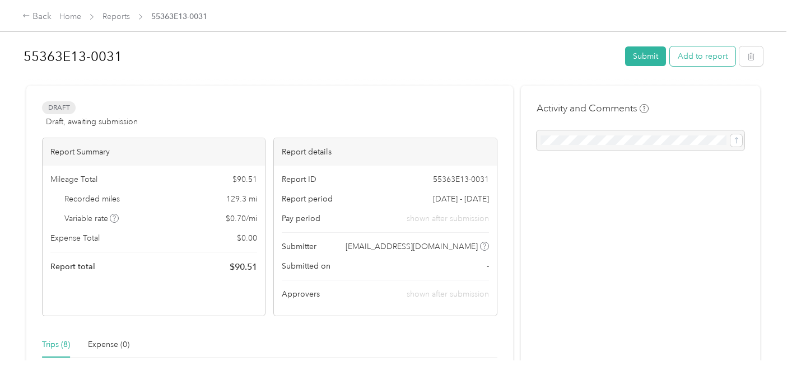
click at [709, 58] on button "Add to report" at bounding box center [703, 57] width 66 height 20
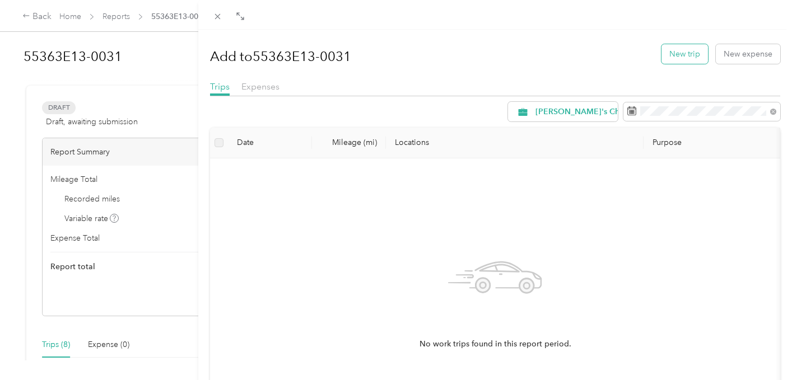
click at [691, 56] on button "New trip" at bounding box center [685, 54] width 47 height 20
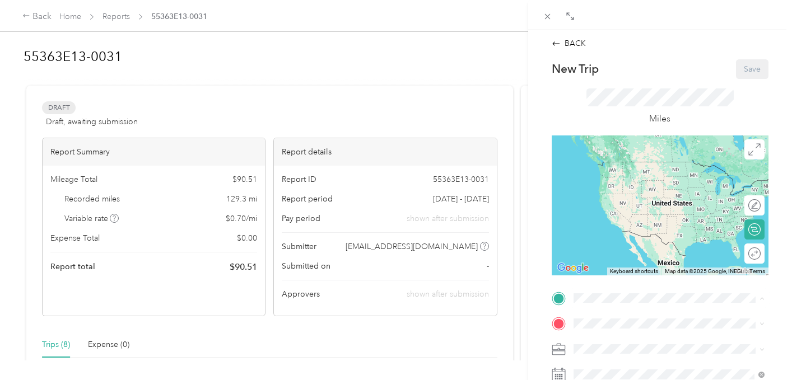
click at [652, 262] on span "[STREET_ADDRESS][PERSON_NAME][US_STATE]" at bounding box center [660, 270] width 133 height 21
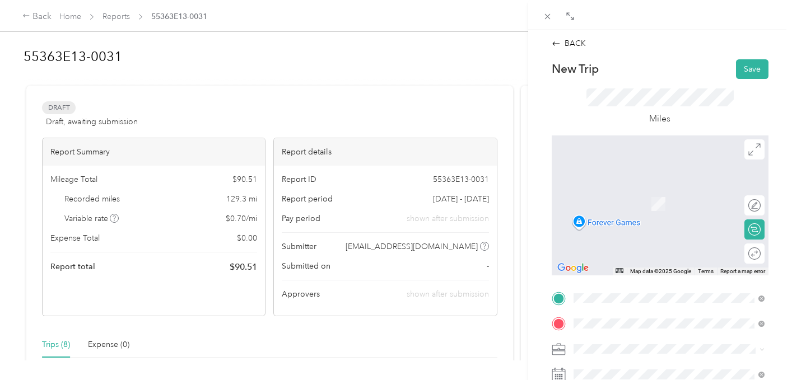
click at [649, 235] on span "[STREET_ADDRESS][PERSON_NAME][US_STATE]" at bounding box center [677, 236] width 166 height 20
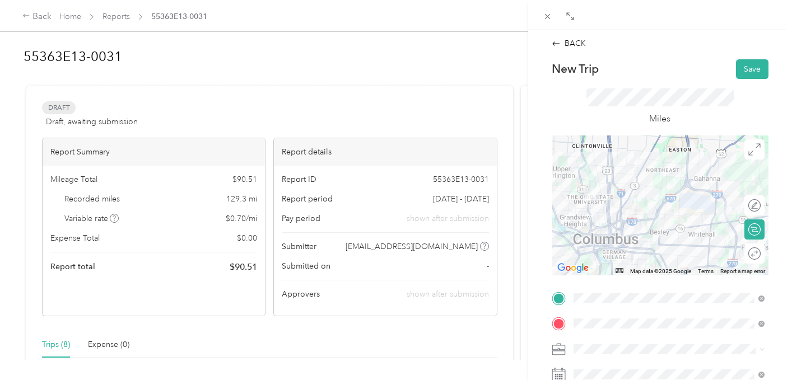
click at [785, 263] on div "BACK New Trip Save This trip cannot be edited because it is either under review…" at bounding box center [660, 220] width 264 height 380
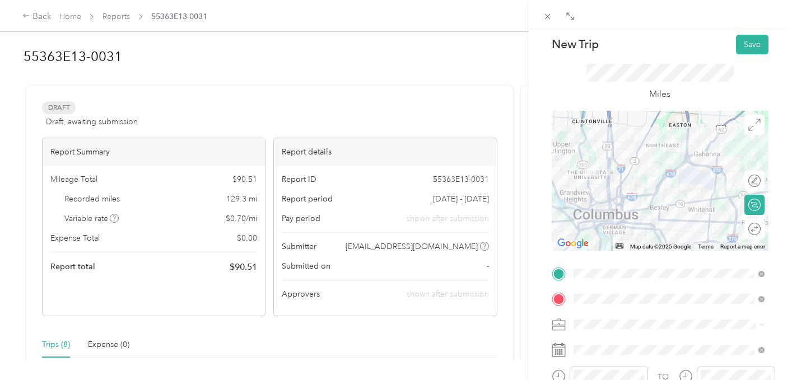
scroll to position [22, 0]
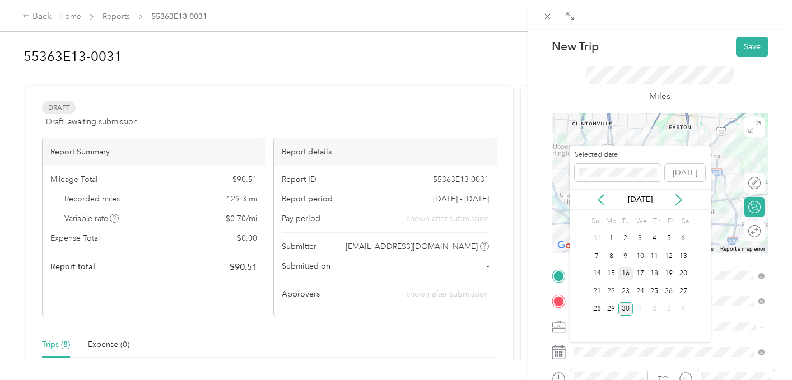
click at [625, 275] on div "16" at bounding box center [626, 274] width 15 height 14
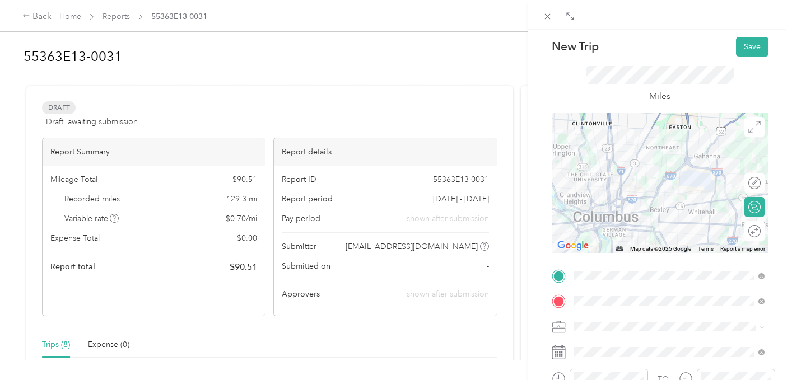
click at [782, 272] on div "BACK New Trip Save This trip cannot be edited because it is either under review…" at bounding box center [660, 220] width 264 height 380
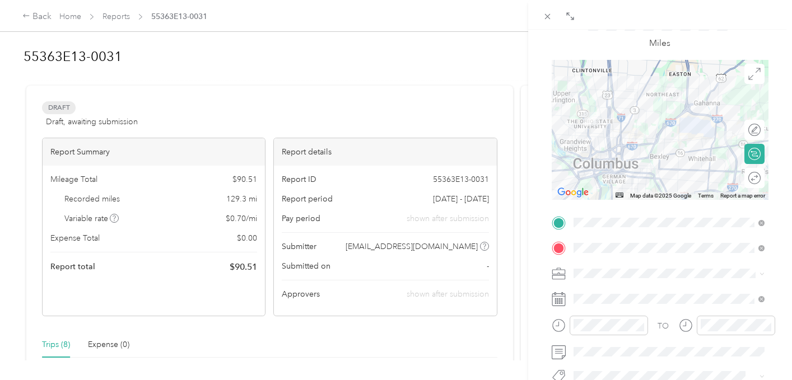
scroll to position [90, 0]
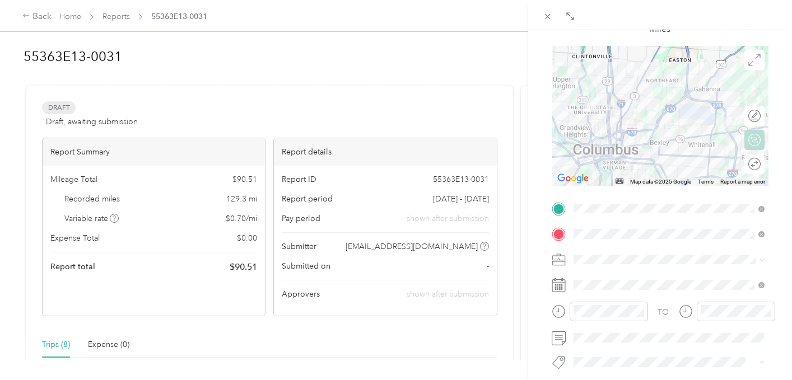
click at [776, 141] on form "New Trip Save This trip cannot be edited because it is either under review, app…" at bounding box center [660, 220] width 240 height 501
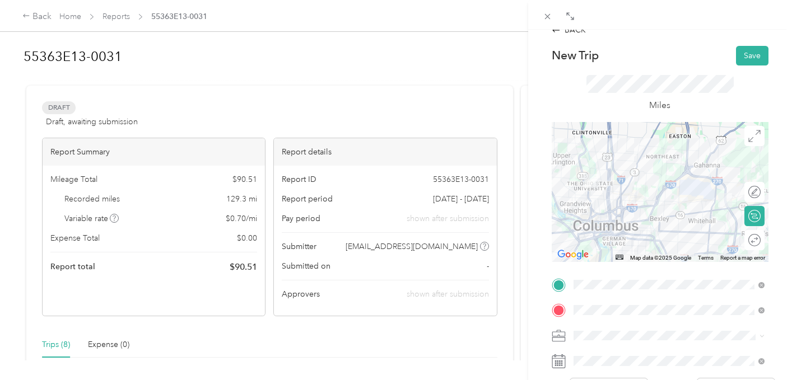
scroll to position [0, 0]
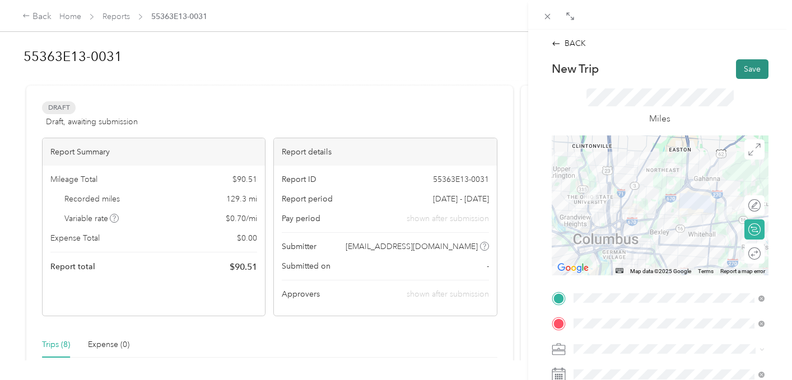
click at [756, 66] on button "Save" at bounding box center [752, 69] width 32 height 20
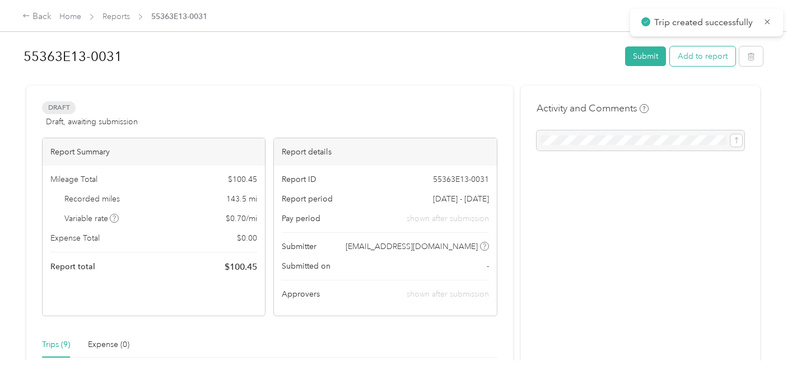
click at [695, 62] on button "Add to report" at bounding box center [703, 57] width 66 height 20
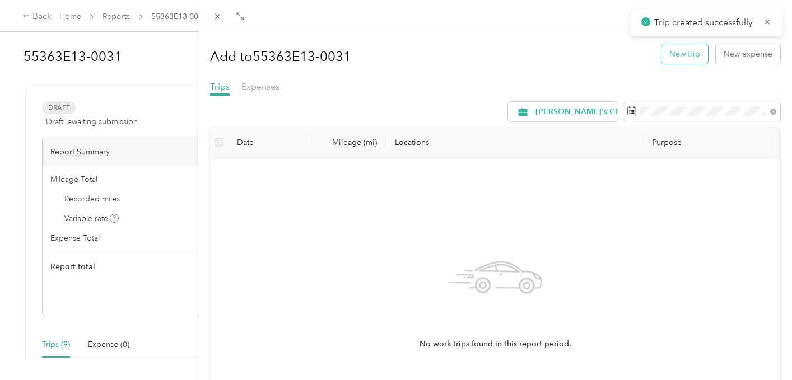
click at [682, 52] on button "New trip" at bounding box center [685, 54] width 47 height 20
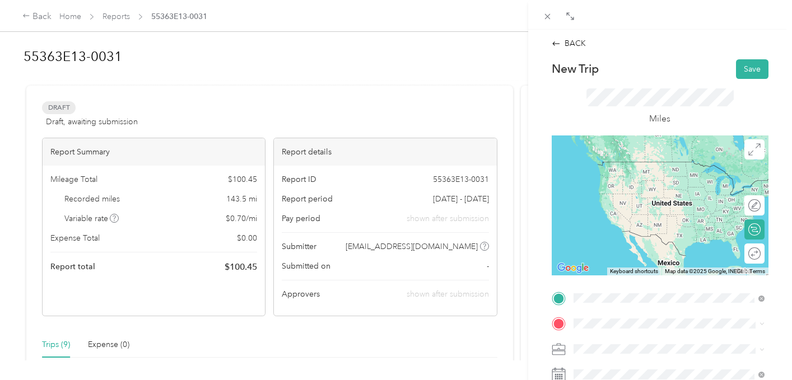
click at [729, 208] on div "[STREET_ADDRESS][PERSON_NAME][US_STATE]" at bounding box center [669, 210] width 183 height 24
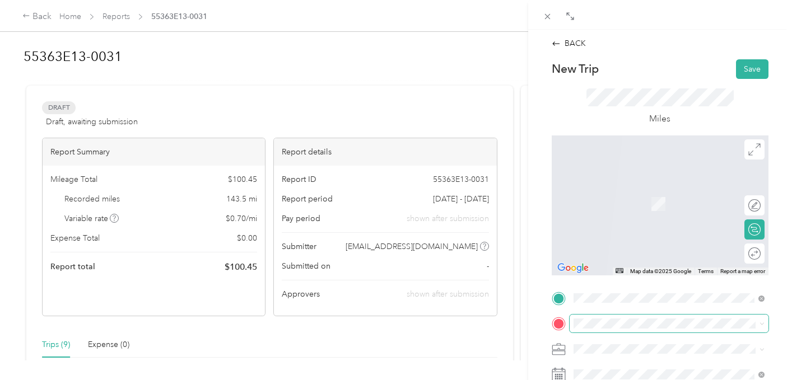
click at [687, 317] on span at bounding box center [669, 324] width 199 height 18
click at [673, 200] on span "[STREET_ADDRESS][PERSON_NAME][US_STATE]" at bounding box center [677, 204] width 166 height 20
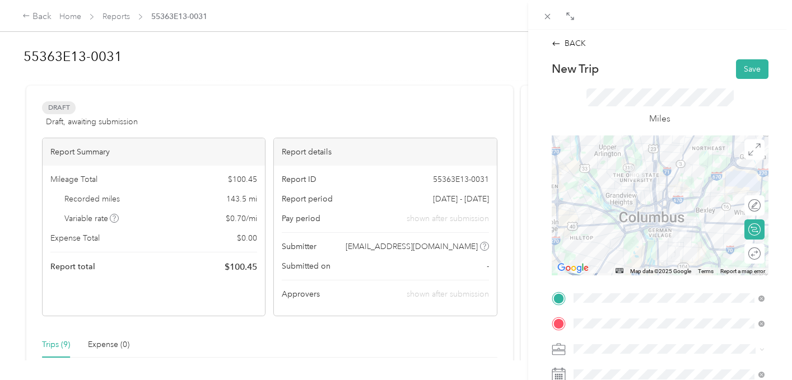
click at [791, 303] on div "BACK New Trip Save This trip cannot be edited because it is either under review…" at bounding box center [660, 220] width 264 height 380
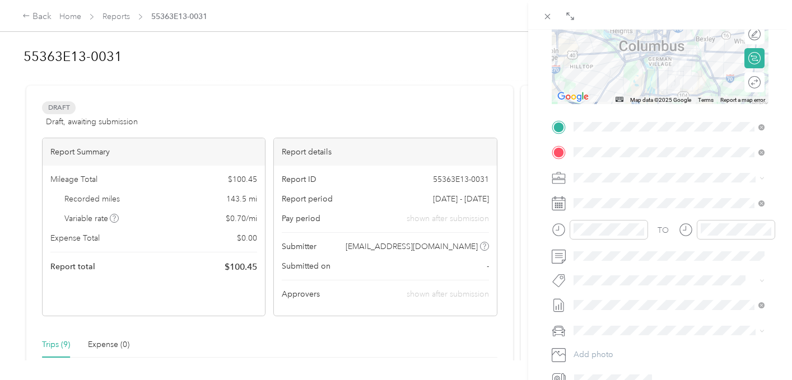
scroll to position [179, 0]
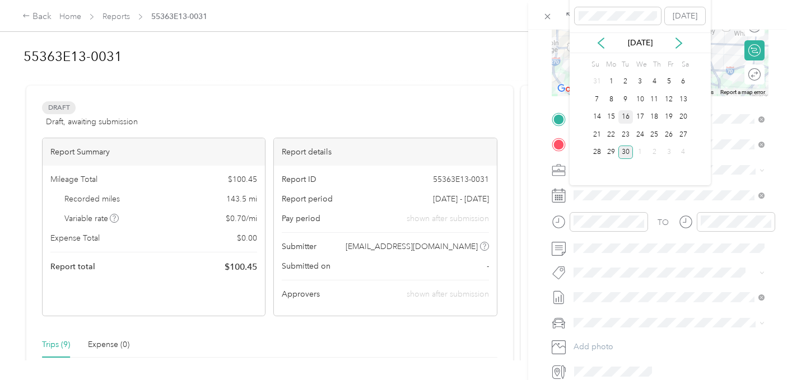
click at [624, 120] on div "16" at bounding box center [626, 117] width 15 height 14
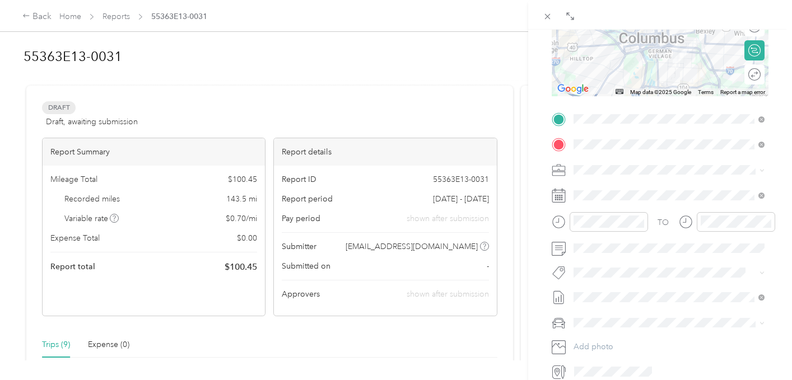
click at [774, 148] on form "New Trip Save This trip cannot be edited because it is either under review, app…" at bounding box center [660, 130] width 240 height 501
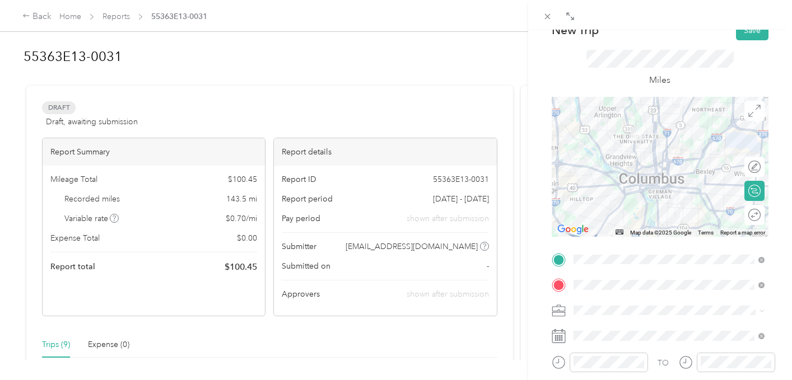
scroll to position [0, 0]
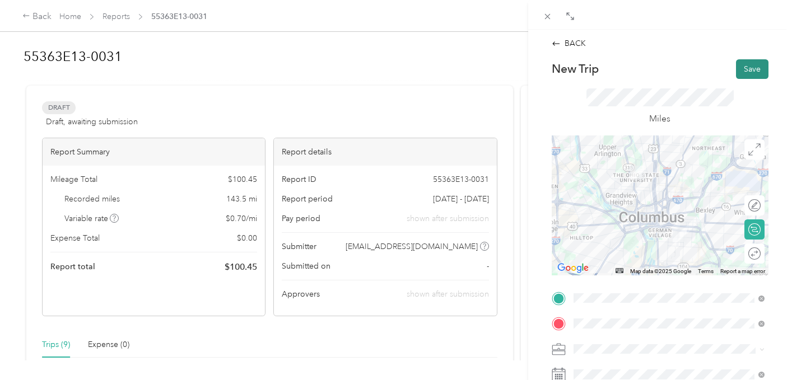
click at [745, 64] on button "Save" at bounding box center [752, 69] width 32 height 20
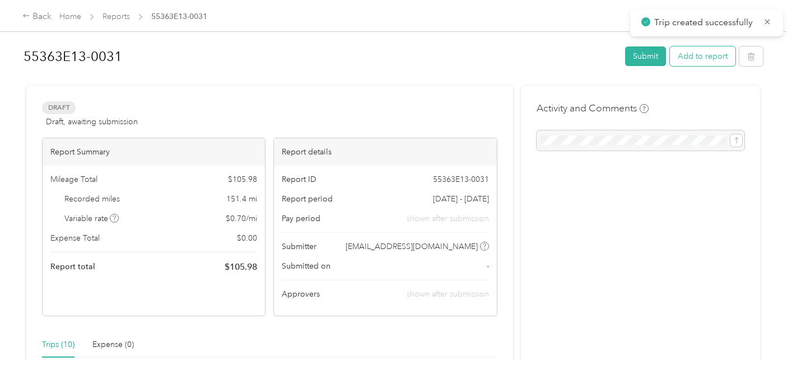
click at [707, 59] on button "Add to report" at bounding box center [703, 57] width 66 height 20
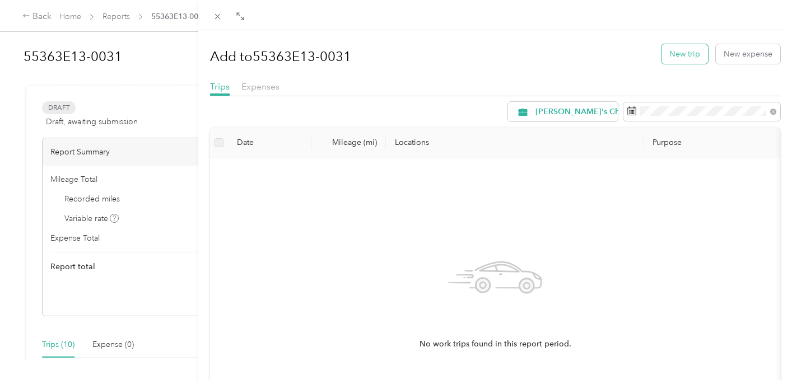
click at [686, 53] on button "New trip" at bounding box center [685, 54] width 47 height 20
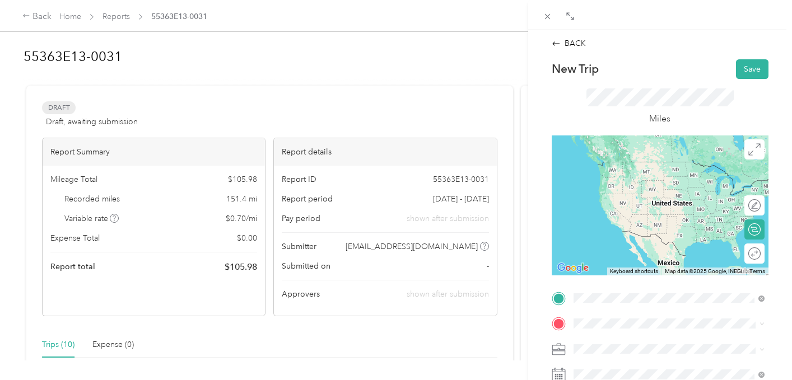
click at [662, 184] on span "[STREET_ADDRESS][PERSON_NAME][US_STATE]" at bounding box center [677, 179] width 166 height 20
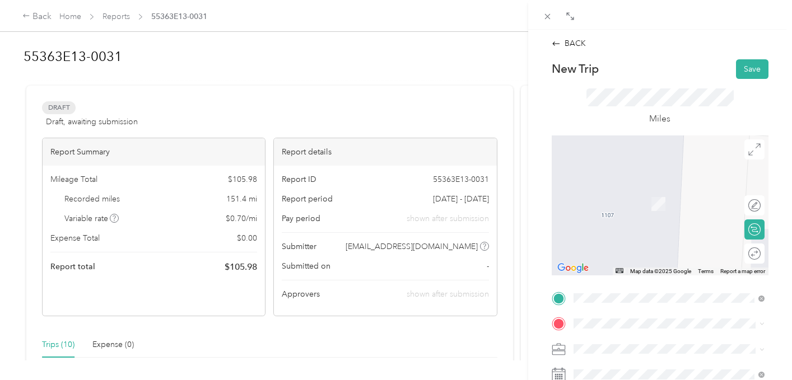
click at [654, 191] on span "[STREET_ADDRESS][US_STATE]" at bounding box center [650, 186] width 112 height 10
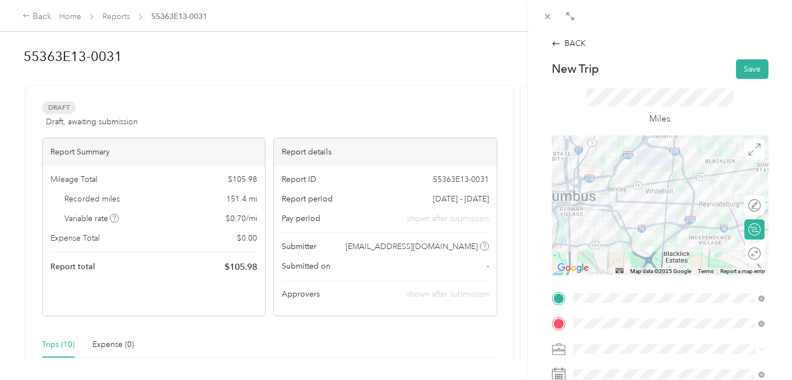
click at [775, 274] on form "New Trip Save This trip cannot be edited because it is either under review, app…" at bounding box center [660, 309] width 240 height 501
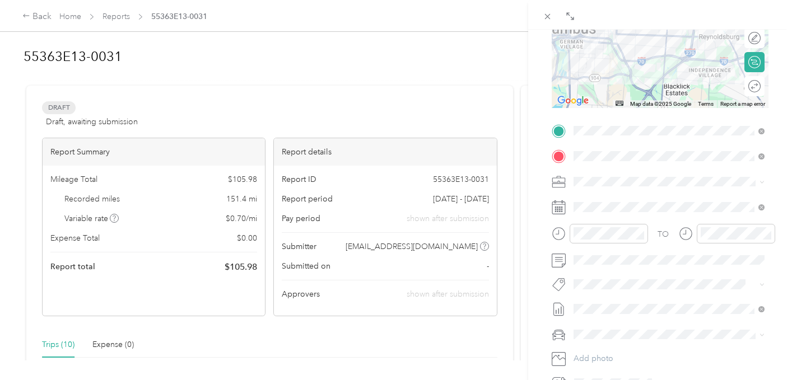
scroll to position [179, 0]
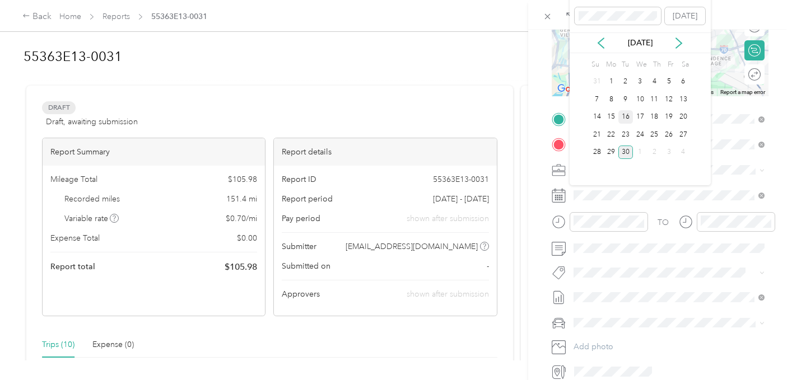
click at [624, 118] on div "16" at bounding box center [626, 117] width 15 height 14
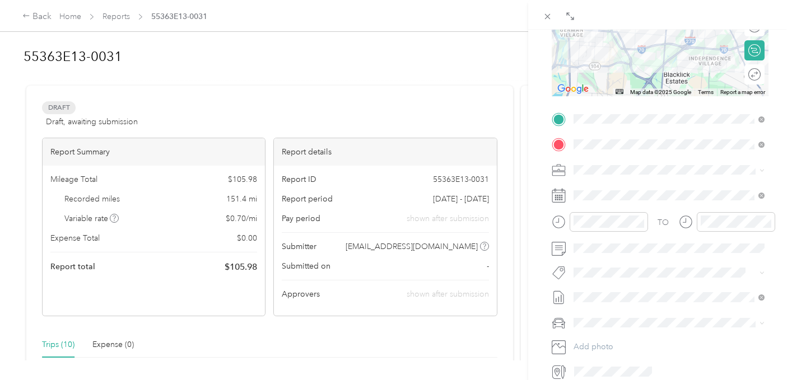
click at [779, 95] on form "New Trip Save This trip cannot be edited because it is either under review, app…" at bounding box center [660, 130] width 240 height 501
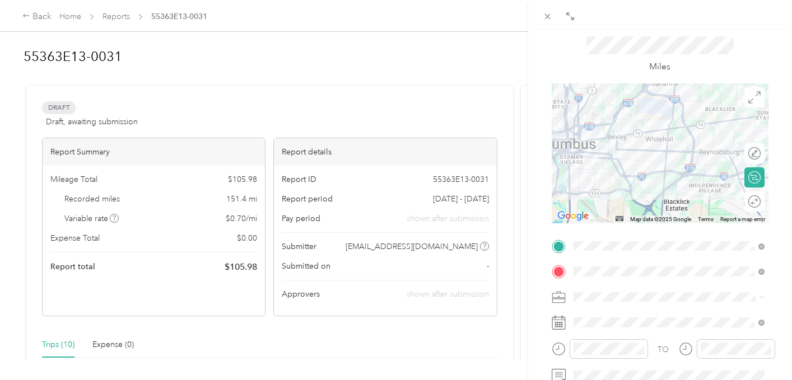
scroll to position [0, 0]
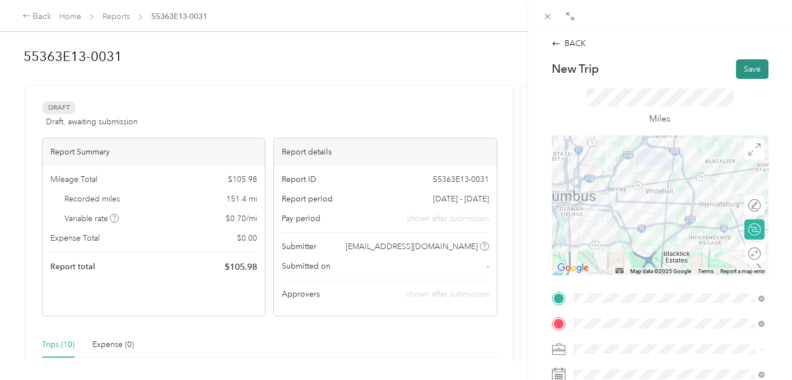
click at [755, 61] on button "Save" at bounding box center [752, 69] width 32 height 20
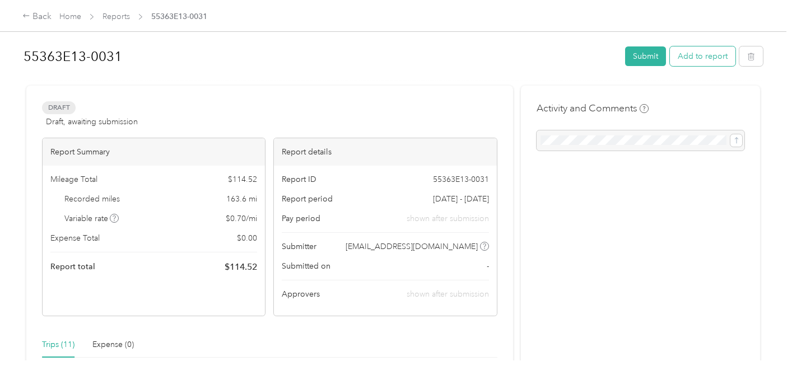
click at [690, 59] on button "Add to report" at bounding box center [703, 57] width 66 height 20
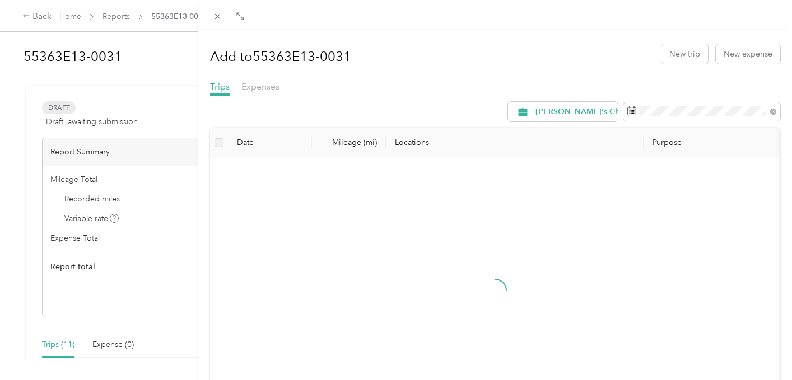
click at [691, 65] on div "Add to 55363E13-0031 New trip New expense" at bounding box center [495, 54] width 571 height 32
click at [691, 50] on button "New trip" at bounding box center [685, 54] width 47 height 20
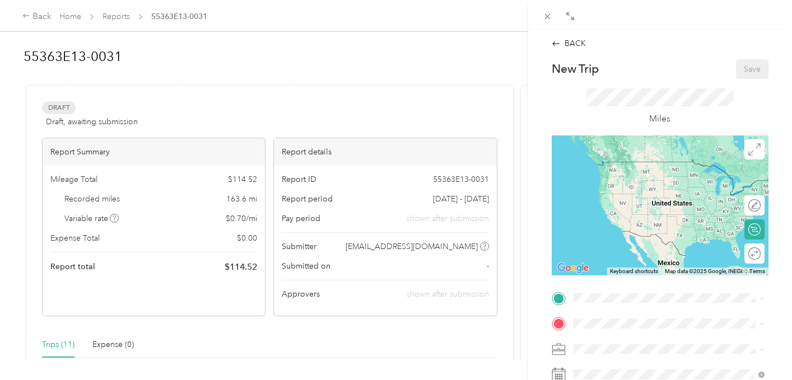
click at [621, 267] on div "TEAM NC4K Office [STREET_ADDRESS][PERSON_NAME][US_STATE]" at bounding box center [677, 262] width 166 height 39
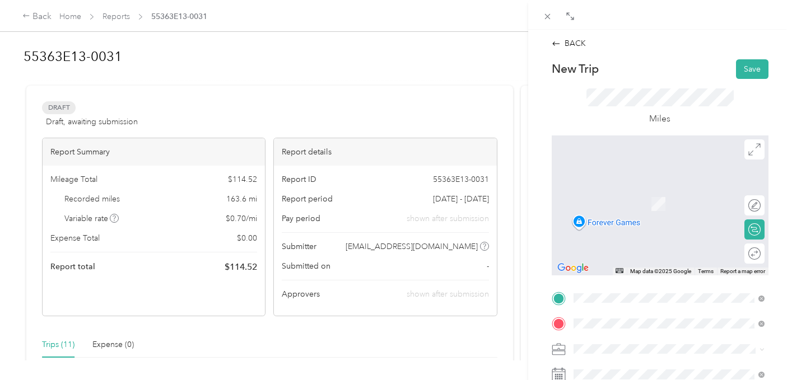
click at [701, 193] on span "[STREET_ADDRESS][US_STATE]" at bounding box center [650, 188] width 112 height 10
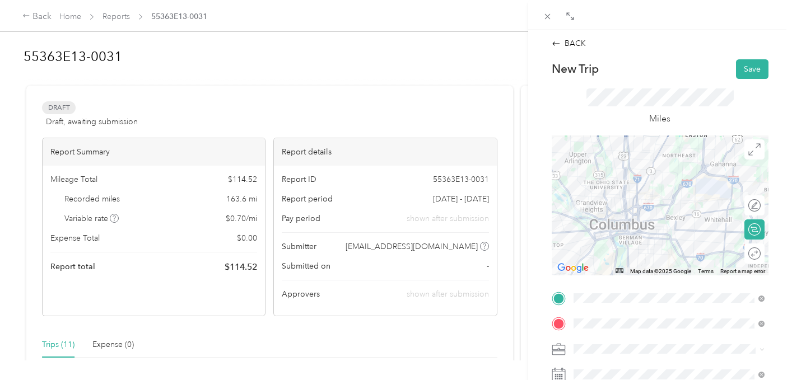
click at [779, 304] on form "New Trip Save This trip cannot be edited because it is either under review, app…" at bounding box center [660, 309] width 240 height 501
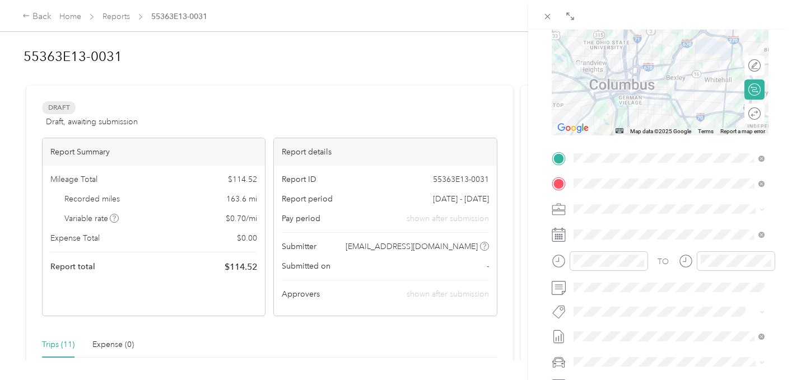
scroll to position [157, 0]
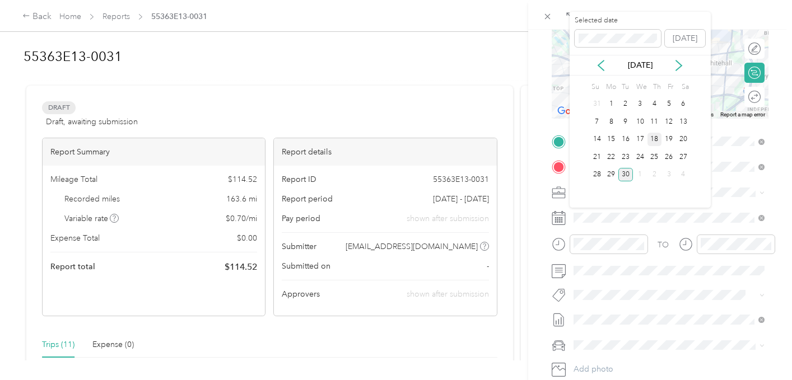
click at [655, 141] on div "18" at bounding box center [655, 140] width 15 height 14
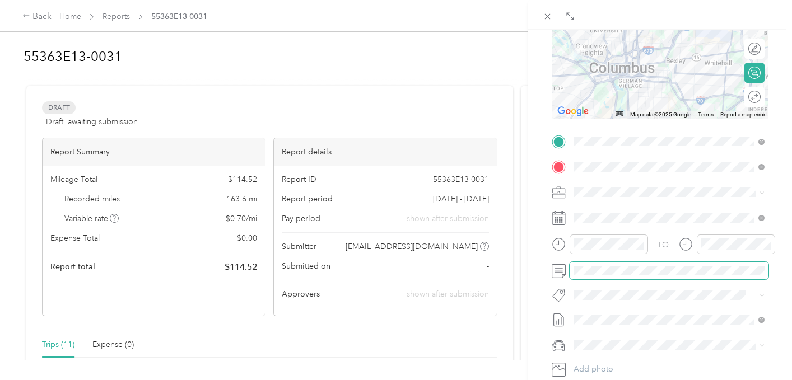
click at [576, 278] on span at bounding box center [669, 271] width 199 height 18
click at [787, 183] on div "BACK New Trip Save This trip cannot be edited because it is either under review…" at bounding box center [660, 220] width 264 height 380
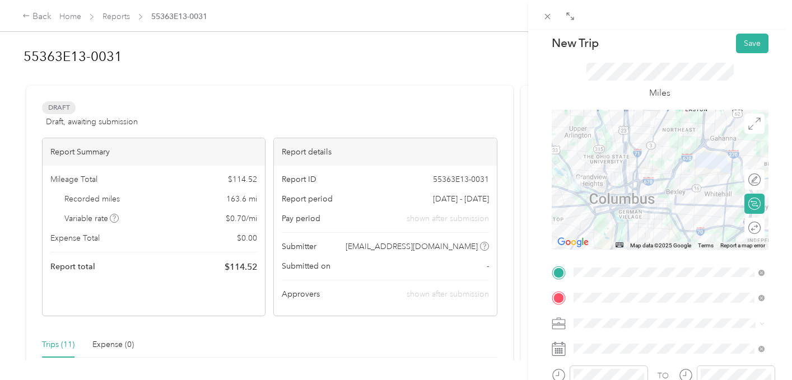
scroll to position [0, 0]
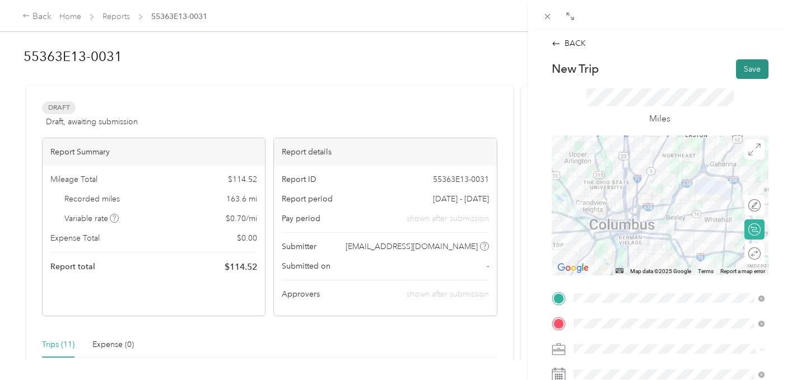
click at [752, 64] on button "Save" at bounding box center [752, 69] width 32 height 20
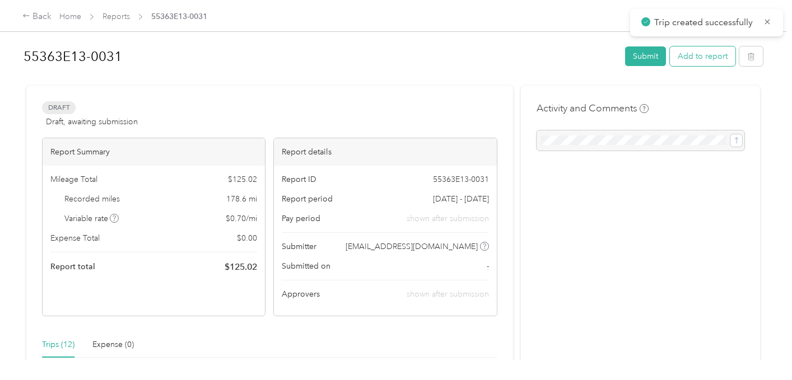
click at [703, 63] on button "Add to report" at bounding box center [703, 57] width 66 height 20
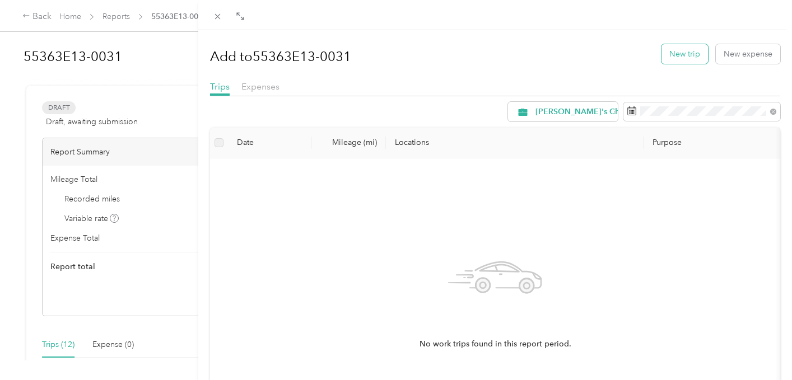
click at [681, 50] on button "New trip" at bounding box center [685, 54] width 47 height 20
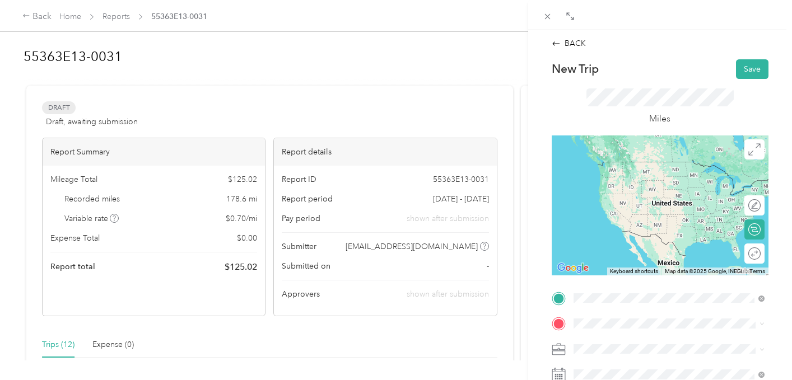
click at [650, 167] on span "[STREET_ADDRESS][US_STATE]" at bounding box center [650, 162] width 112 height 10
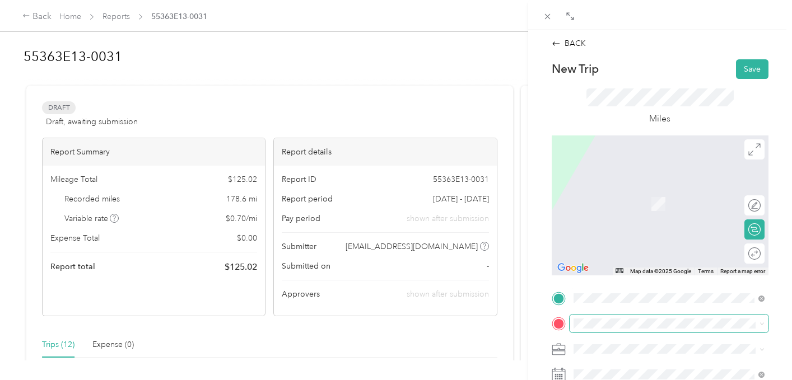
click at [603, 318] on span at bounding box center [669, 324] width 199 height 18
click at [628, 292] on span "[STREET_ADDRESS][PERSON_NAME][US_STATE]" at bounding box center [660, 296] width 133 height 21
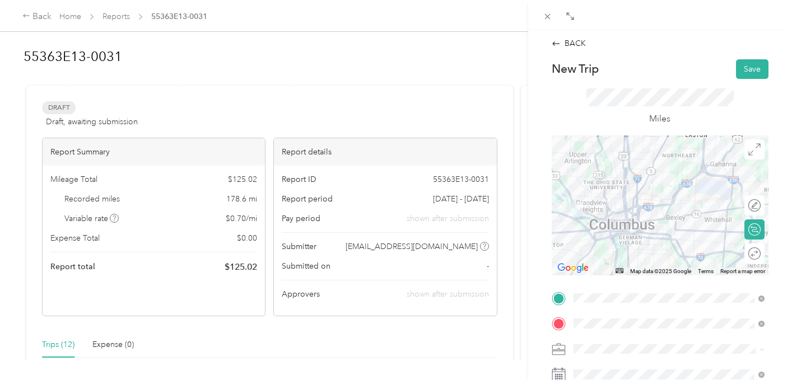
click at [784, 259] on div "BACK New Trip Save This trip cannot be edited because it is either under review…" at bounding box center [660, 220] width 264 height 380
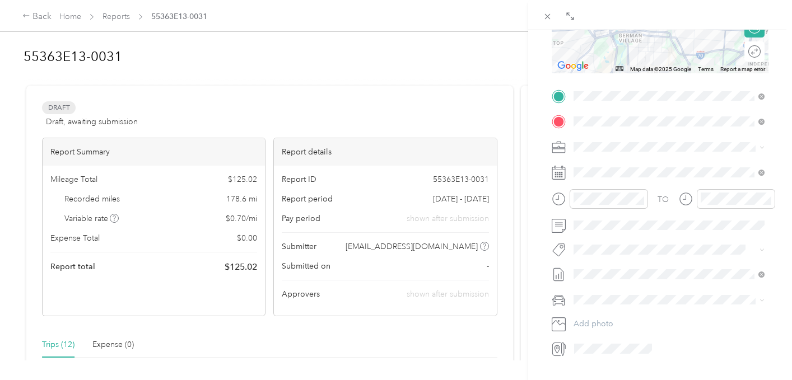
scroll to position [224, 0]
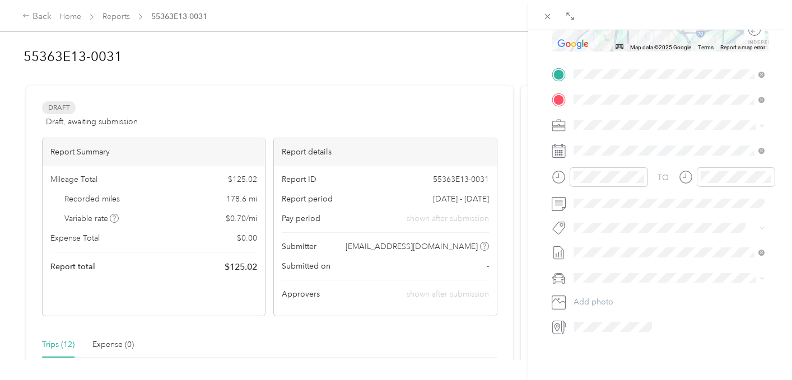
click at [593, 141] on div "TO Add photo" at bounding box center [660, 201] width 217 height 271
click at [657, 290] on div "18" at bounding box center [655, 288] width 15 height 14
click at [781, 161] on div "BACK New Trip Save This trip cannot be edited because it is either under review…" at bounding box center [660, 220] width 264 height 380
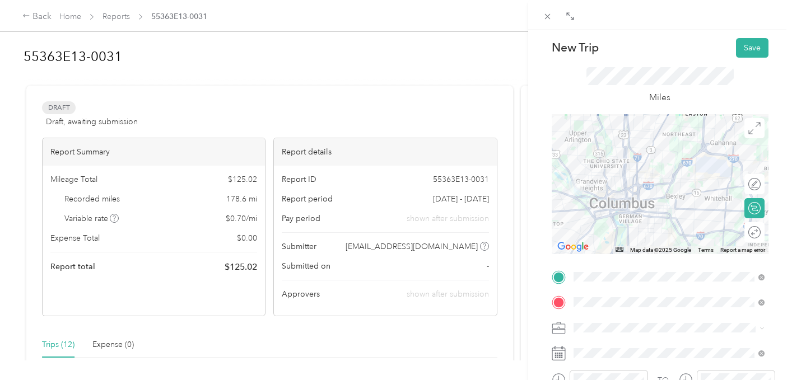
scroll to position [0, 0]
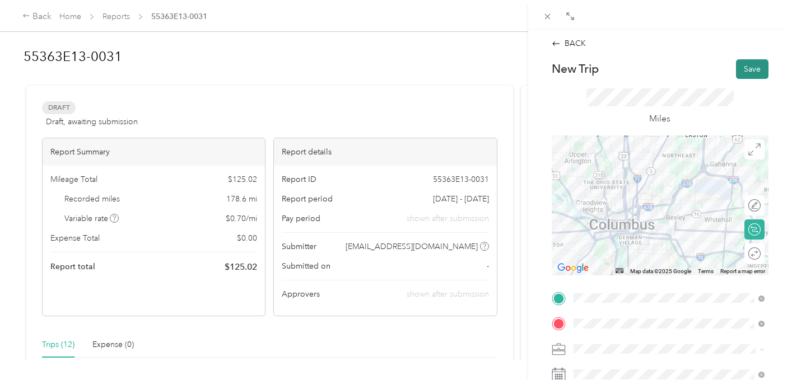
click at [750, 71] on button "Save" at bounding box center [752, 69] width 32 height 20
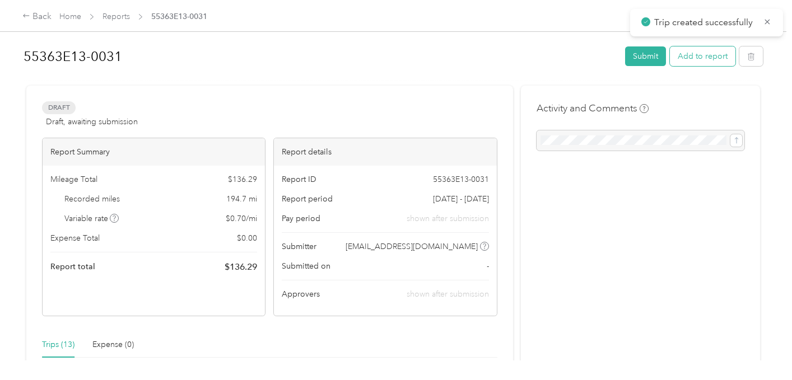
click at [708, 55] on button "Add to report" at bounding box center [703, 57] width 66 height 20
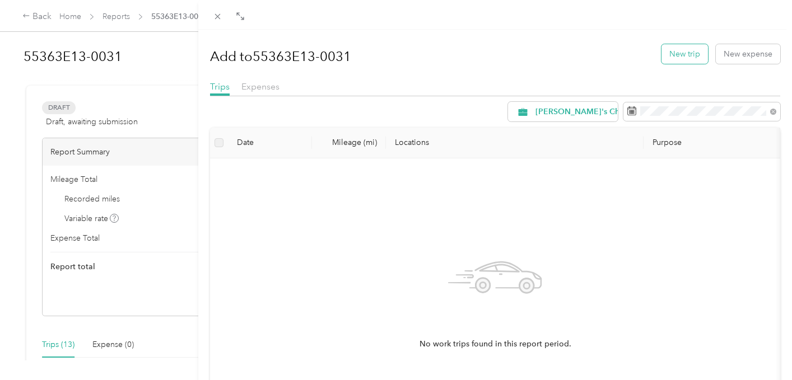
click at [684, 58] on button "New trip" at bounding box center [685, 54] width 47 height 20
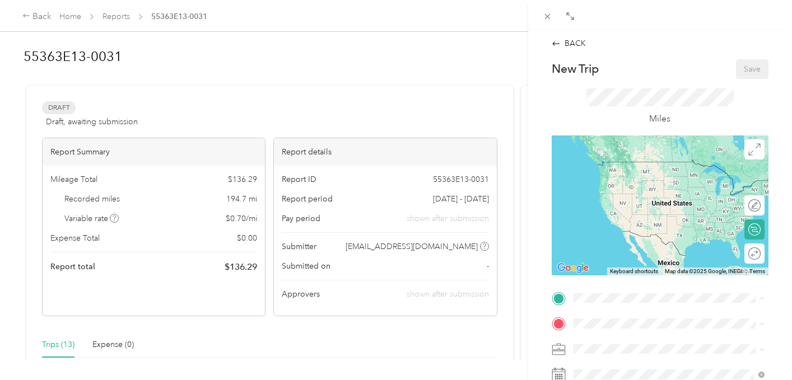
click at [656, 264] on span "[STREET_ADDRESS][PERSON_NAME][US_STATE]" at bounding box center [660, 270] width 133 height 21
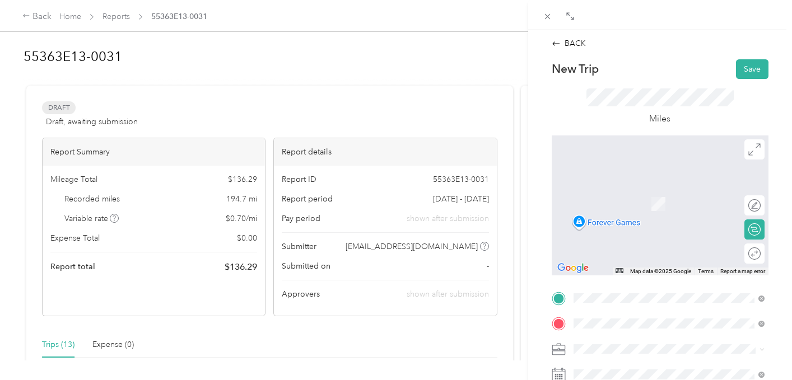
click at [729, 207] on div "[STREET_ADDRESS][US_STATE]" at bounding box center [669, 199] width 183 height 15
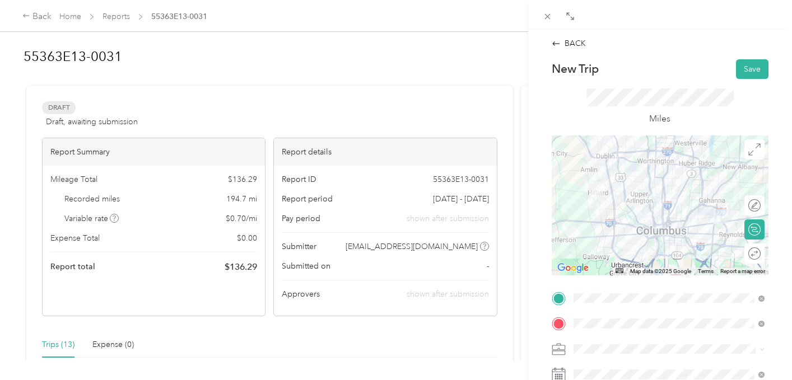
click at [781, 300] on div "BACK New Trip Save This trip cannot be edited because it is either under review…" at bounding box center [660, 220] width 264 height 380
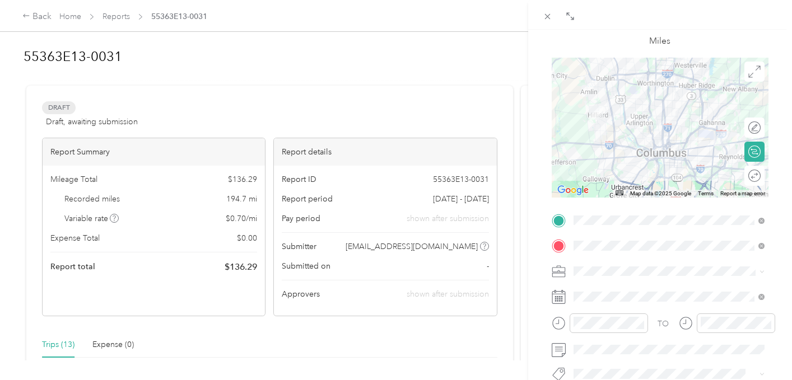
scroll to position [90, 0]
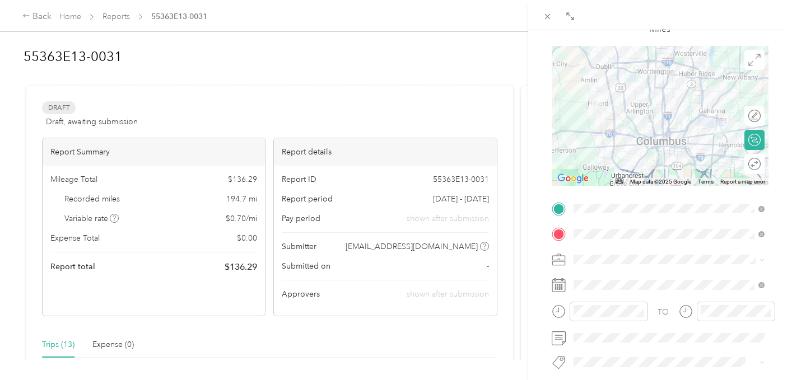
click at [628, 295] on div "TO Add photo" at bounding box center [660, 335] width 217 height 271
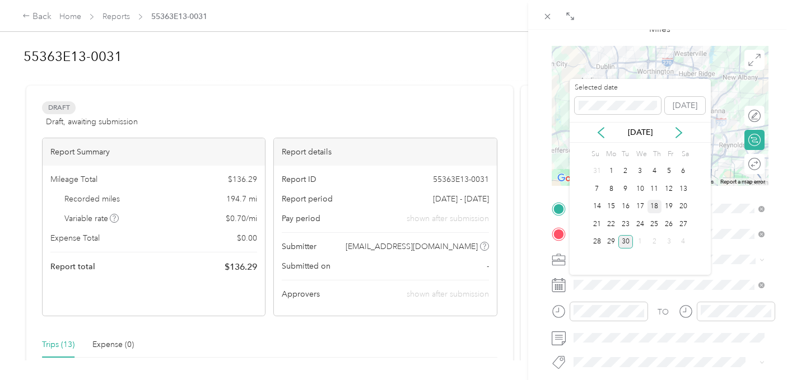
click at [656, 206] on div "18" at bounding box center [655, 207] width 15 height 14
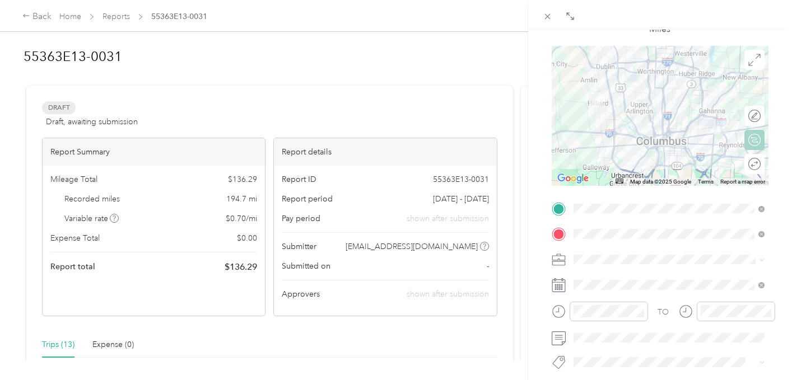
click at [780, 144] on div "BACK New Trip Save This trip cannot be edited because it is either under review…" at bounding box center [660, 220] width 264 height 380
click at [780, 282] on form "New Trip Save This trip cannot be edited because it is either under review, app…" at bounding box center [660, 220] width 240 height 501
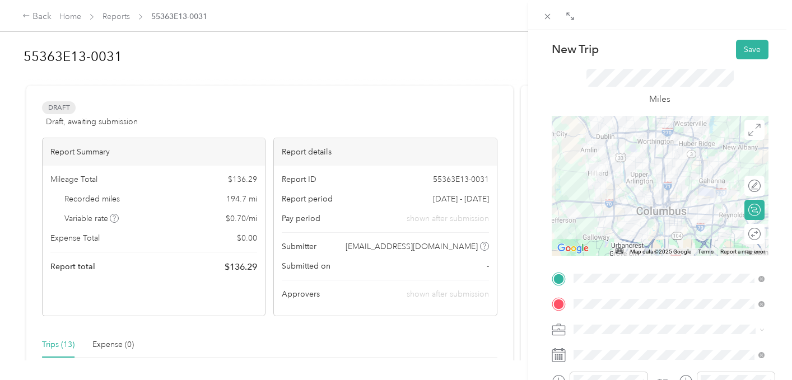
scroll to position [0, 0]
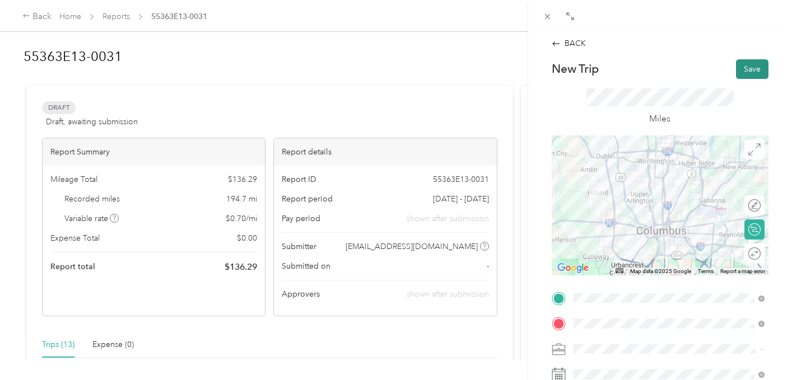
click at [747, 69] on button "Save" at bounding box center [752, 69] width 32 height 20
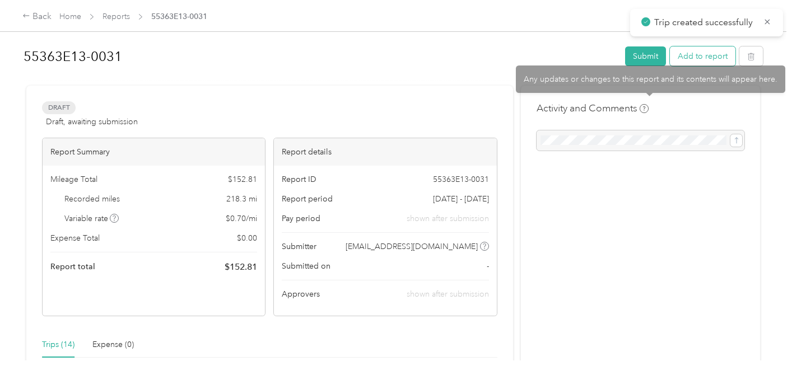
click at [701, 61] on button "Add to report" at bounding box center [703, 57] width 66 height 20
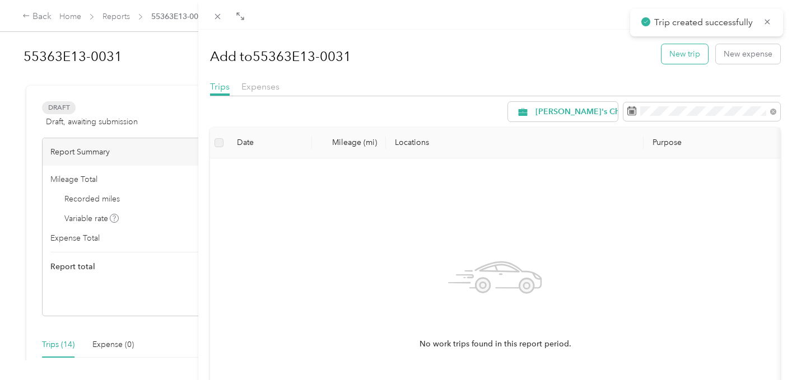
click at [668, 58] on button "New trip" at bounding box center [685, 54] width 47 height 20
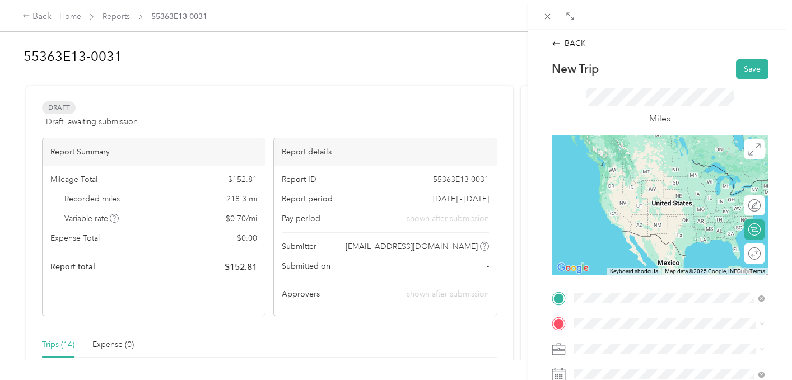
click at [664, 179] on span "[STREET_ADDRESS][US_STATE]" at bounding box center [650, 174] width 112 height 10
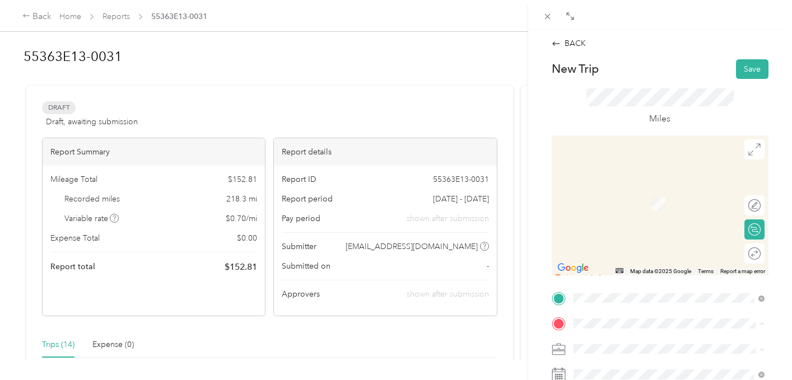
click at [617, 298] on span "[STREET_ADDRESS][PERSON_NAME][US_STATE]" at bounding box center [660, 296] width 133 height 21
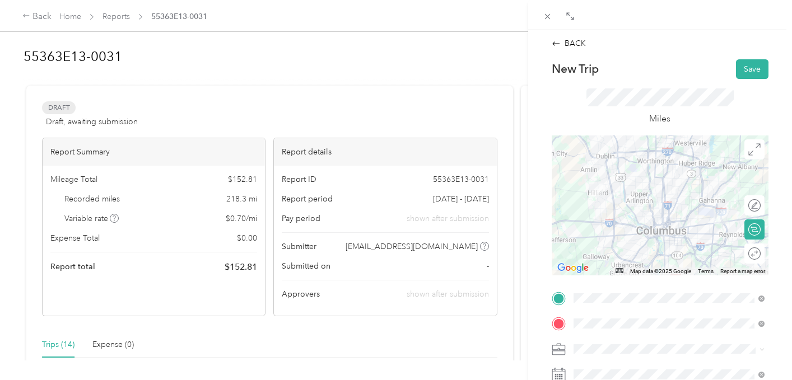
click at [782, 286] on div "BACK New Trip Save This trip cannot be edited because it is either under review…" at bounding box center [660, 220] width 264 height 380
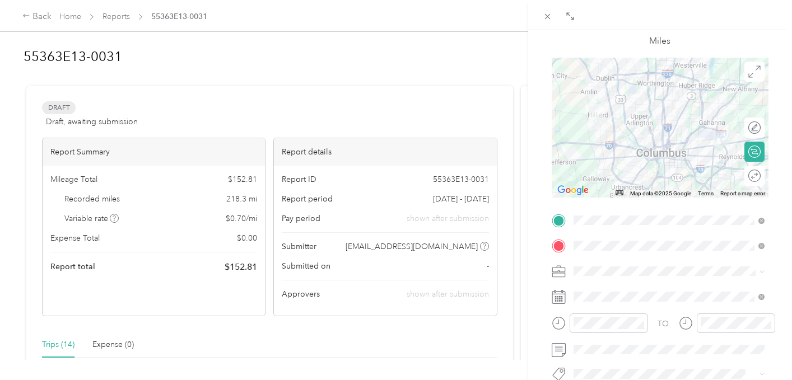
scroll to position [90, 0]
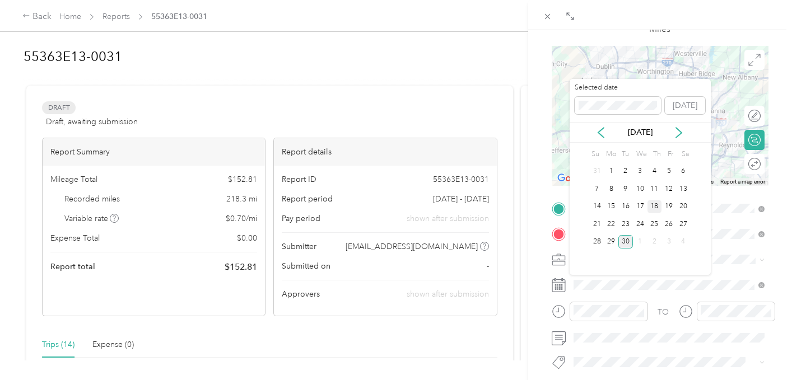
click at [654, 208] on div "18" at bounding box center [655, 207] width 15 height 14
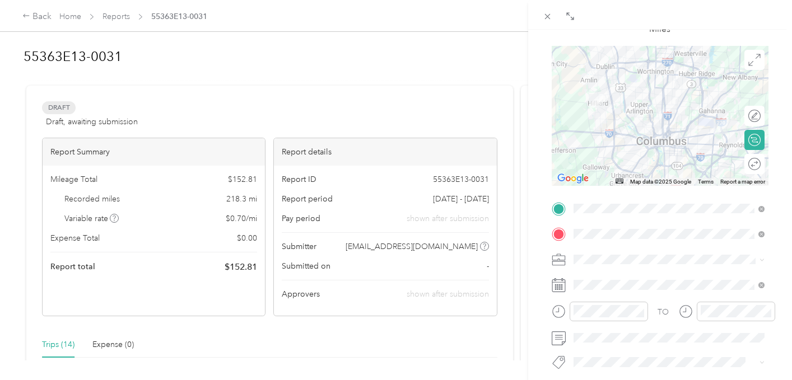
click at [776, 217] on form "New Trip Save This trip cannot be edited because it is either under review, app…" at bounding box center [660, 220] width 240 height 501
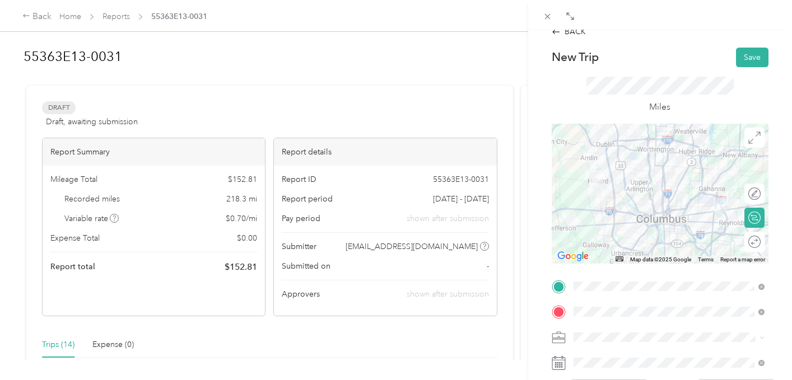
scroll to position [0, 0]
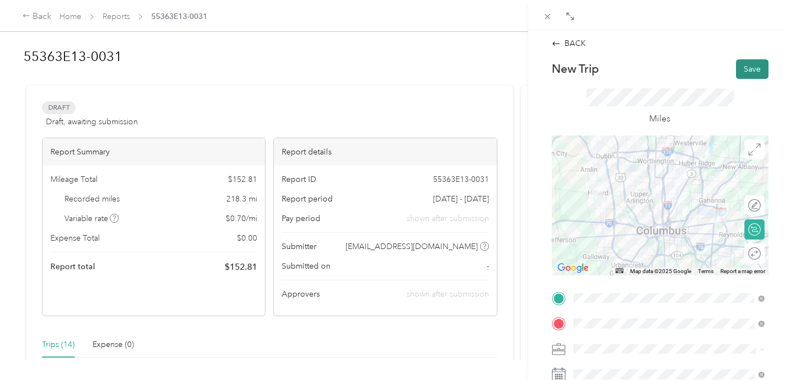
click at [755, 68] on button "Save" at bounding box center [752, 69] width 32 height 20
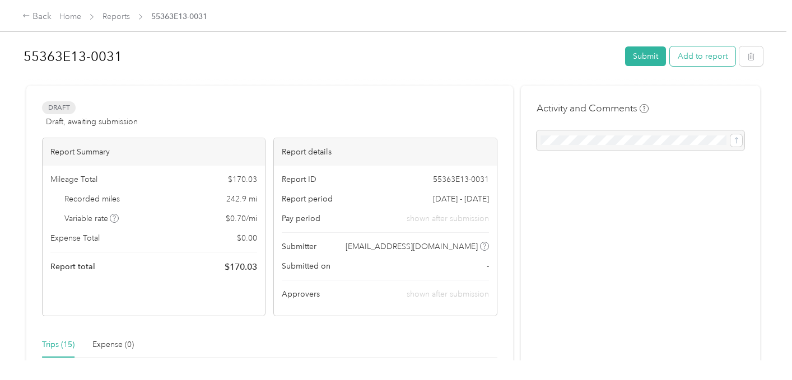
click at [709, 61] on button "Add to report" at bounding box center [703, 57] width 66 height 20
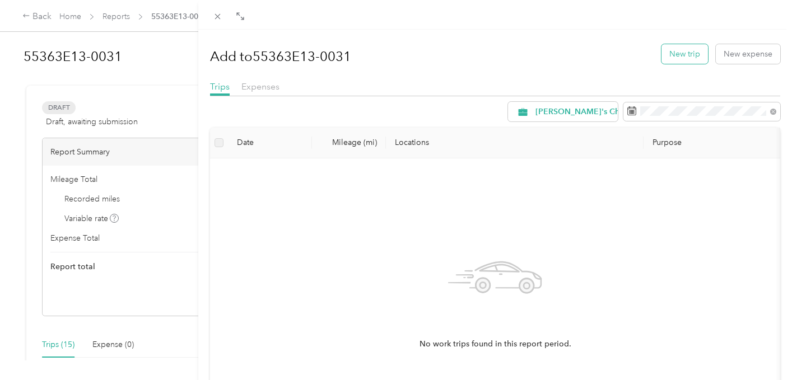
click at [676, 49] on button "New trip" at bounding box center [685, 54] width 47 height 20
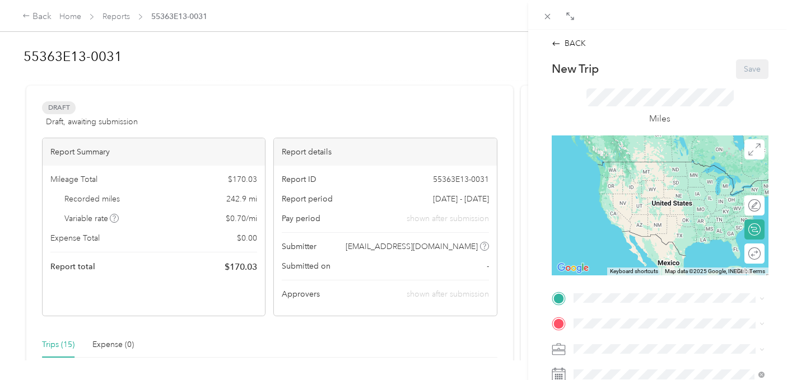
click at [618, 380] on div "Drag to resize Click to close BACK New Trip Save This trip cannot be edited bec…" at bounding box center [393, 380] width 787 height 0
click at [614, 292] on span at bounding box center [669, 299] width 199 height 18
click at [620, 272] on span "[STREET_ADDRESS][PERSON_NAME][US_STATE]" at bounding box center [660, 270] width 133 height 21
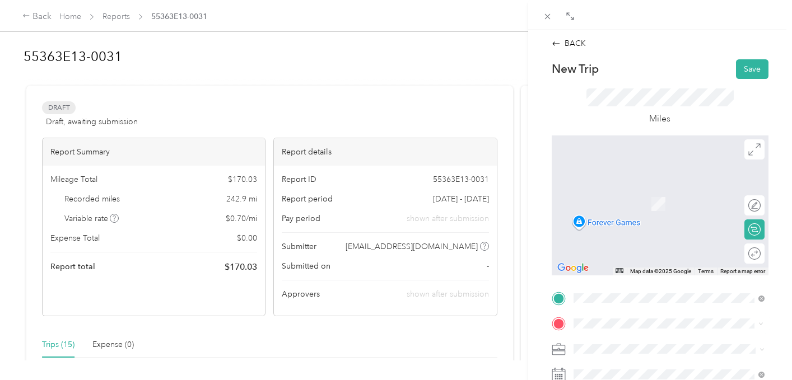
click at [703, 199] on div "[STREET_ADDRESS][PERSON_NAME][US_STATE]" at bounding box center [669, 192] width 183 height 24
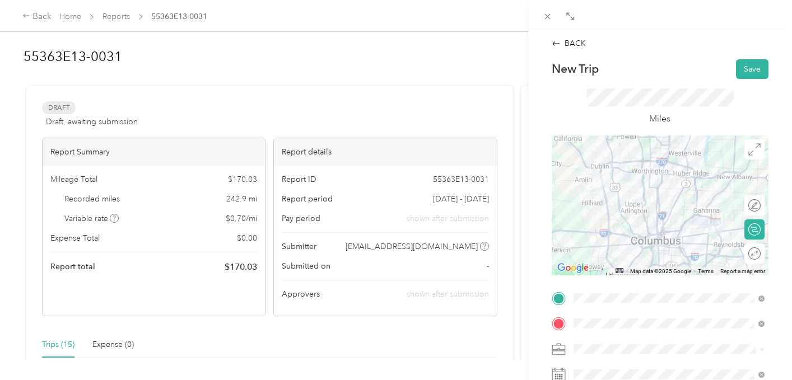
click at [783, 267] on div "BACK New Trip Save This trip cannot be edited because it is either under review…" at bounding box center [660, 220] width 264 height 380
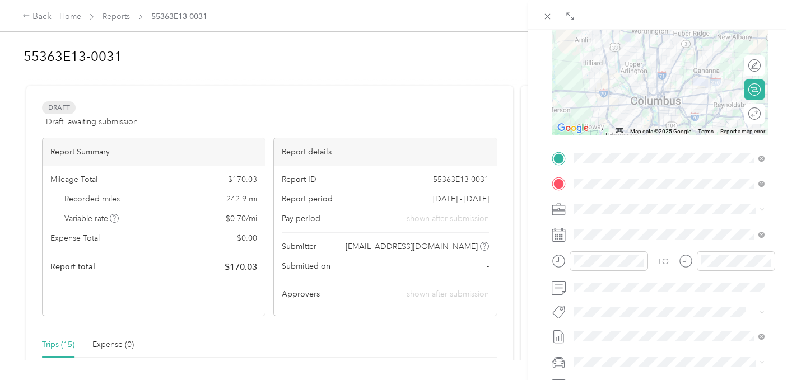
scroll to position [179, 0]
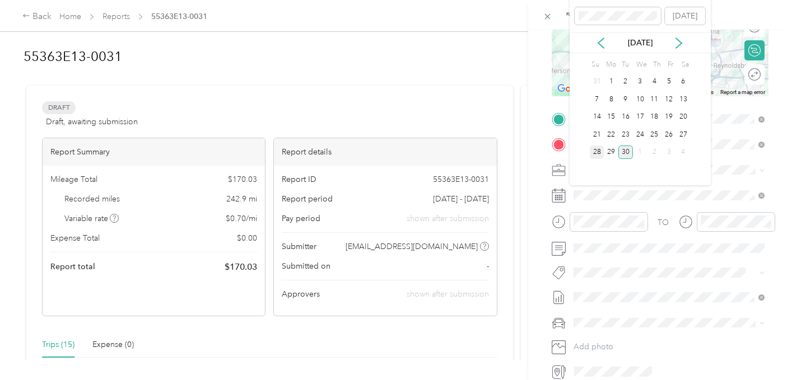
click at [601, 152] on div "28" at bounding box center [597, 153] width 15 height 14
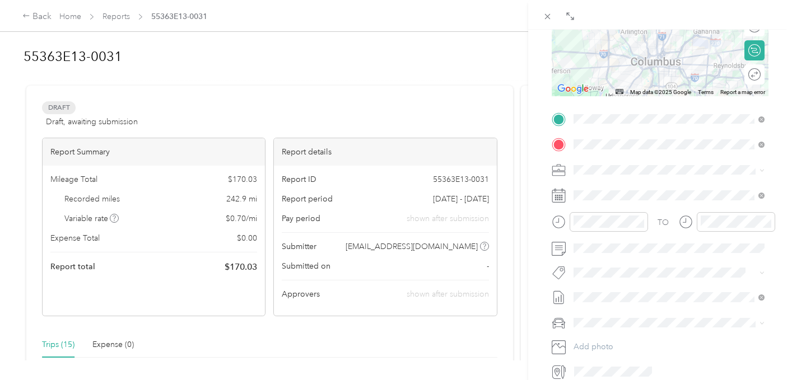
click at [783, 235] on div "BACK New Trip Save This trip cannot be edited because it is either under review…" at bounding box center [660, 220] width 264 height 380
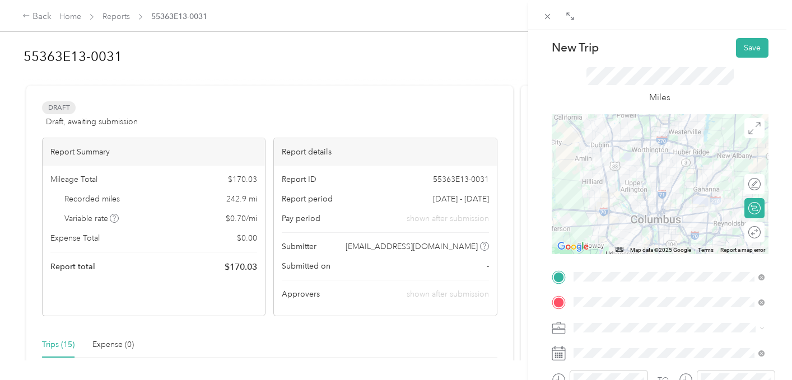
scroll to position [0, 0]
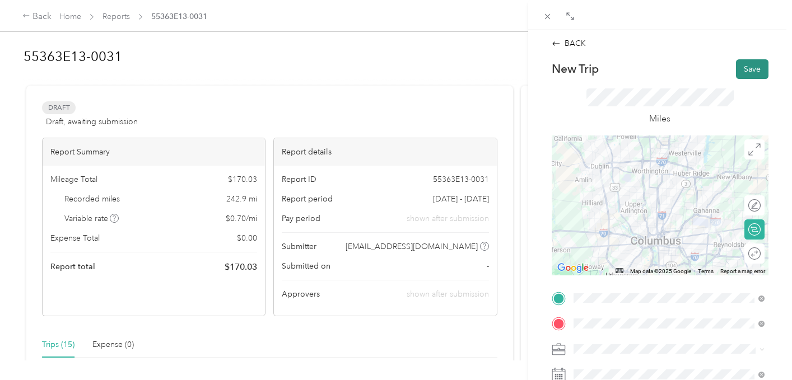
click at [758, 67] on button "Save" at bounding box center [752, 69] width 32 height 20
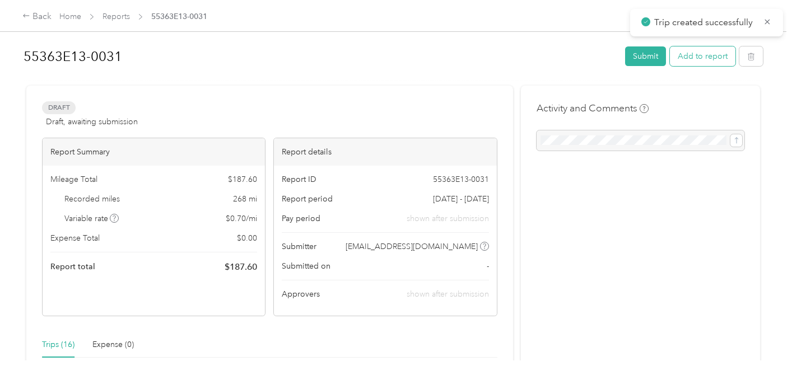
click at [695, 57] on button "Add to report" at bounding box center [703, 57] width 66 height 20
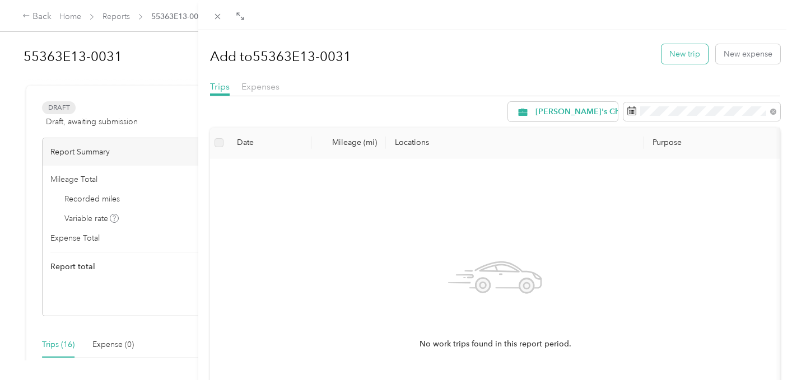
click at [685, 49] on button "New trip" at bounding box center [685, 54] width 47 height 20
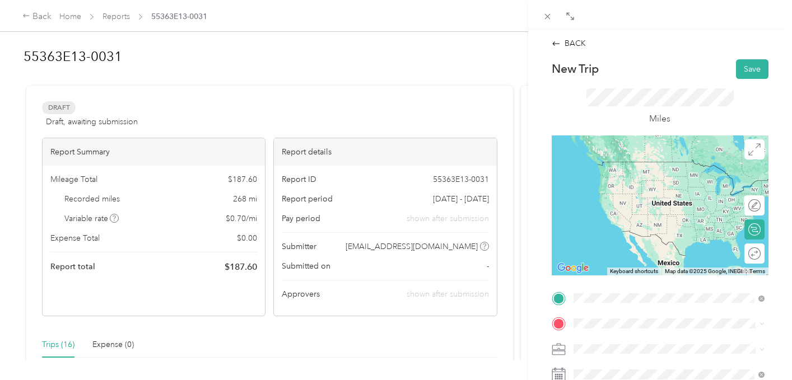
click at [644, 168] on span "[STREET_ADDRESS][PERSON_NAME][US_STATE]" at bounding box center [677, 167] width 166 height 20
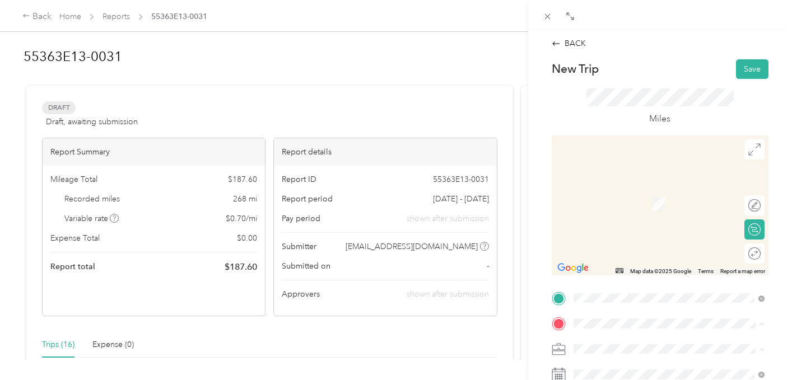
click at [622, 303] on div "TEAM NC4K Office [STREET_ADDRESS][PERSON_NAME][US_STATE]" at bounding box center [677, 288] width 166 height 39
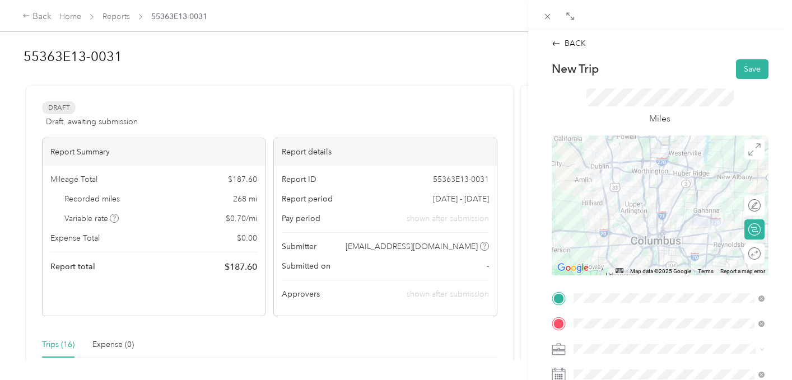
click at [782, 287] on div "BACK New Trip Save This trip cannot be edited because it is either under review…" at bounding box center [660, 220] width 264 height 380
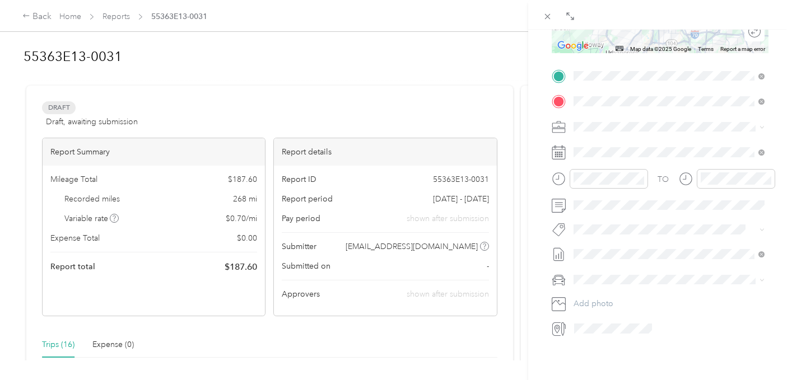
scroll to position [224, 0]
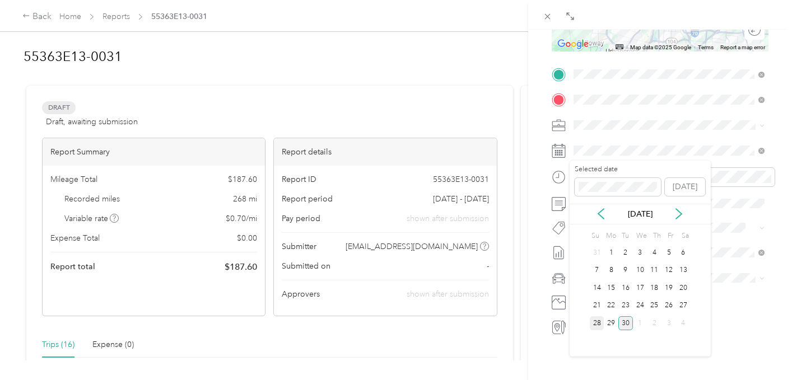
click at [601, 323] on div "28" at bounding box center [597, 324] width 15 height 14
click at [776, 215] on form "New Trip Save This trip cannot be edited because it is either under review, app…" at bounding box center [660, 85] width 240 height 501
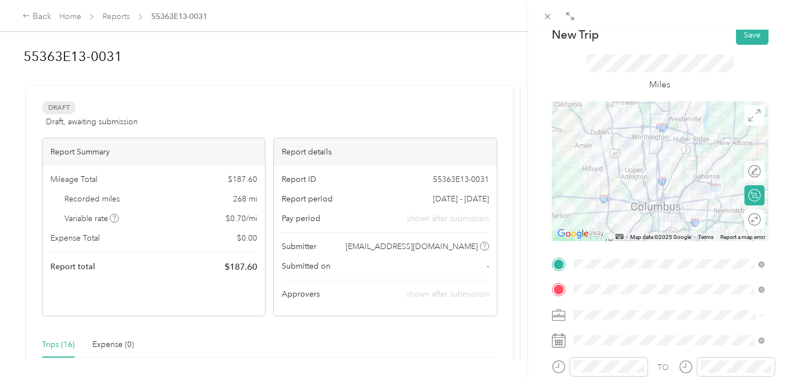
scroll to position [0, 0]
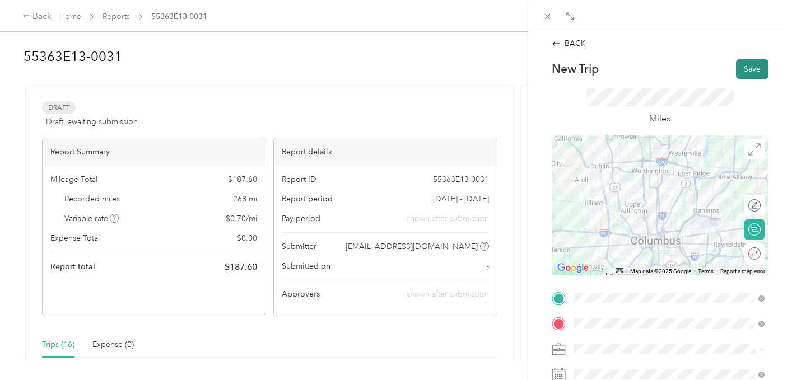
click at [754, 64] on button "Save" at bounding box center [752, 69] width 32 height 20
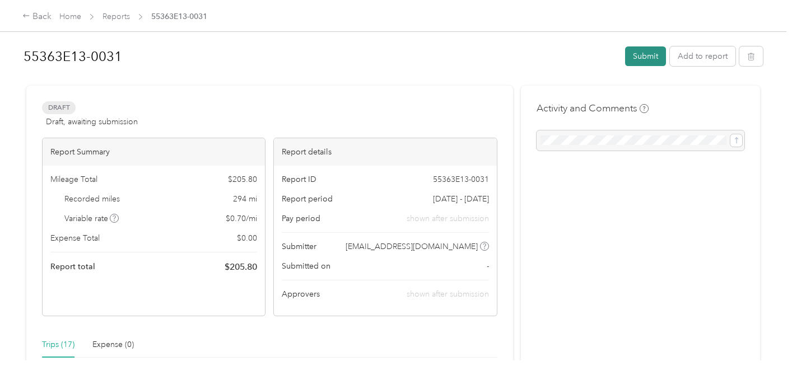
click at [663, 52] on button "Submit" at bounding box center [645, 57] width 41 height 20
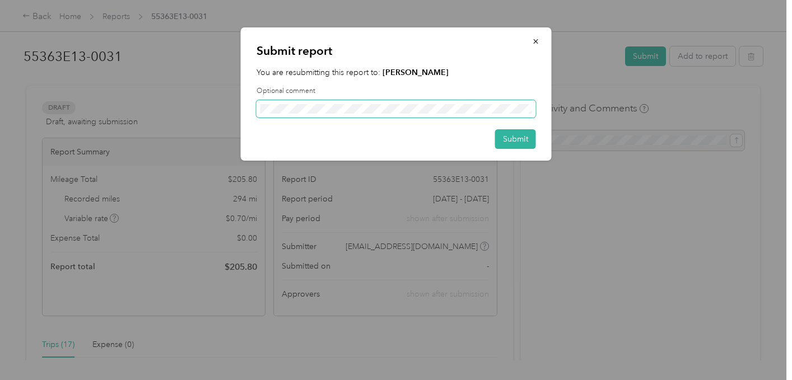
click at [404, 100] on span at bounding box center [397, 109] width 280 height 18
click at [502, 140] on button "Submit" at bounding box center [515, 139] width 41 height 20
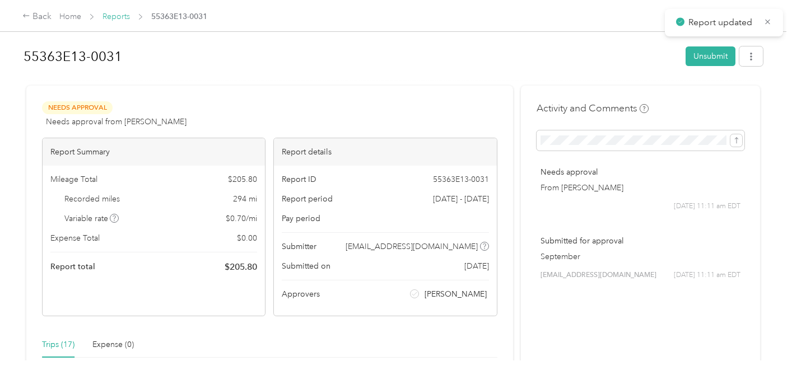
click at [112, 12] on link "Reports" at bounding box center [116, 17] width 27 height 10
